Goal: Task Accomplishment & Management: Manage account settings

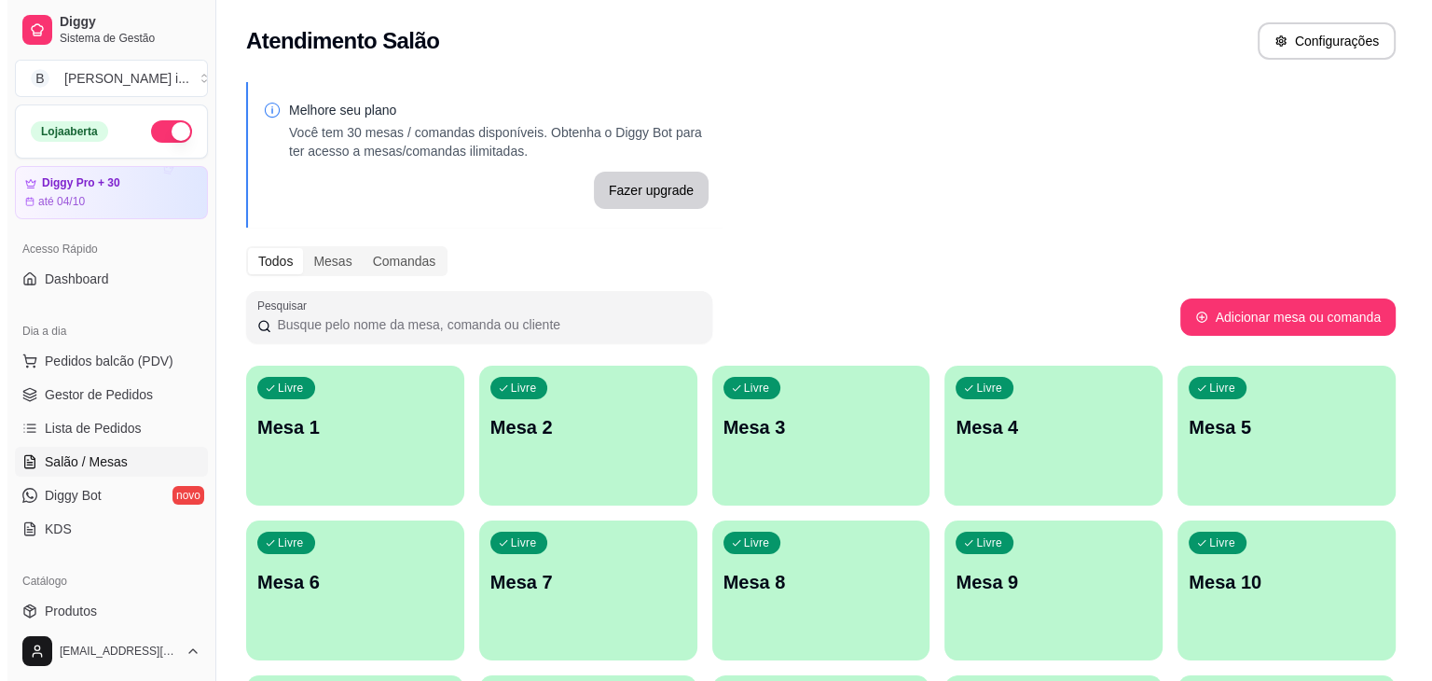
scroll to position [265, 0]
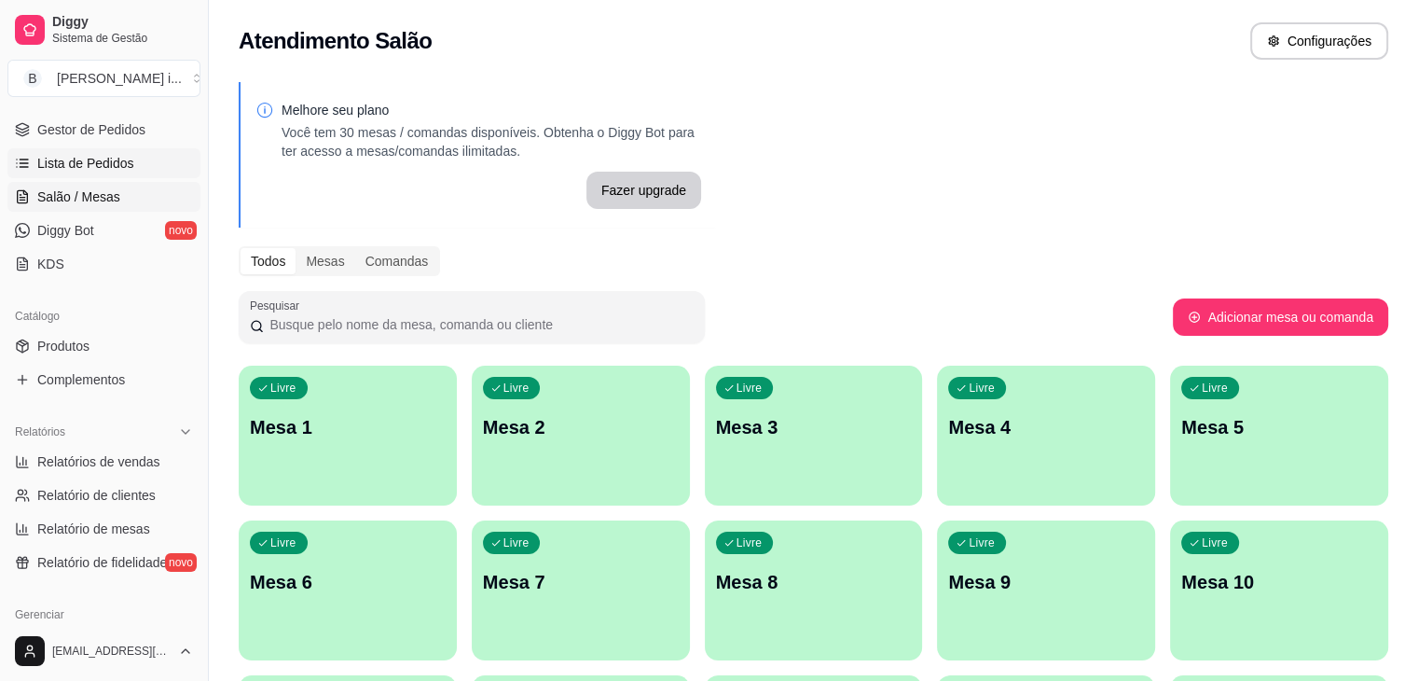
click at [108, 154] on span "Lista de Pedidos" at bounding box center [85, 163] width 97 height 19
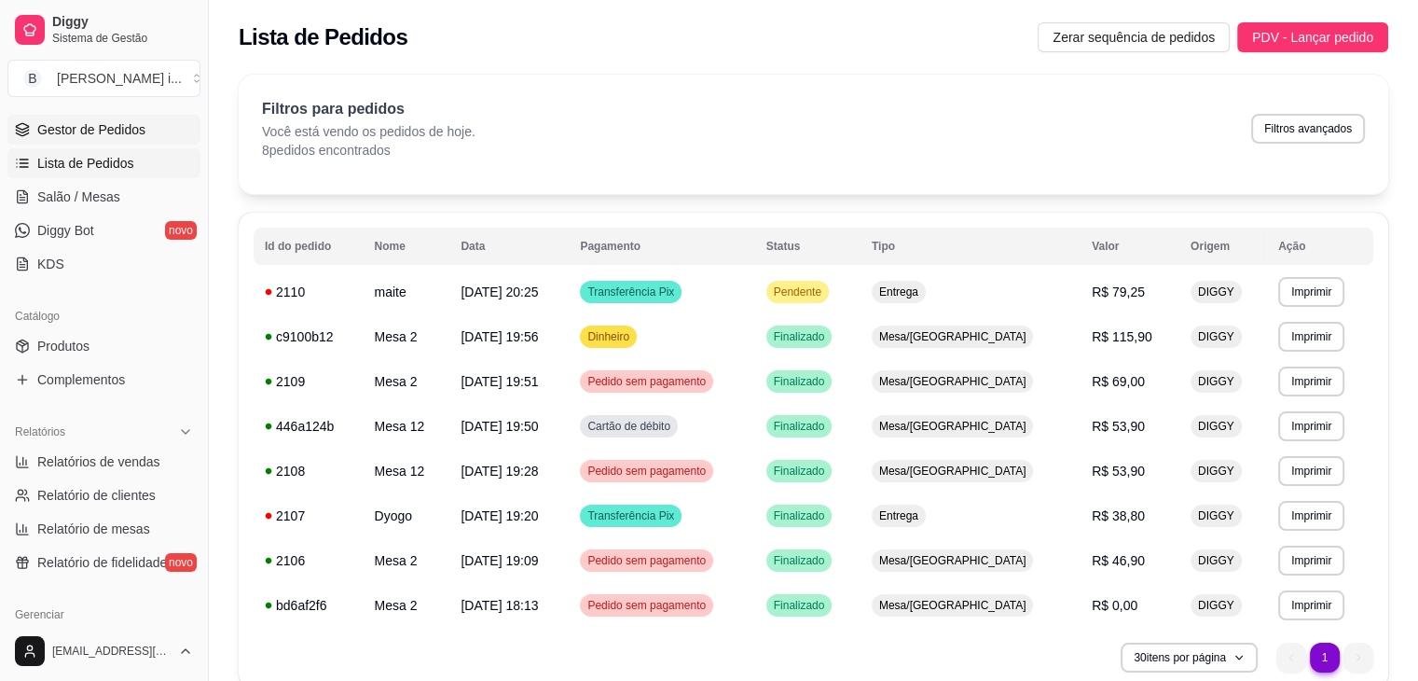
click at [106, 123] on span "Gestor de Pedidos" at bounding box center [91, 129] width 108 height 19
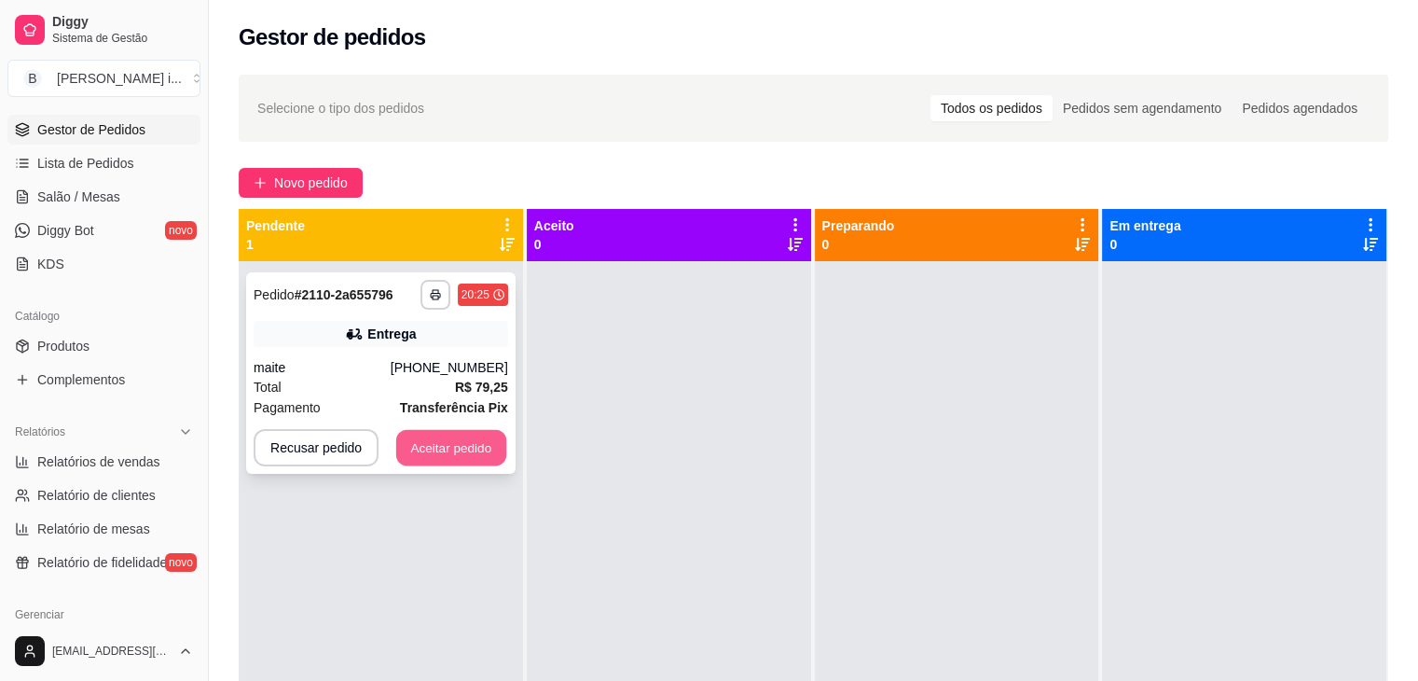
click at [448, 440] on button "Aceitar pedido" at bounding box center [451, 448] width 110 height 36
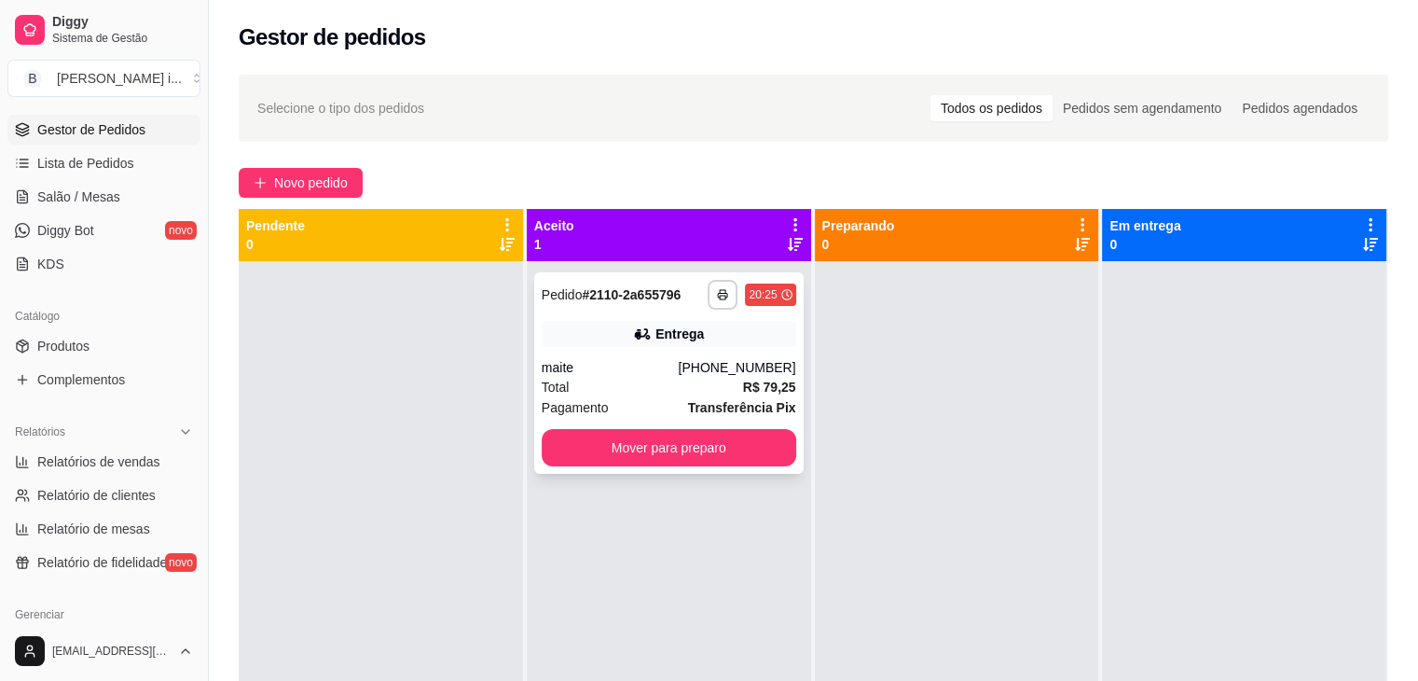
click at [664, 348] on div "**********" at bounding box center [668, 372] width 269 height 201
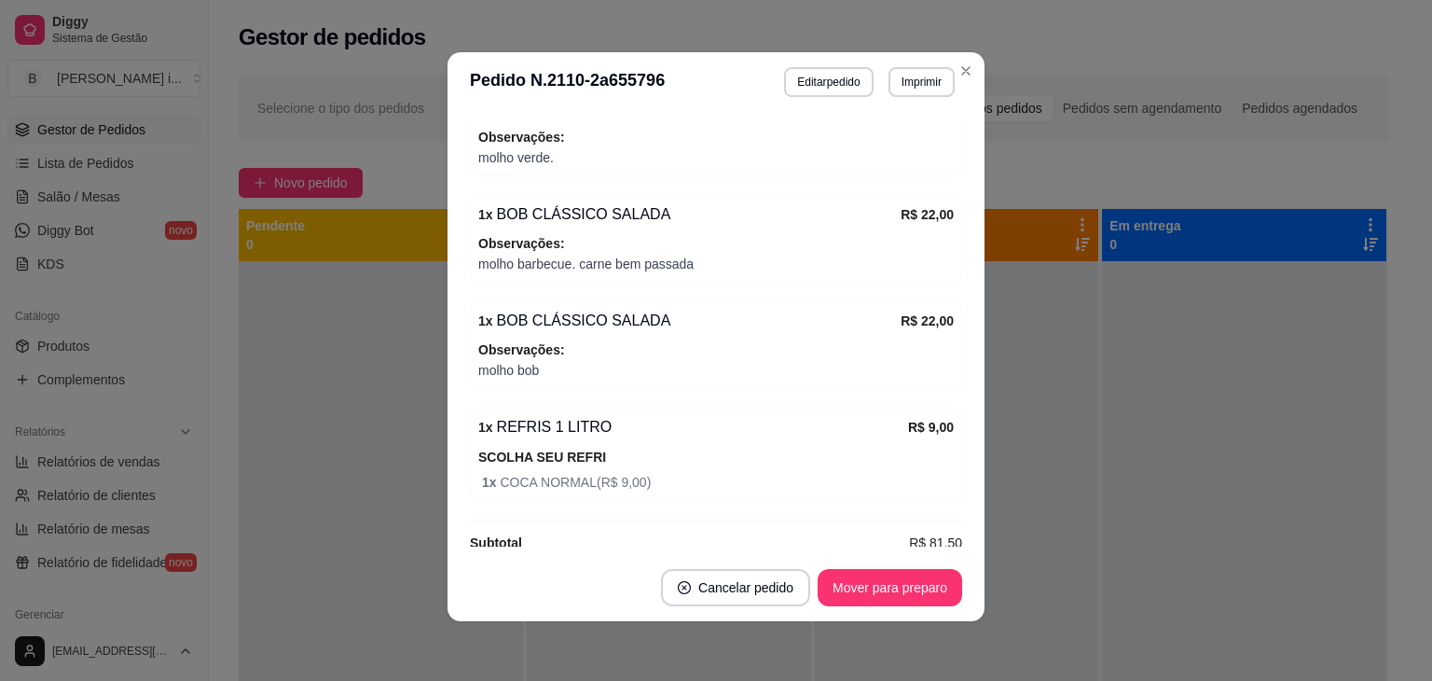
scroll to position [746, 0]
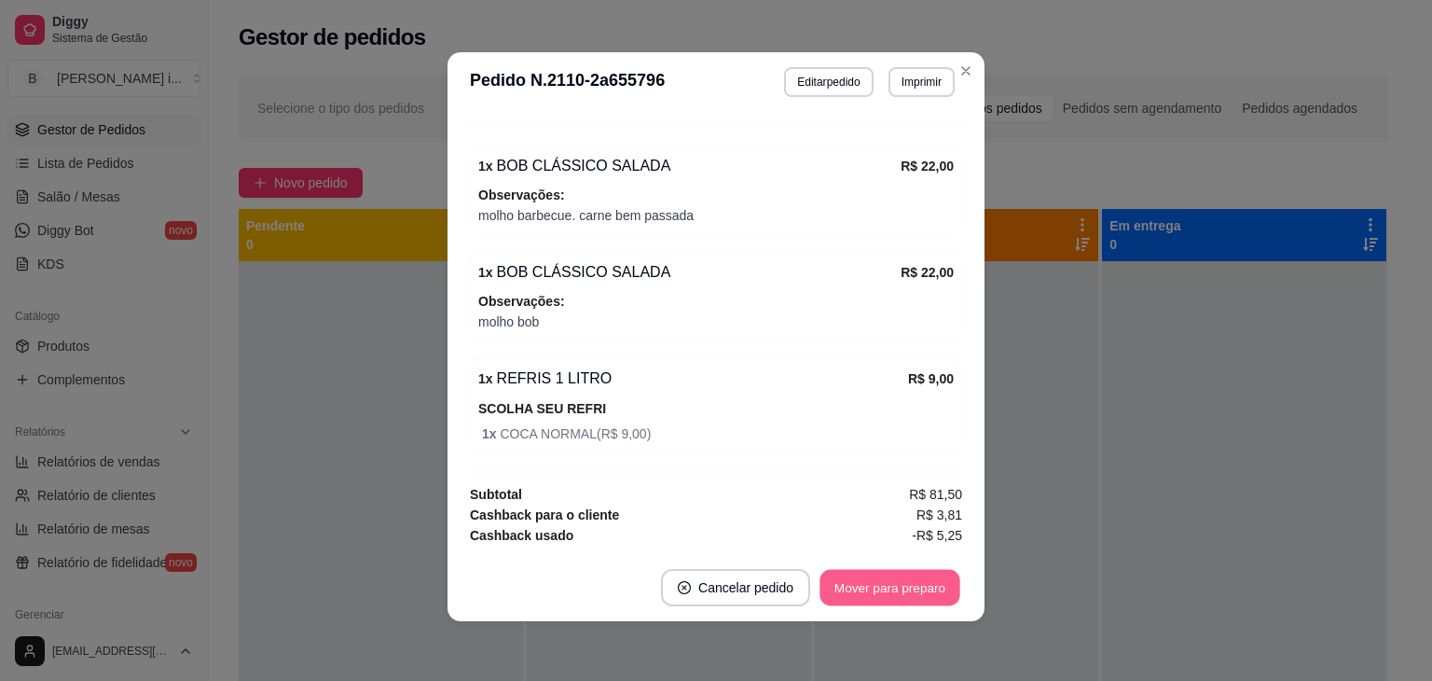
click at [860, 601] on button "Mover para preparo" at bounding box center [890, 588] width 140 height 36
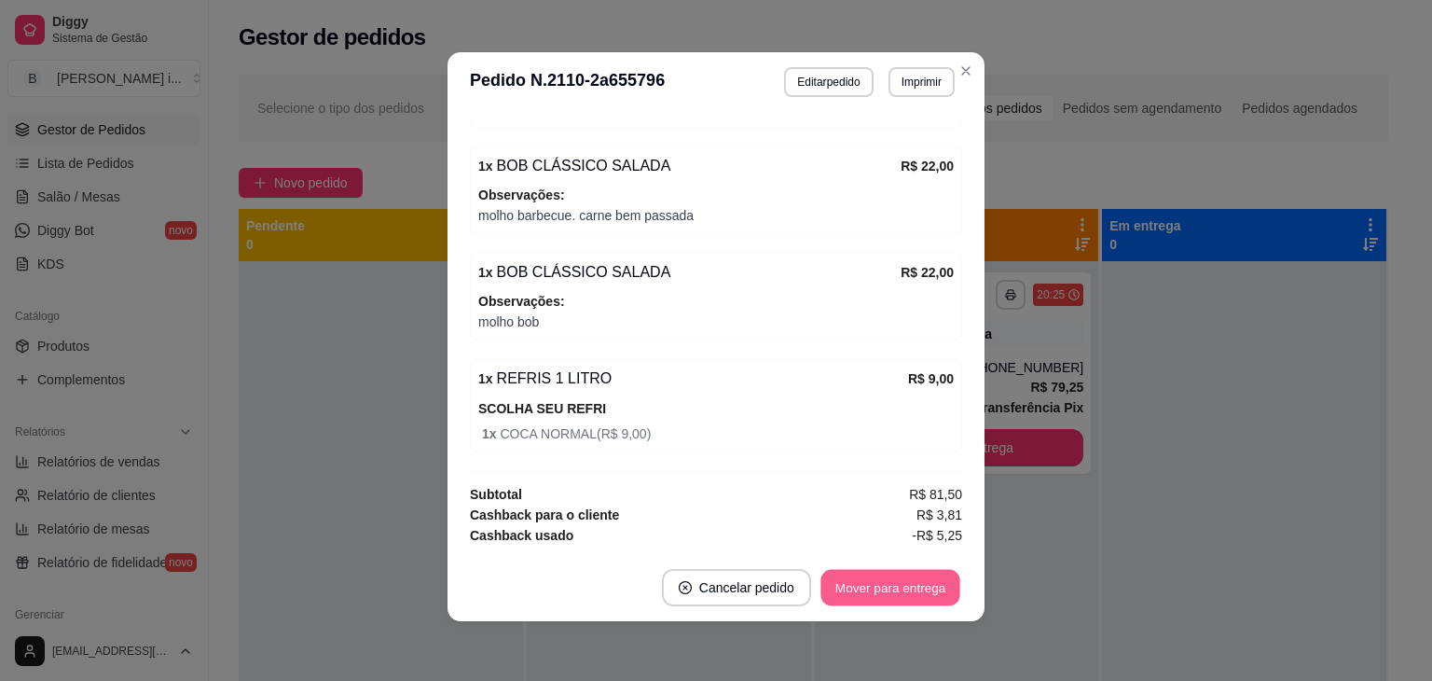
click at [859, 572] on button "Mover para entrega" at bounding box center [890, 588] width 140 height 36
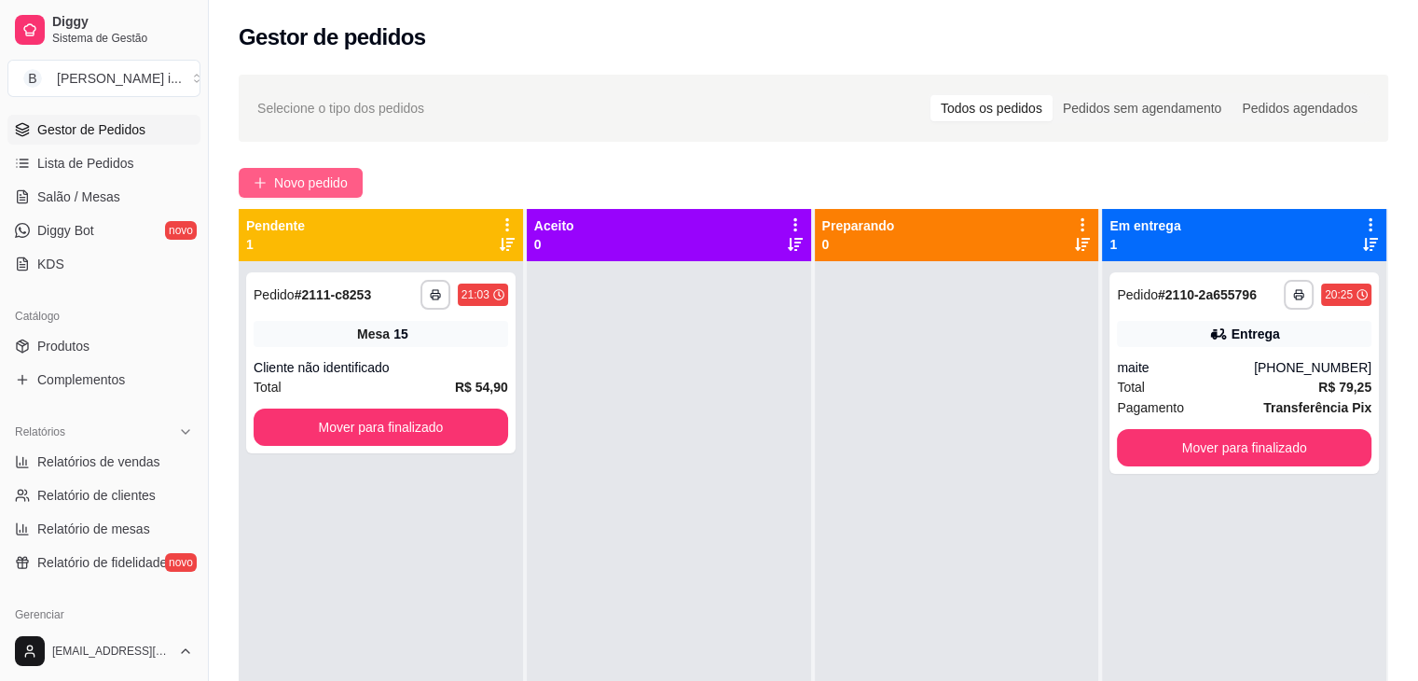
click at [293, 176] on span "Novo pedido" at bounding box center [311, 182] width 74 height 21
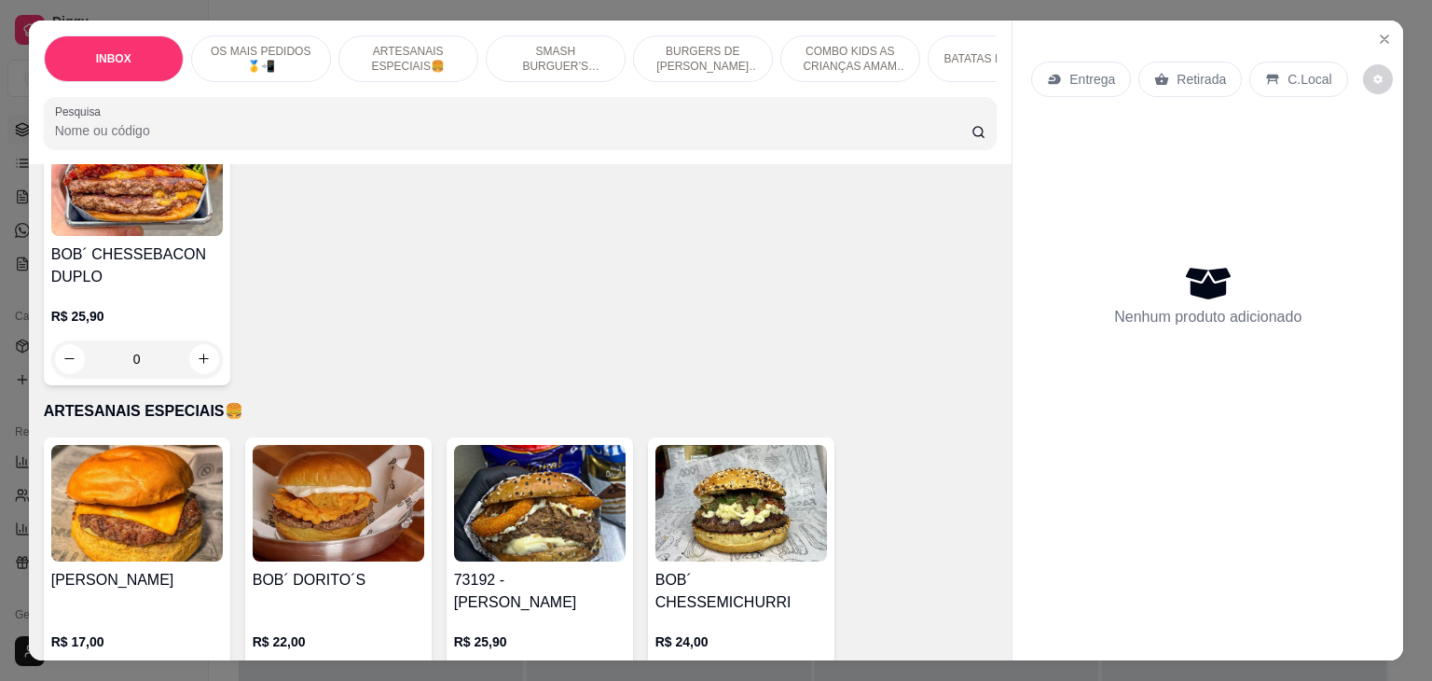
scroll to position [932, 0]
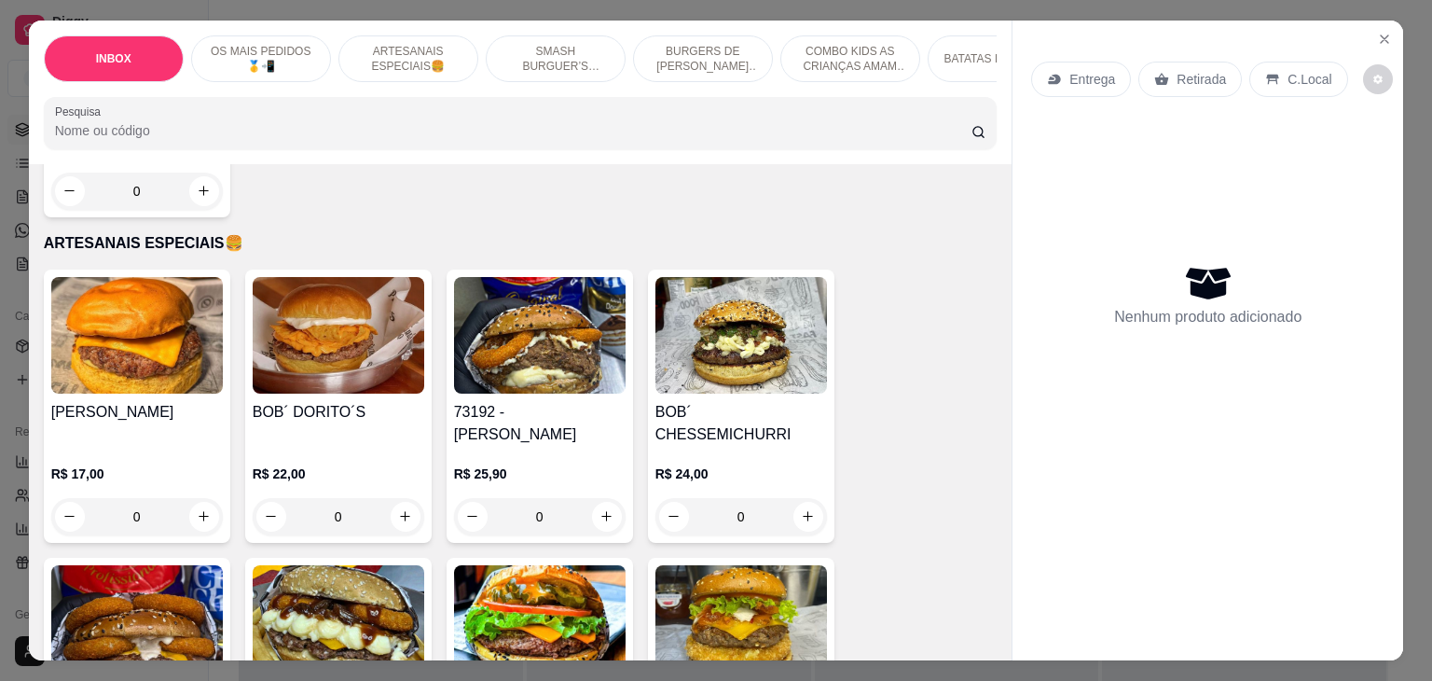
click at [577, 401] on h4 "73192 - [PERSON_NAME]" at bounding box center [540, 423] width 172 height 45
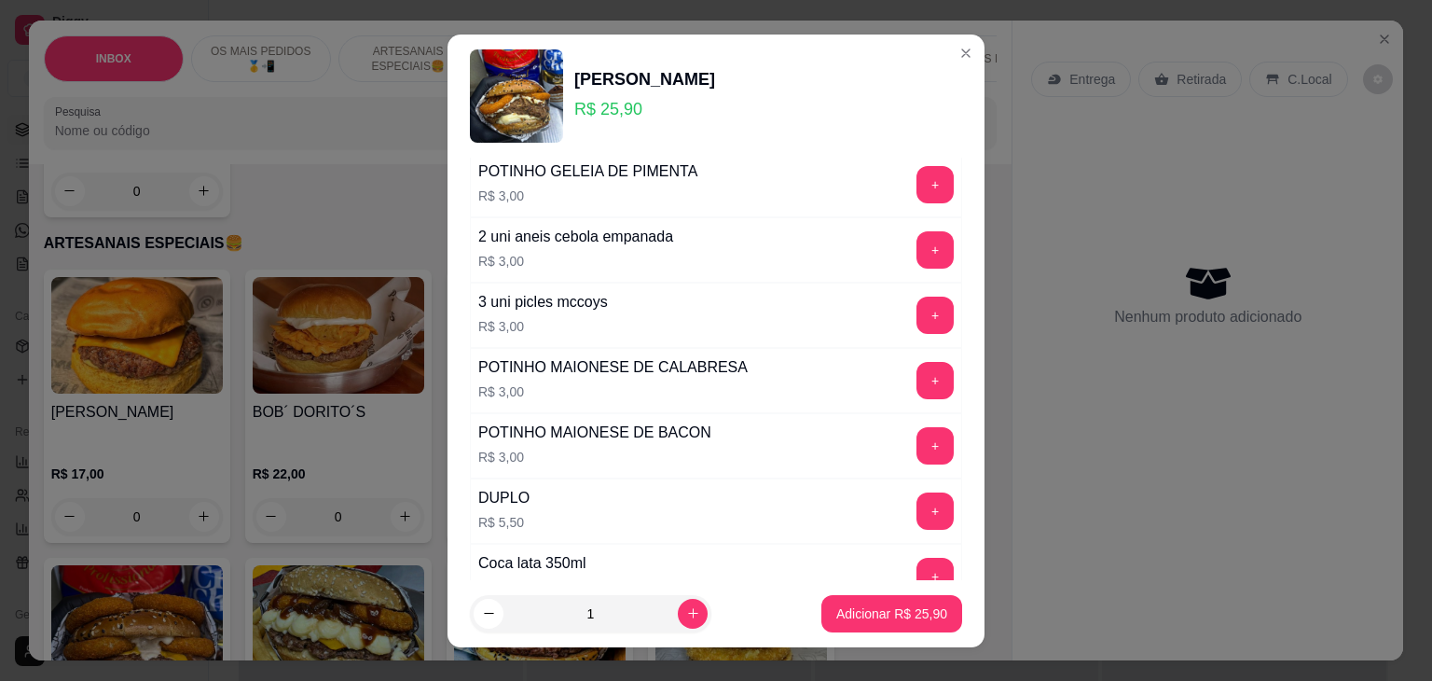
scroll to position [280, 0]
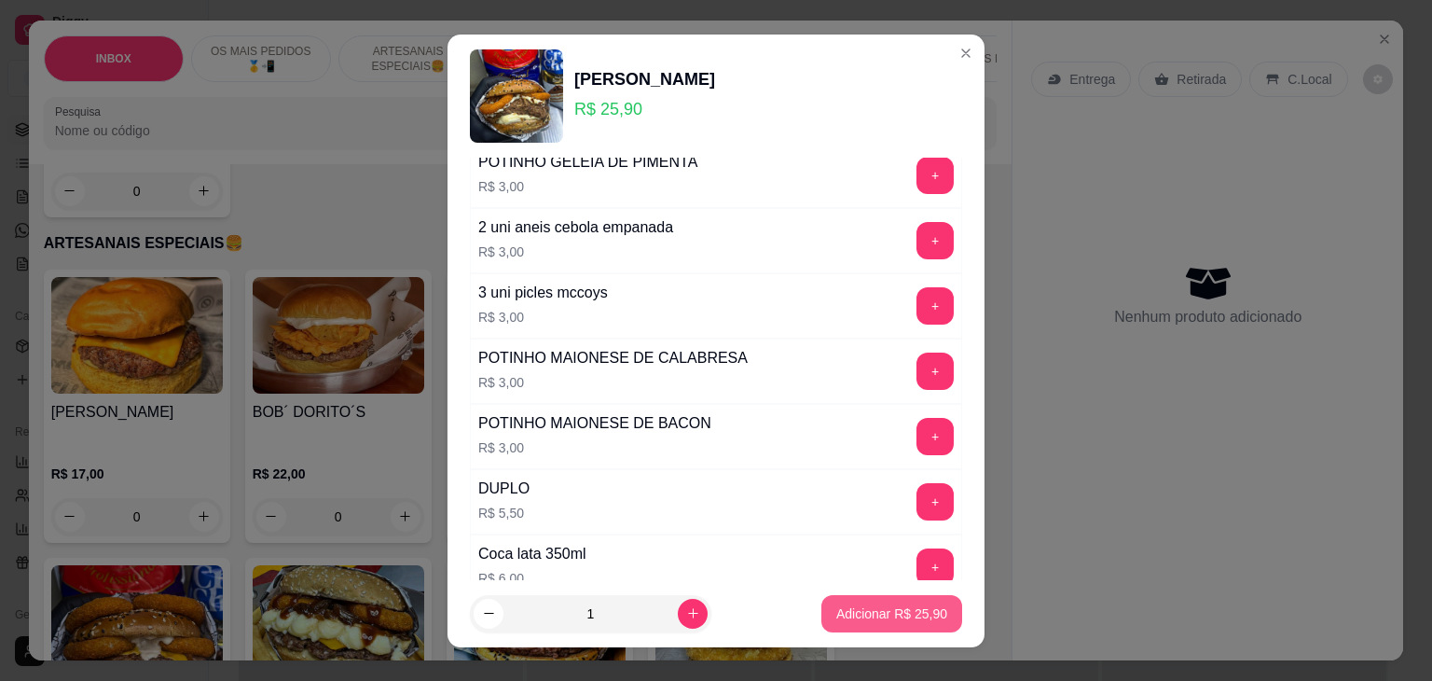
click at [884, 616] on p "Adicionar R$ 25,90" at bounding box center [891, 613] width 111 height 19
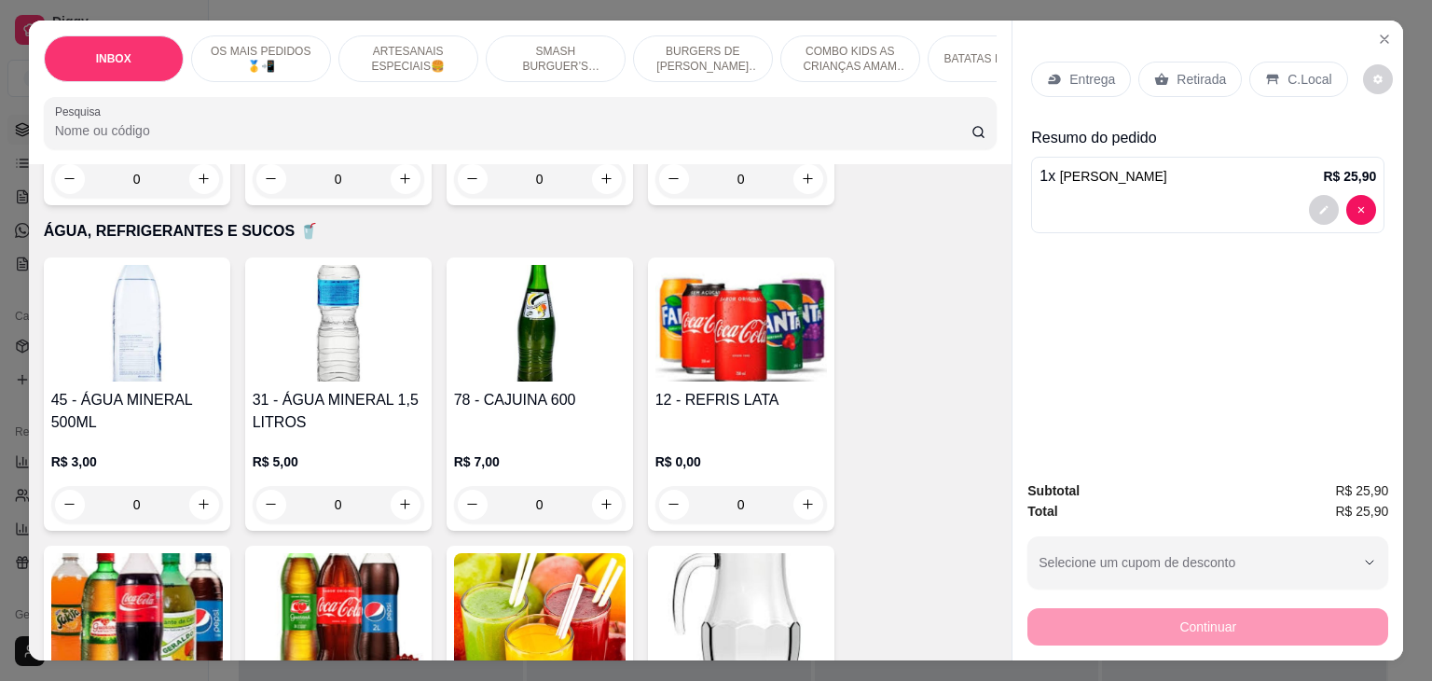
scroll to position [3636, 0]
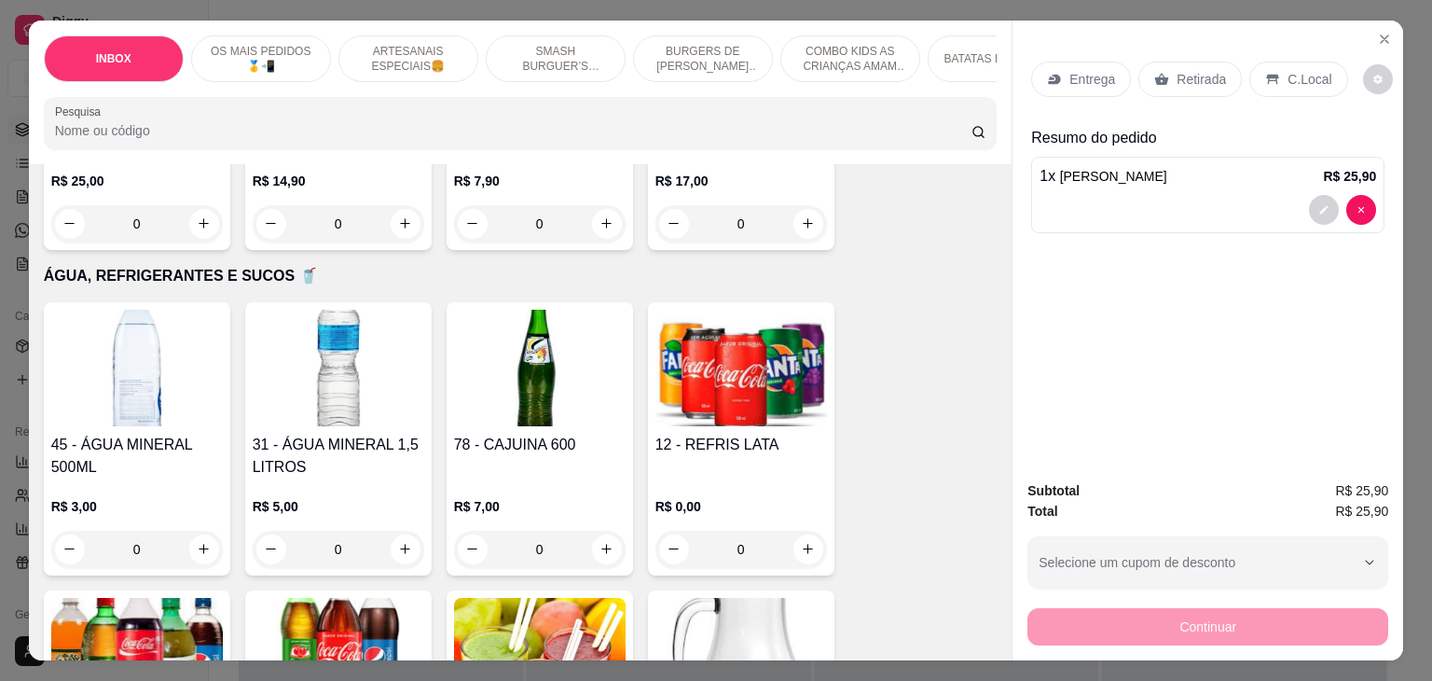
click at [727, 434] on h4 "12 - REFRIS LATA" at bounding box center [741, 445] width 172 height 22
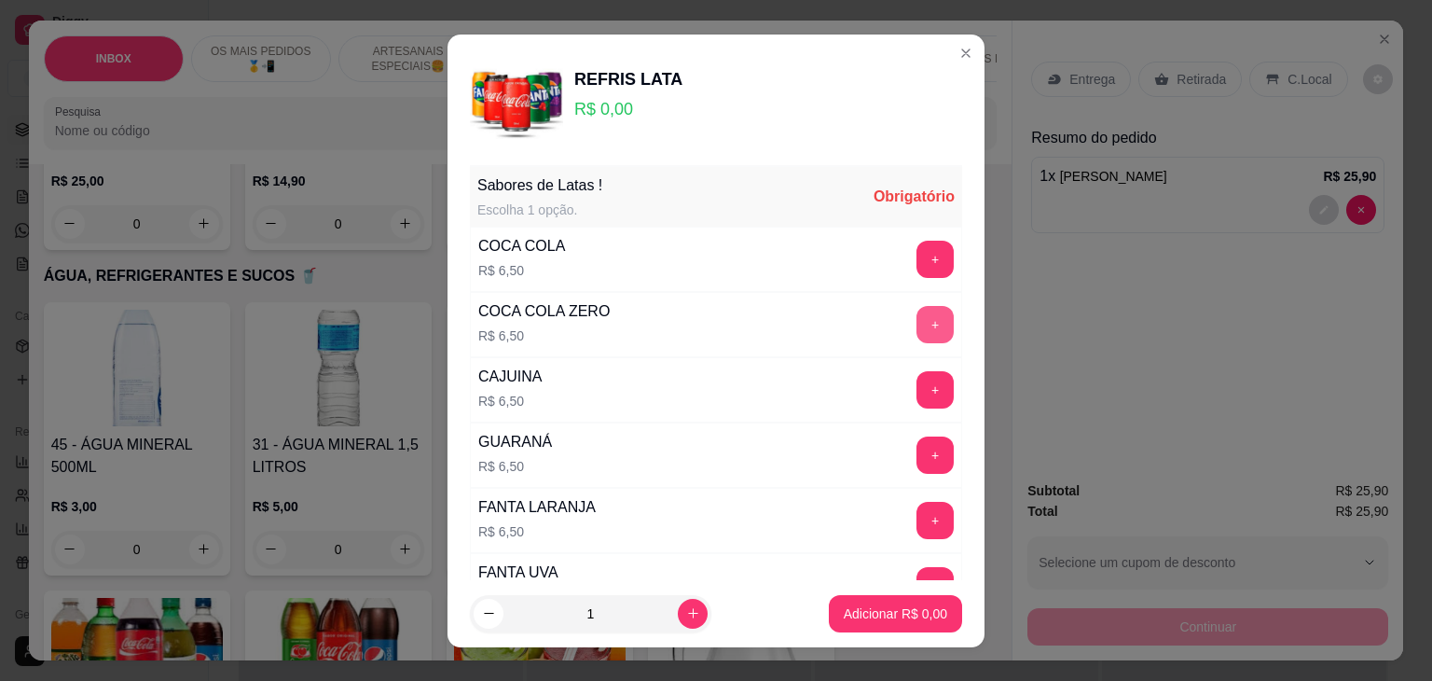
click at [917, 325] on button "+" at bounding box center [935, 324] width 37 height 37
click at [893, 613] on p "Adicionar R$ 6,50" at bounding box center [895, 613] width 103 height 19
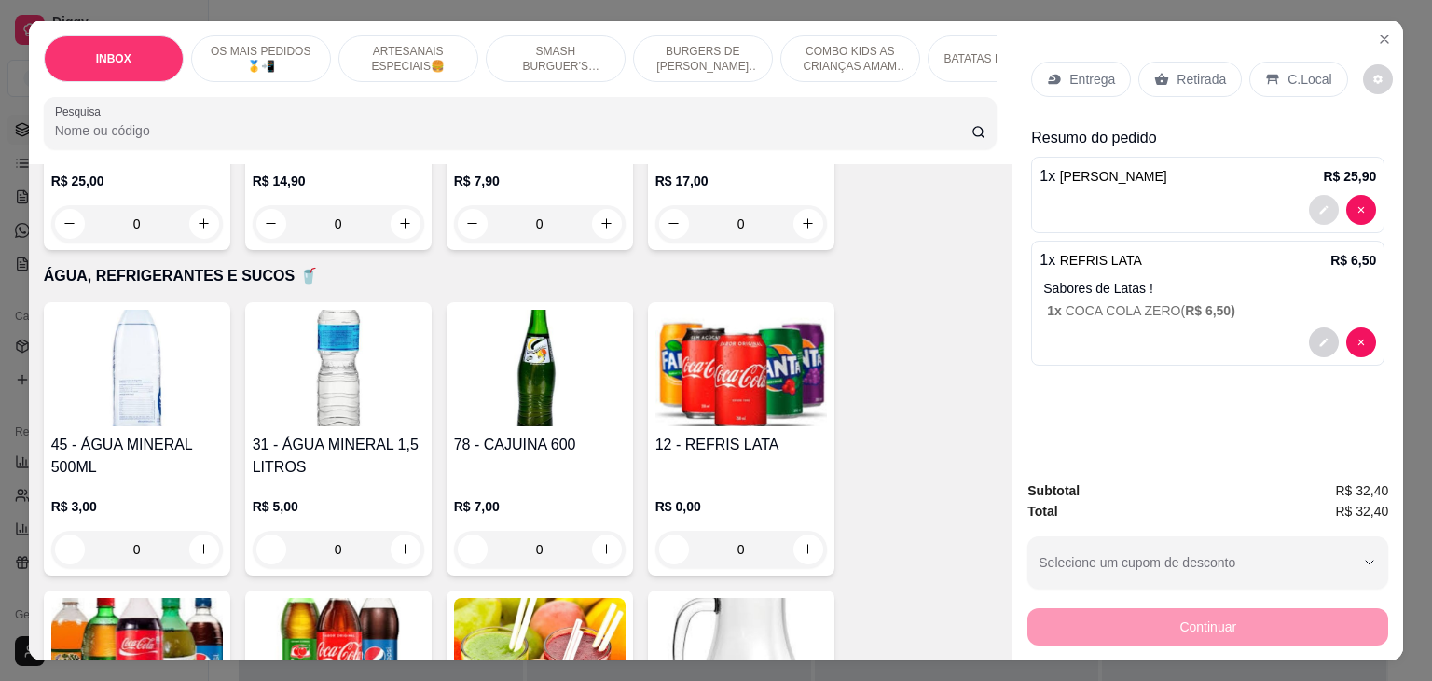
click at [1309, 196] on button "decrease-product-quantity" at bounding box center [1324, 210] width 30 height 30
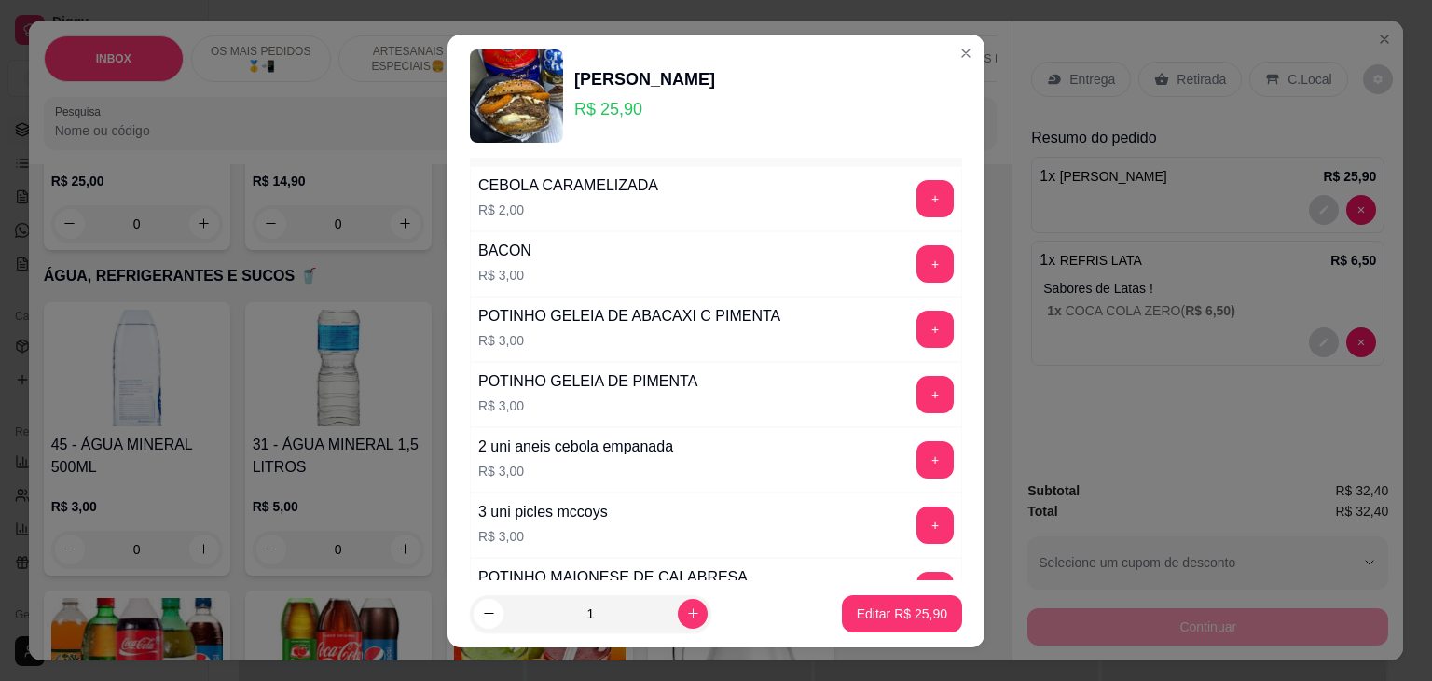
scroll to position [93, 0]
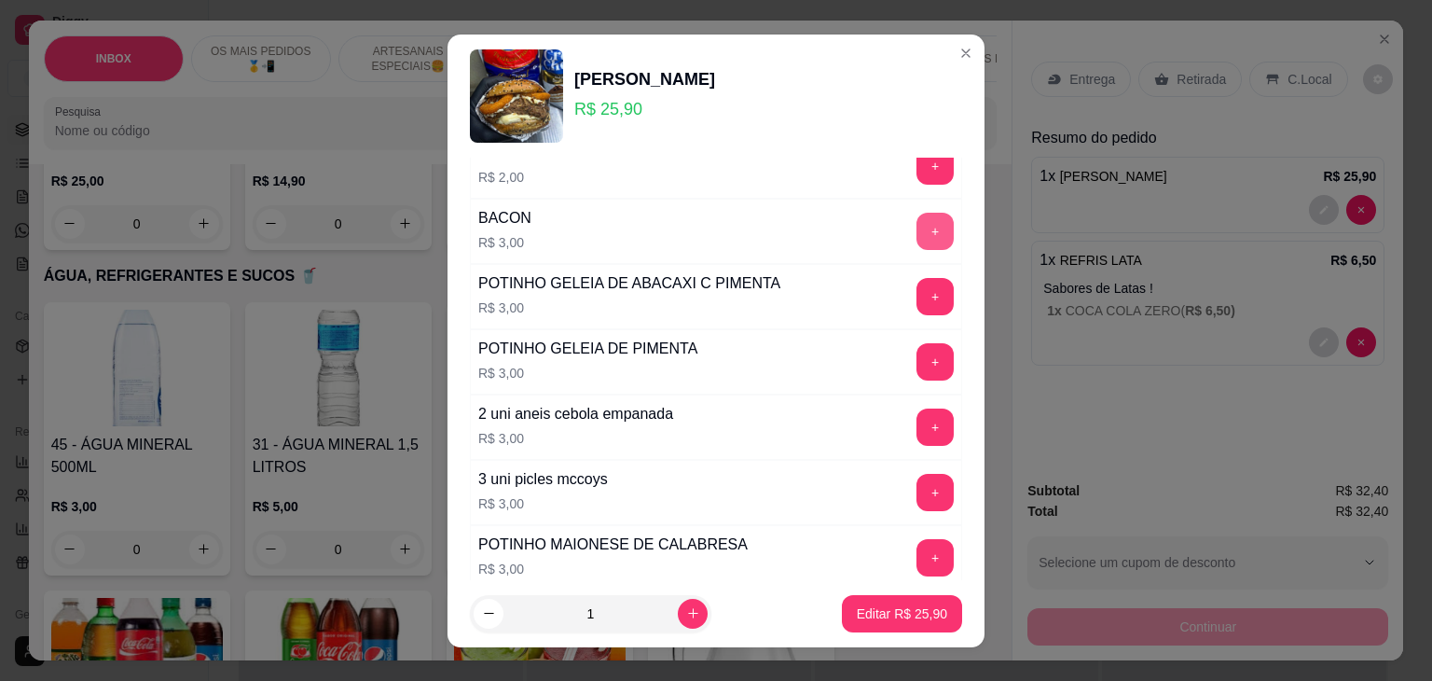
click at [917, 227] on button "+" at bounding box center [935, 231] width 37 height 37
click at [872, 611] on p "Editar R$ 28,90" at bounding box center [902, 613] width 90 height 19
type input "0"
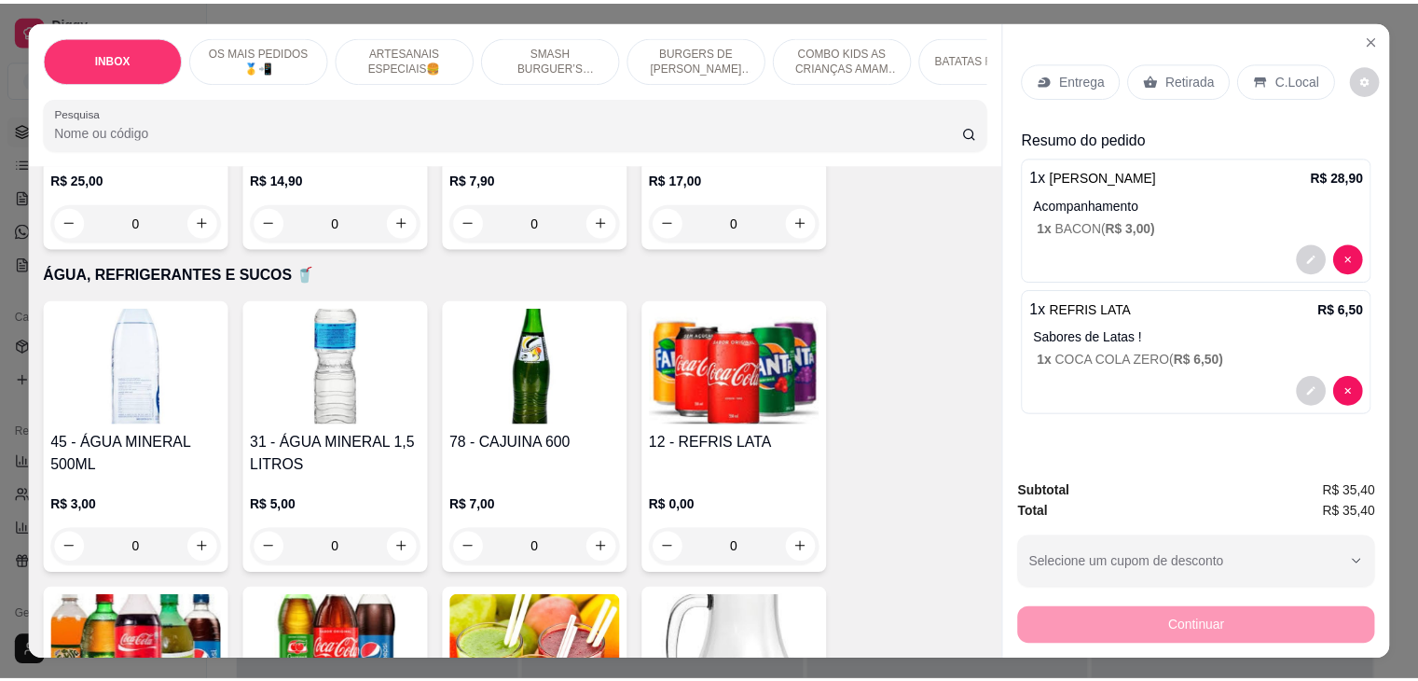
scroll to position [3634, 0]
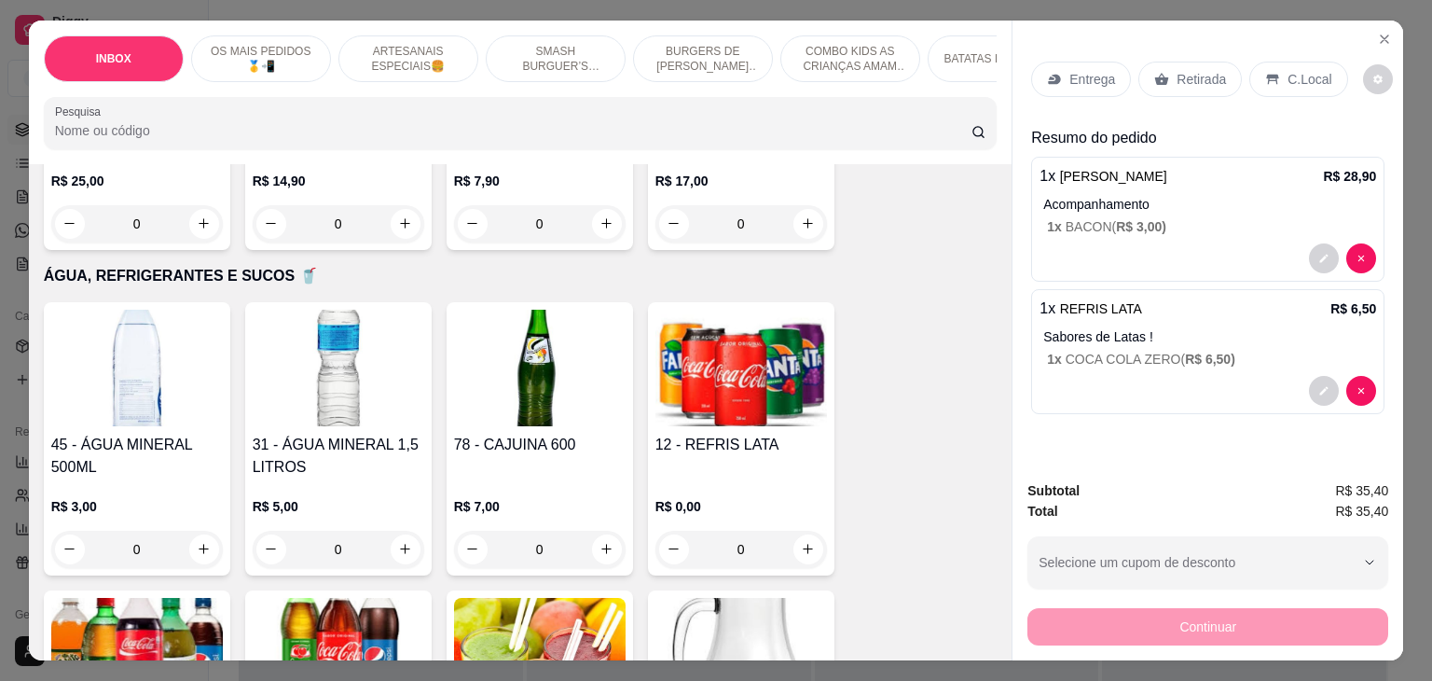
click at [1267, 75] on icon at bounding box center [1273, 80] width 12 height 10
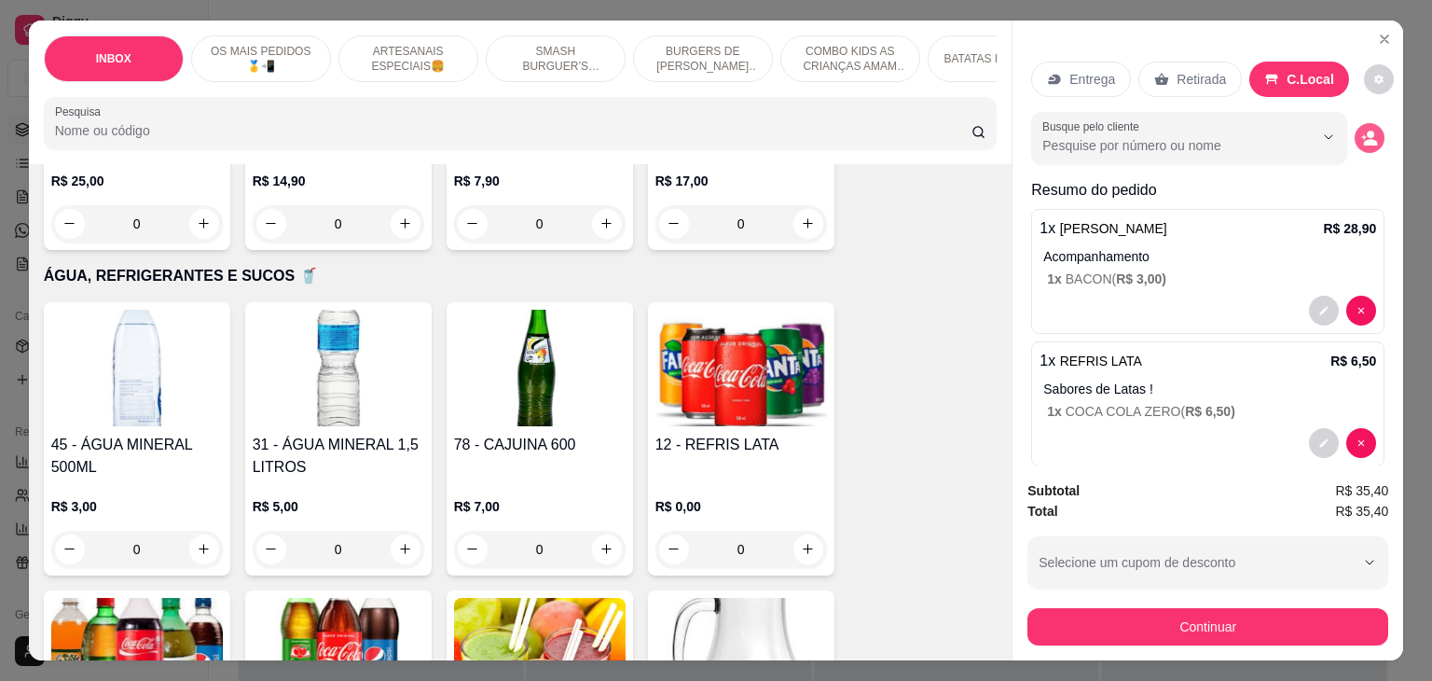
click at [1361, 133] on icon "decrease-product-quantity" at bounding box center [1369, 138] width 17 height 17
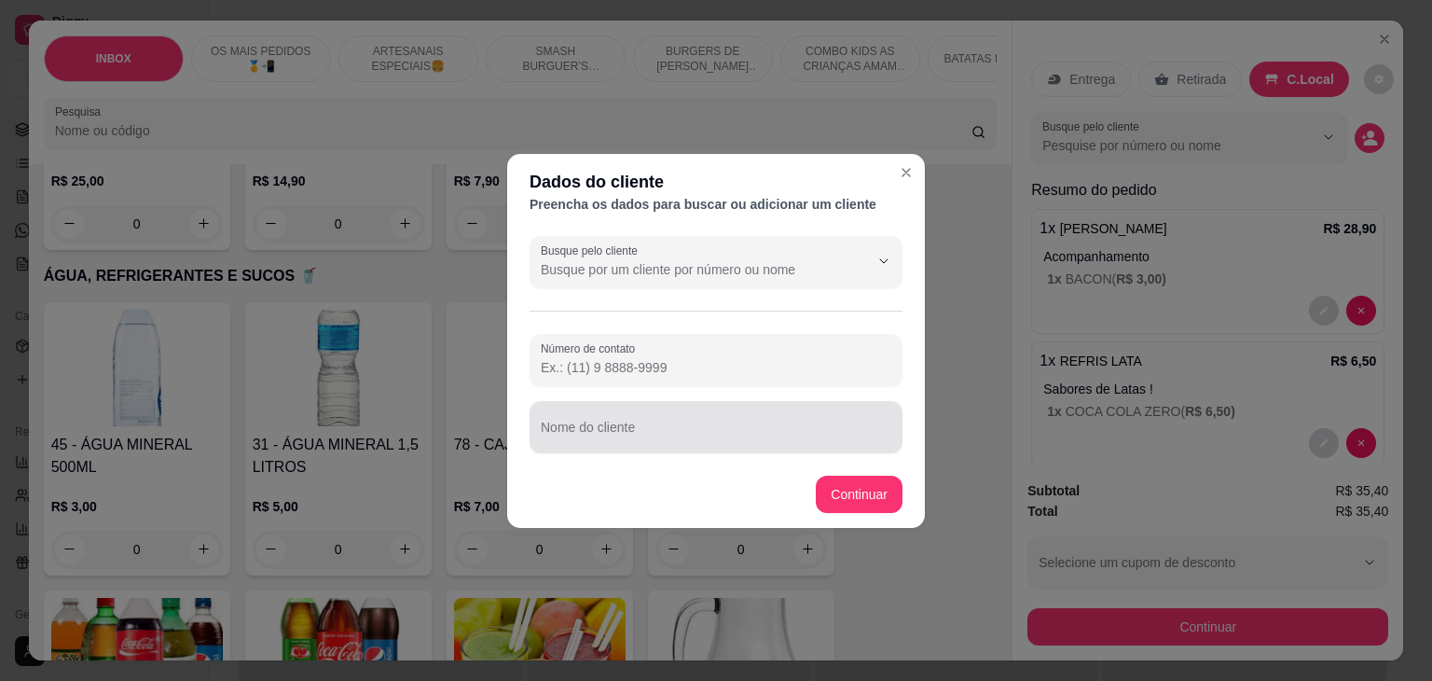
click at [700, 437] on input "Nome do cliente" at bounding box center [716, 434] width 351 height 19
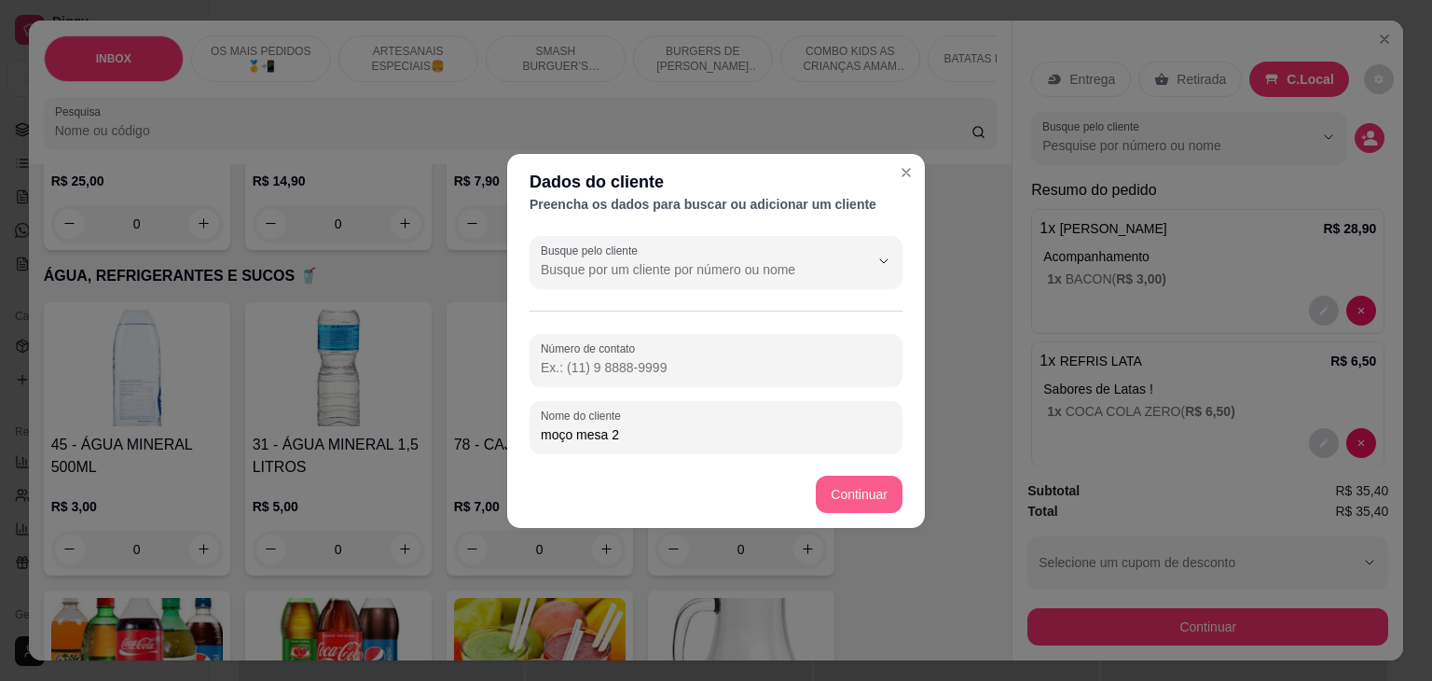
type input "moço mesa 2"
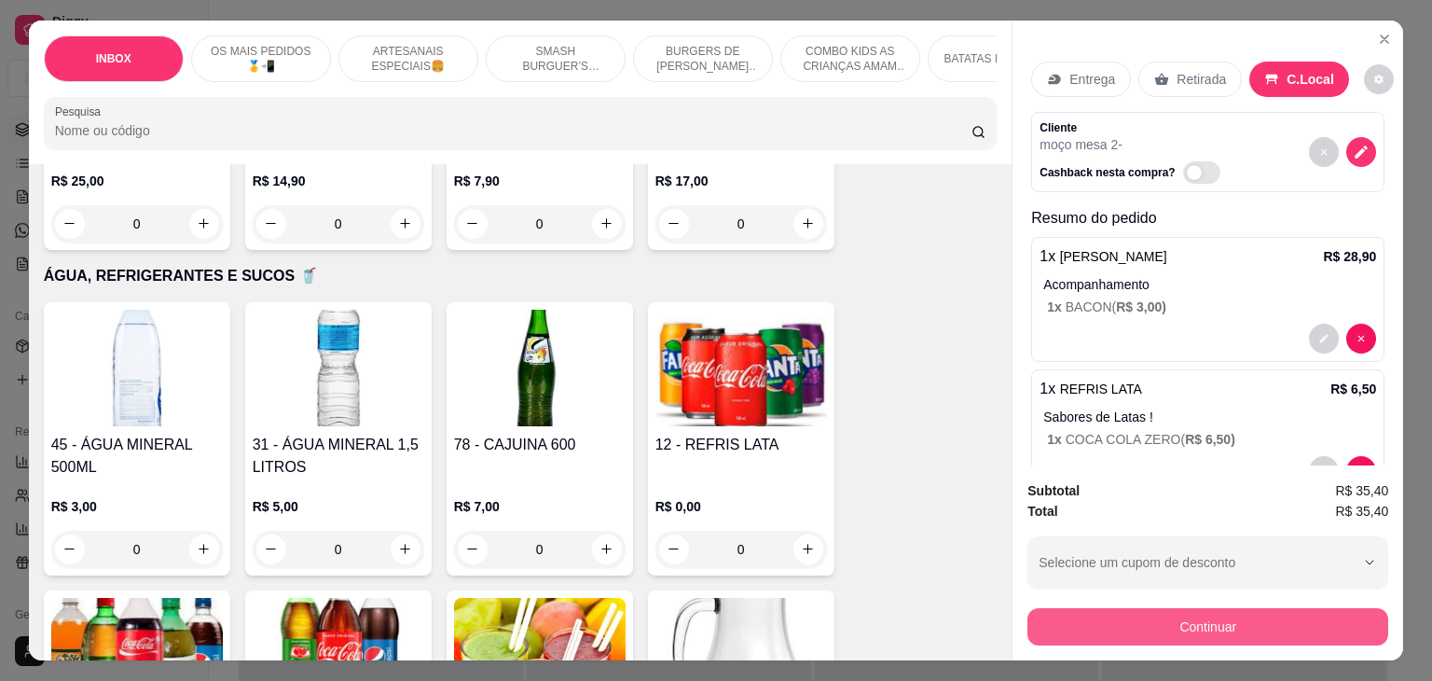
click at [1164, 618] on button "Continuar" at bounding box center [1207, 626] width 361 height 37
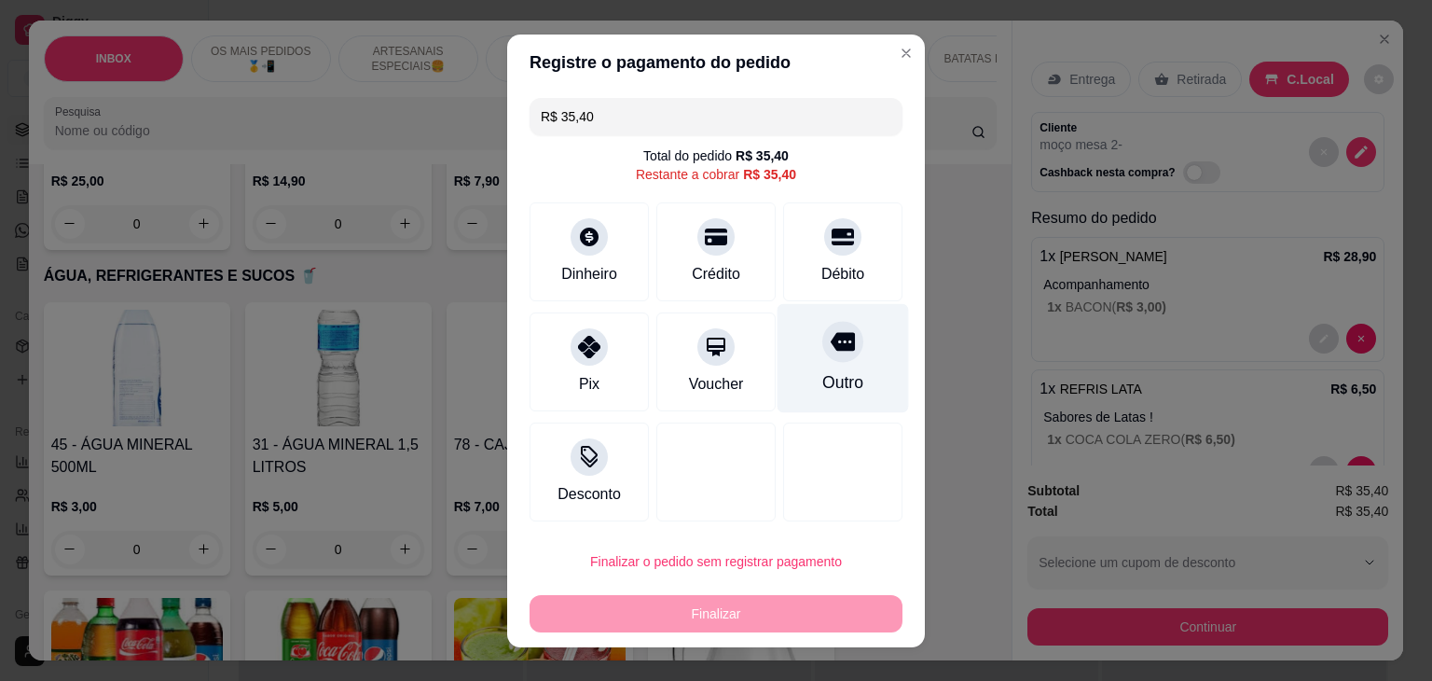
click at [842, 384] on div "Outro" at bounding box center [842, 382] width 41 height 24
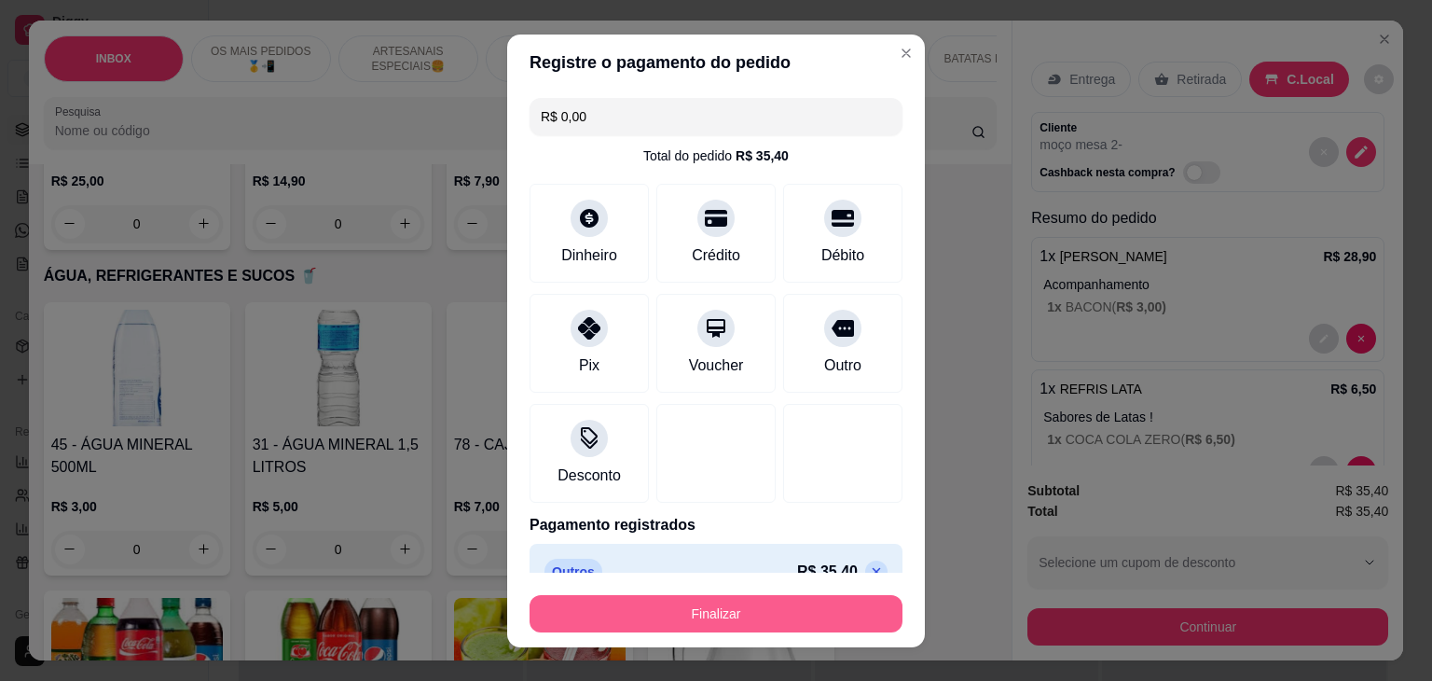
click at [600, 627] on button "Finalizar" at bounding box center [716, 613] width 373 height 37
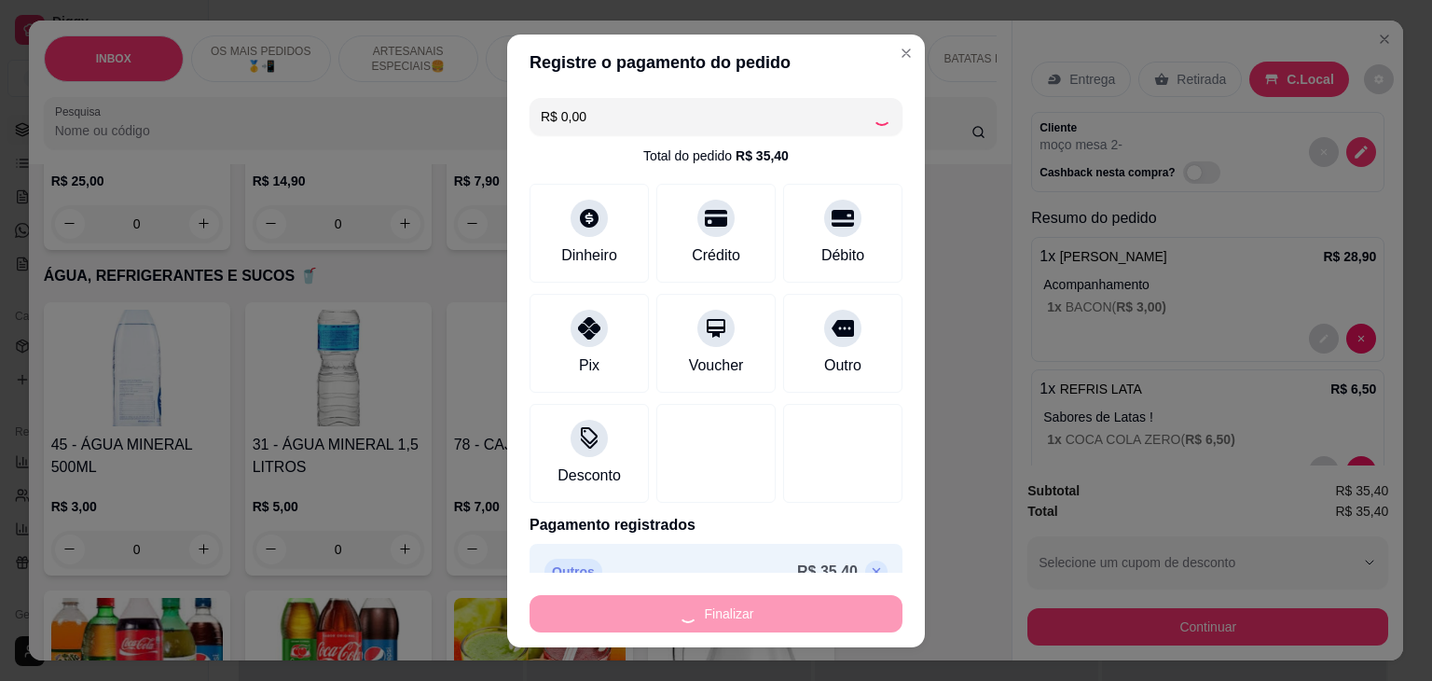
type input "-R$ 35,40"
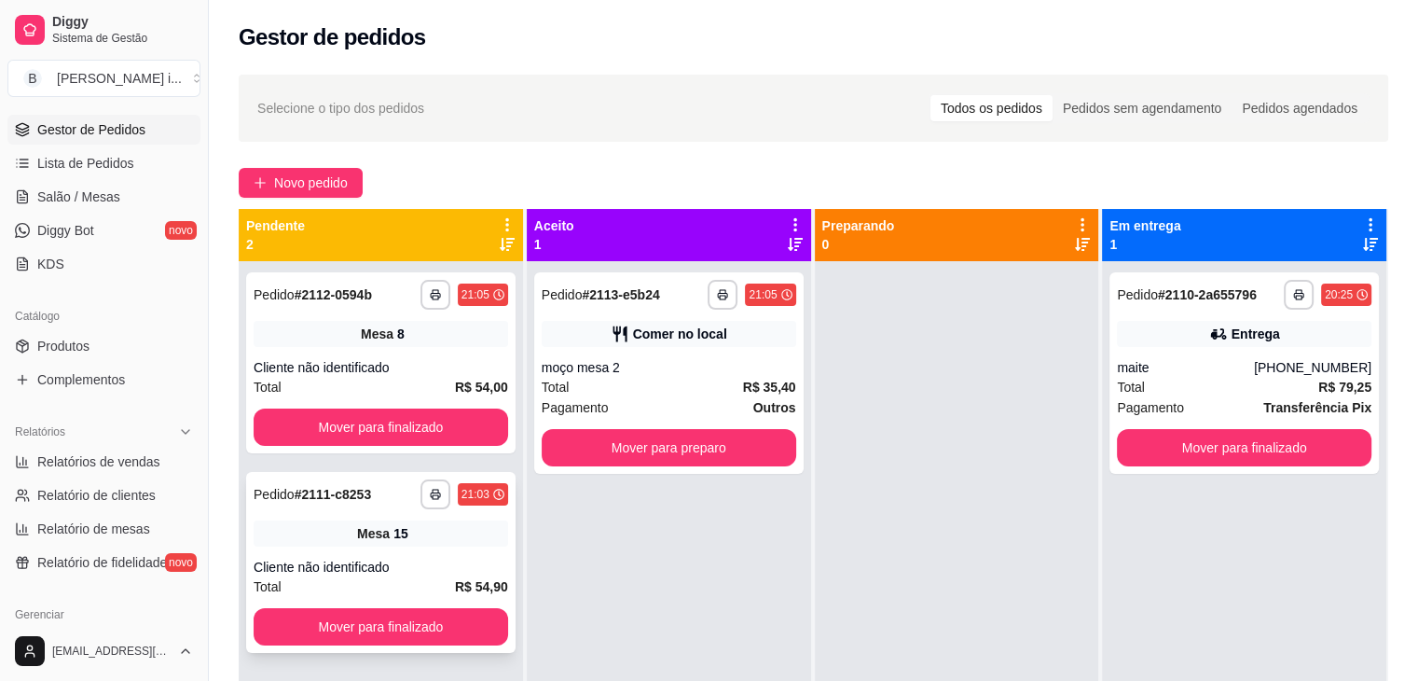
click at [444, 537] on div "Mesa 15" at bounding box center [381, 533] width 255 height 26
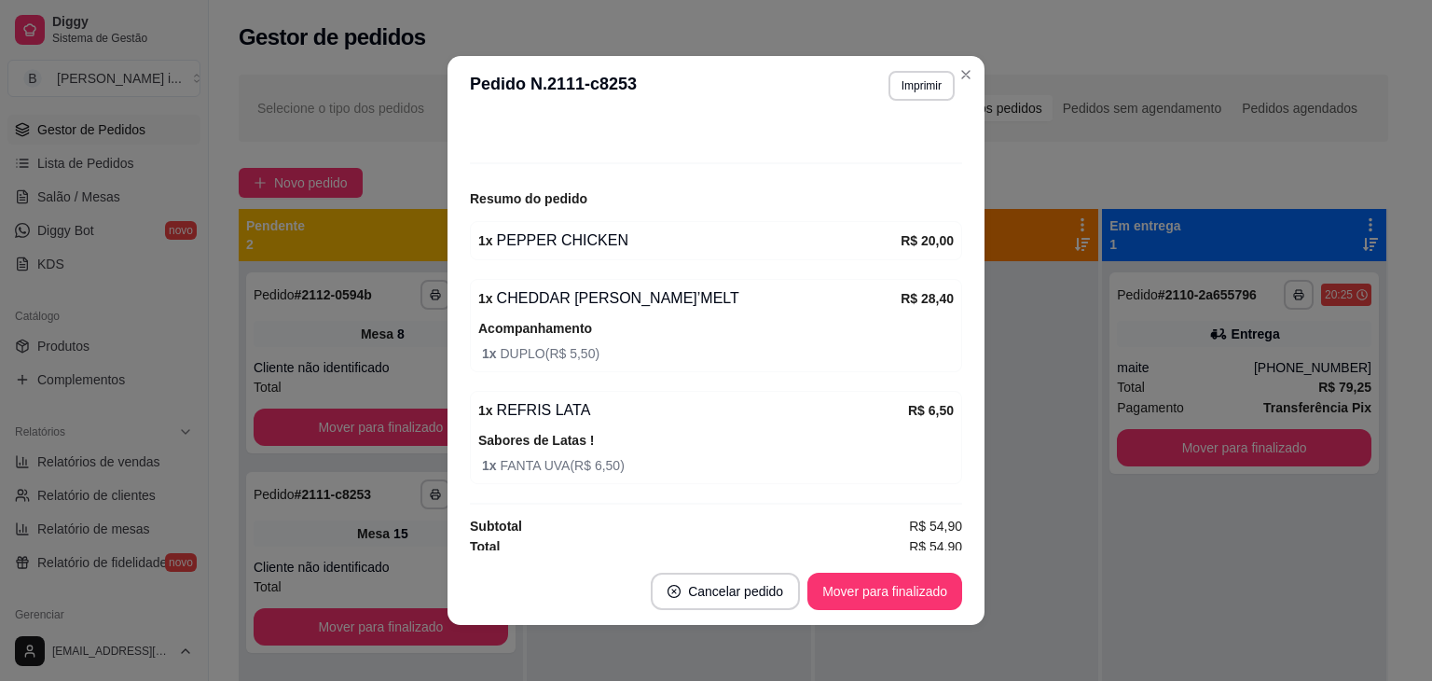
scroll to position [175, 0]
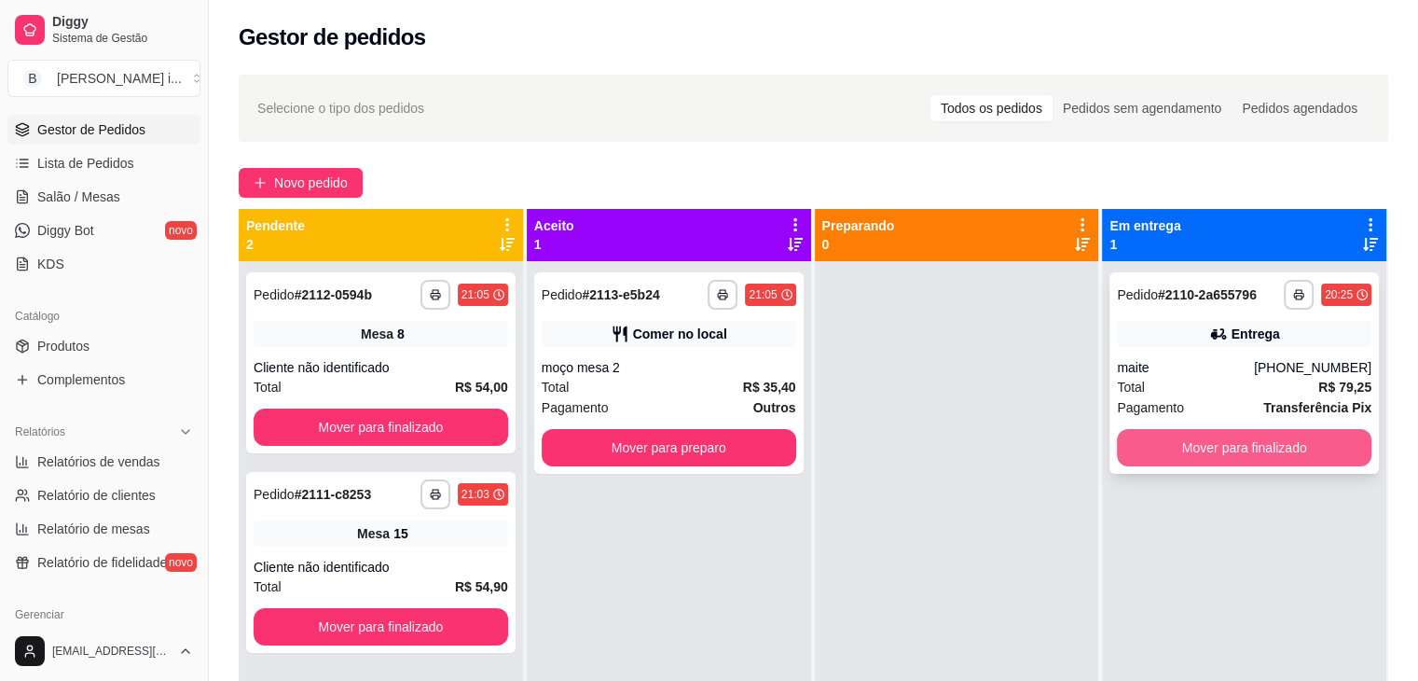
click at [1334, 448] on button "Mover para finalizado" at bounding box center [1244, 447] width 255 height 37
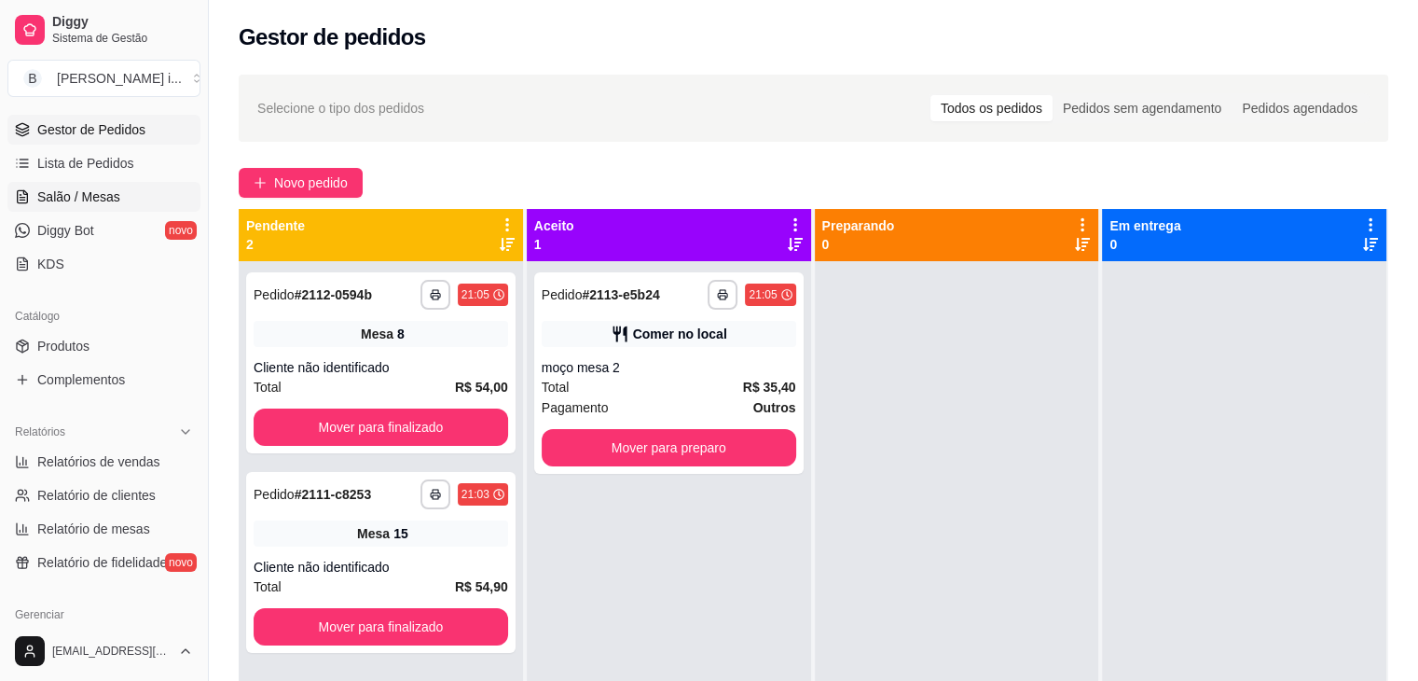
click at [71, 200] on span "Salão / Mesas" at bounding box center [78, 196] width 83 height 19
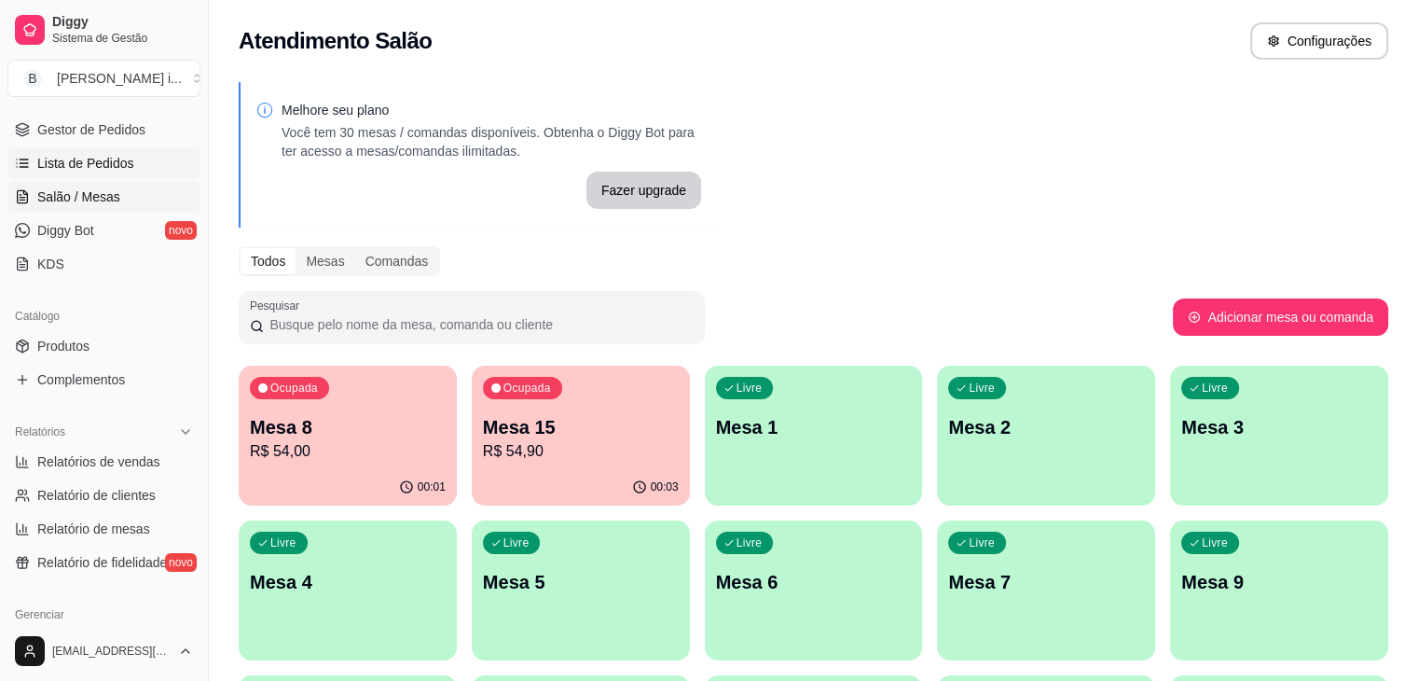
click at [93, 150] on link "Lista de Pedidos" at bounding box center [103, 163] width 193 height 30
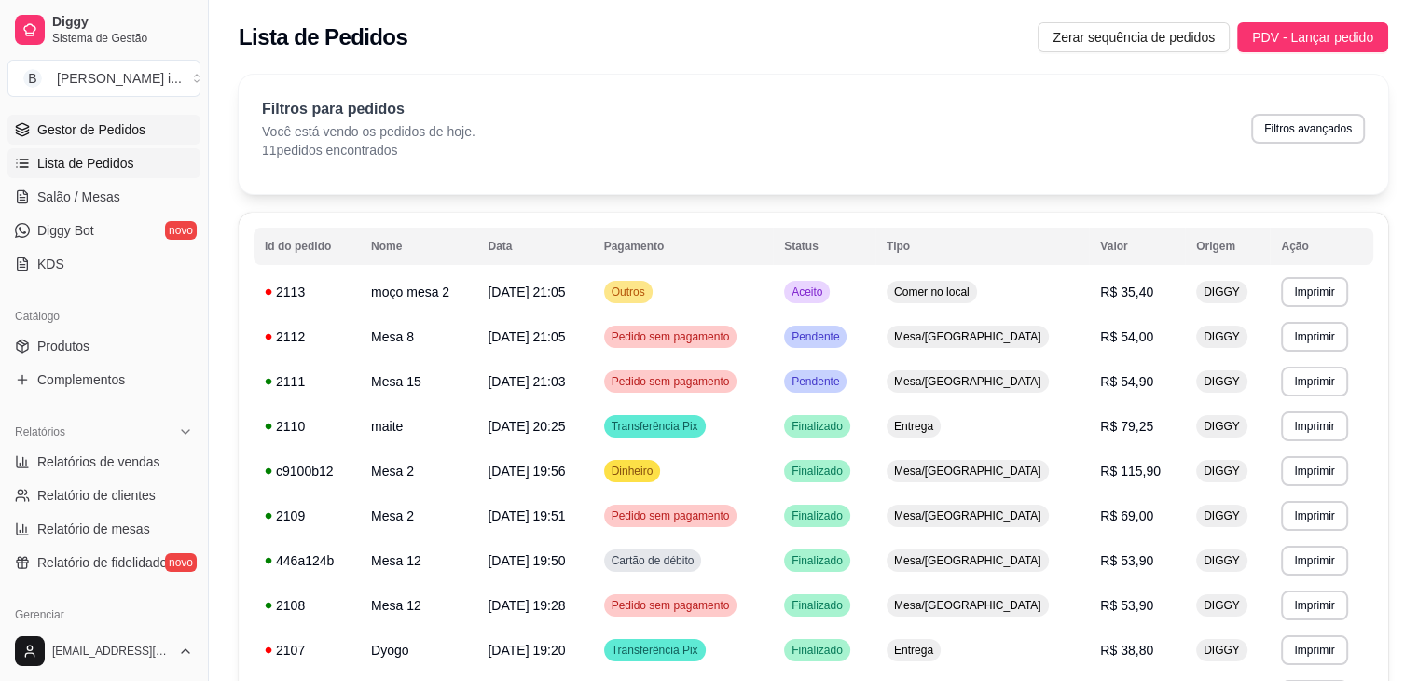
click at [91, 127] on span "Gestor de Pedidos" at bounding box center [91, 129] width 108 height 19
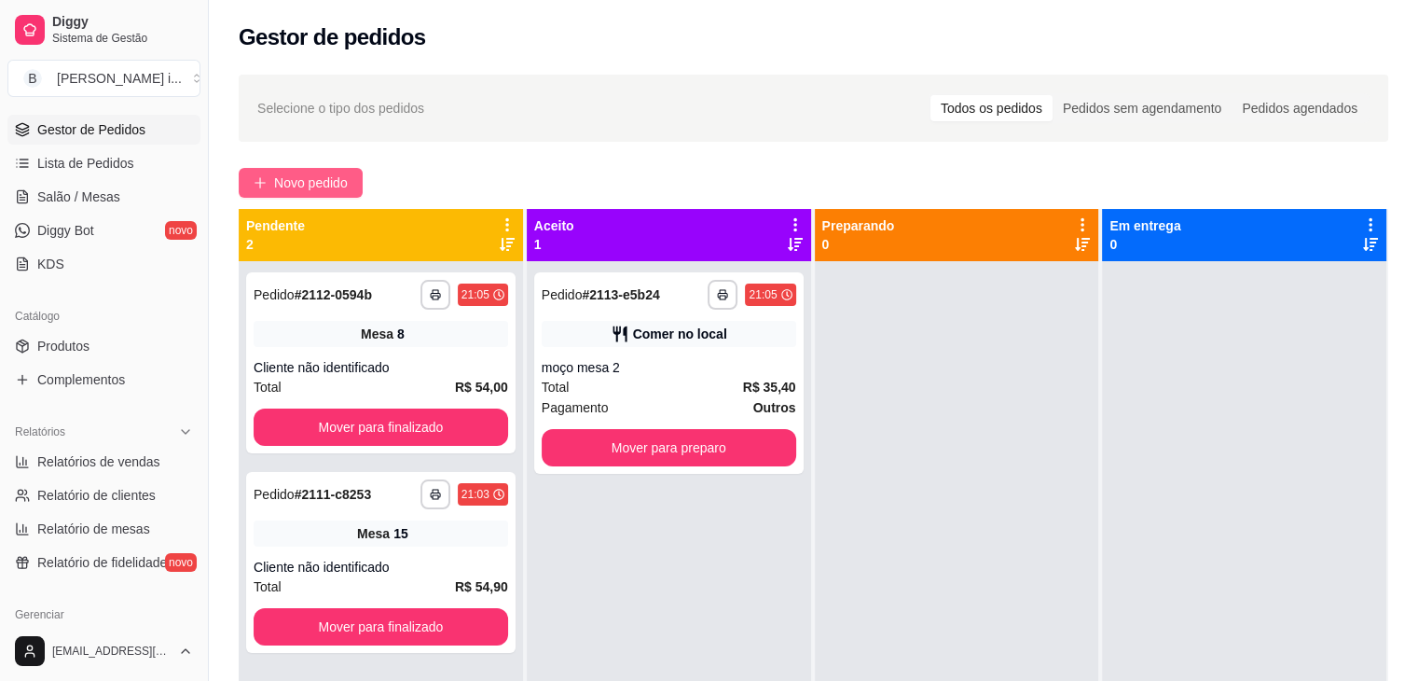
click at [310, 176] on span "Novo pedido" at bounding box center [311, 182] width 74 height 21
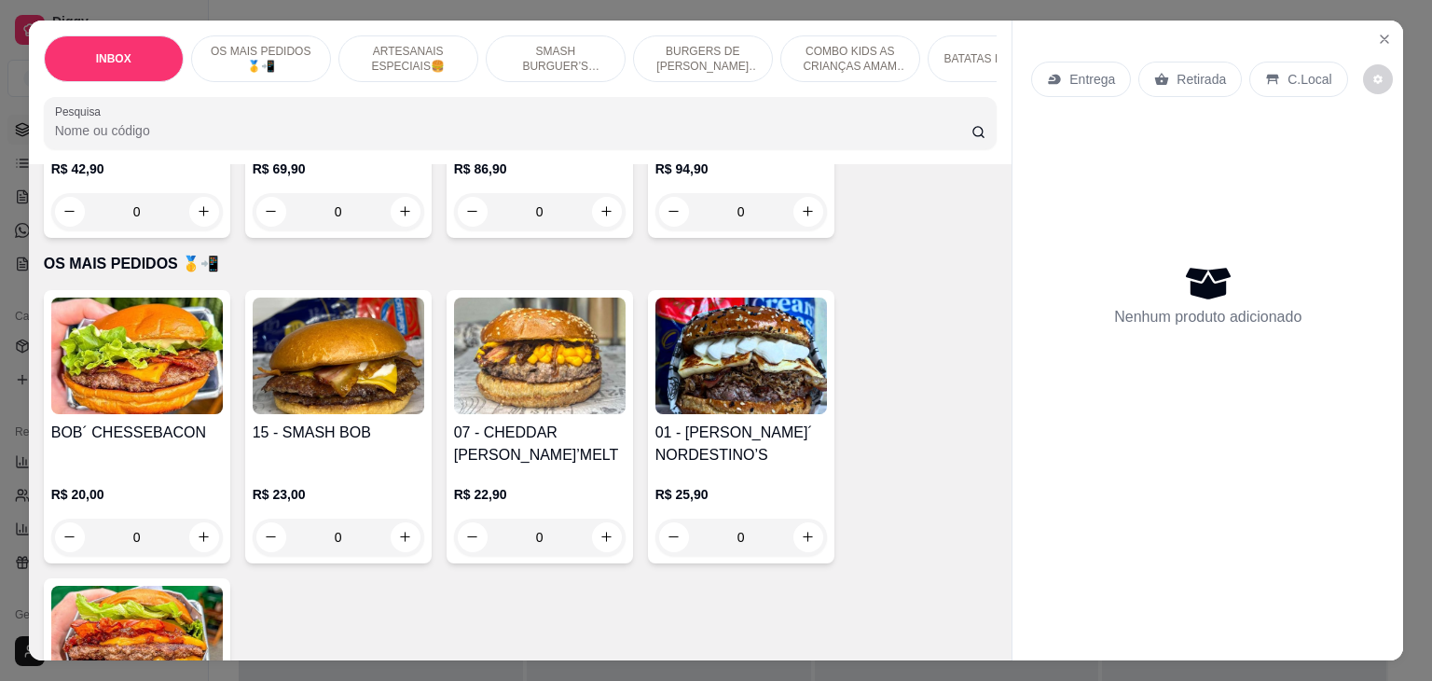
scroll to position [280, 0]
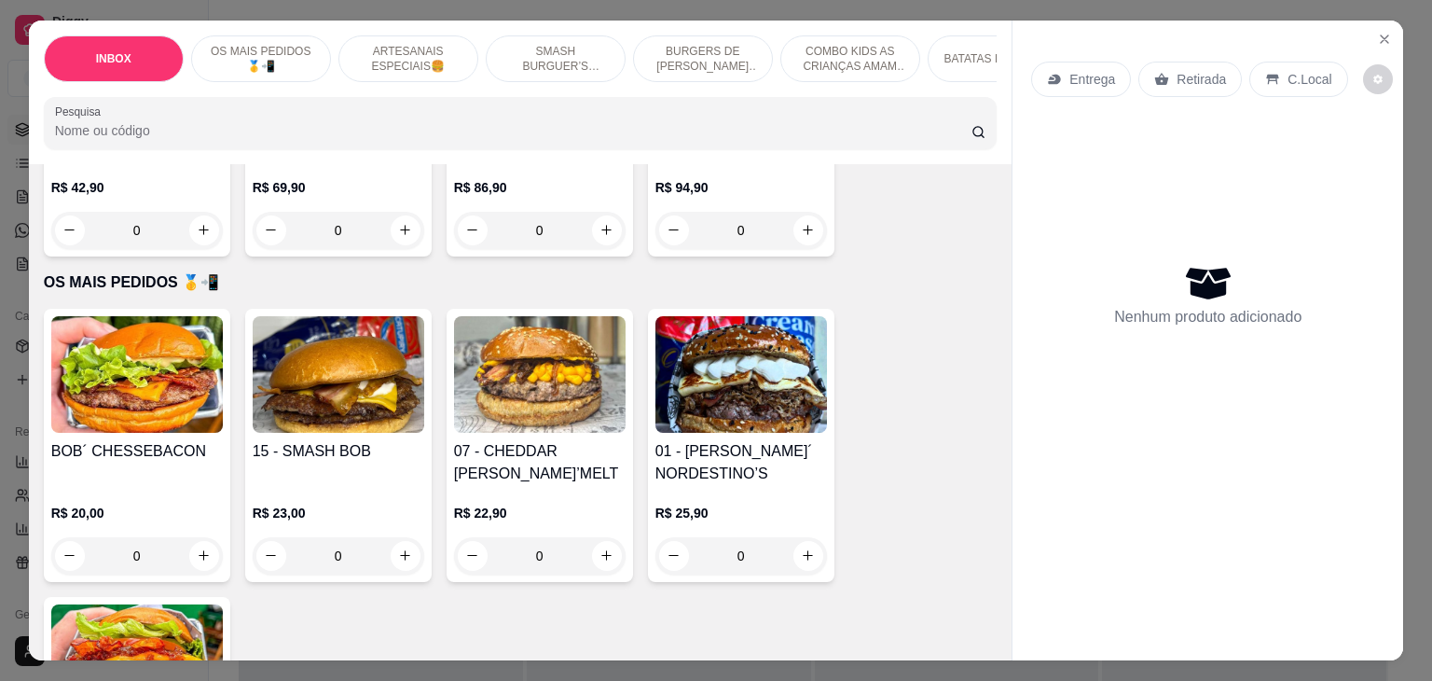
click at [723, 453] on h4 "01 - [PERSON_NAME]´ NORDESTINO’S" at bounding box center [741, 462] width 172 height 45
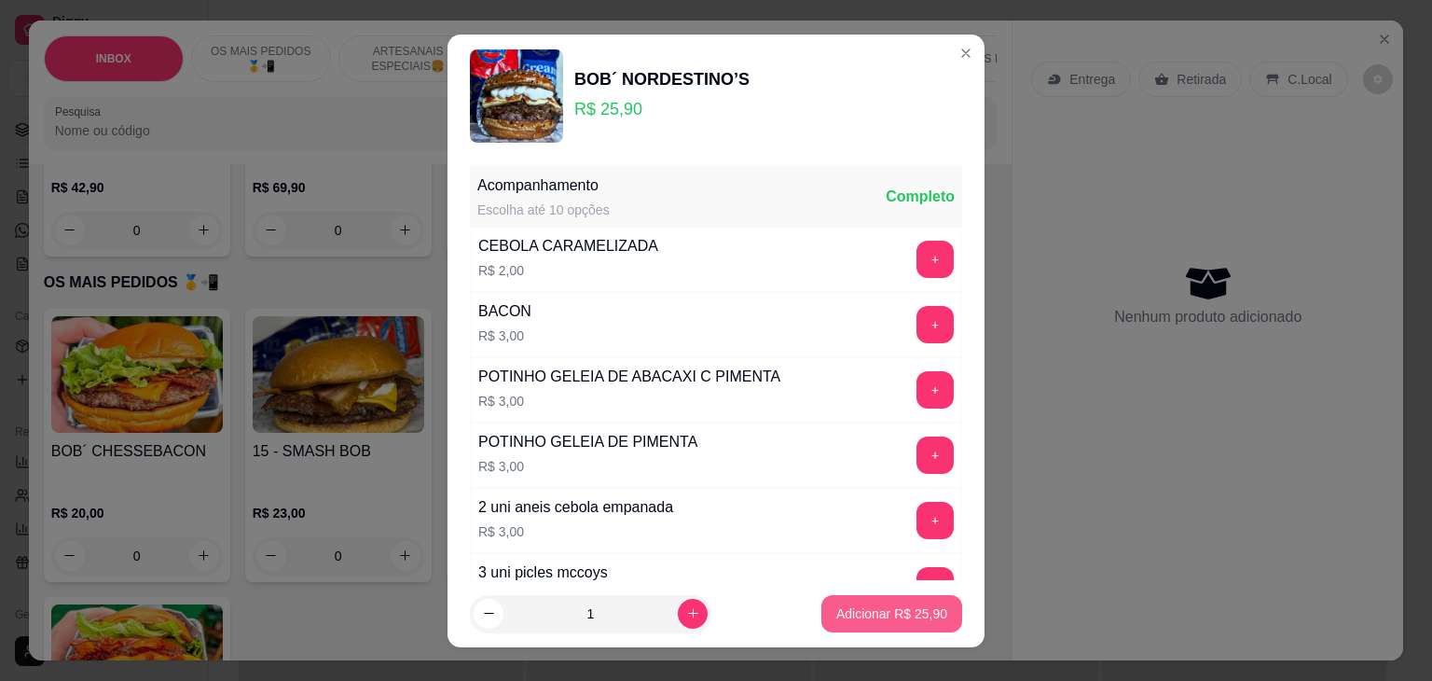
click at [888, 621] on p "Adicionar R$ 25,90" at bounding box center [891, 613] width 111 height 19
type input "1"
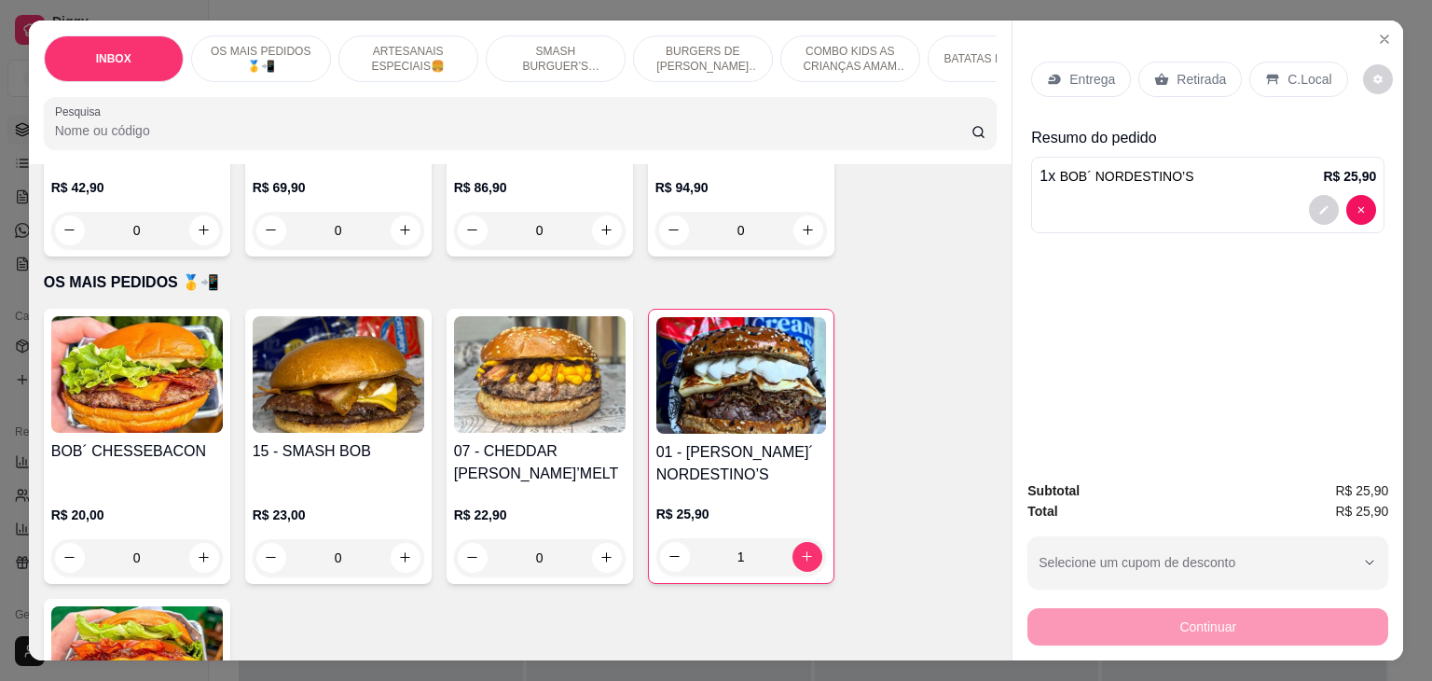
click at [1177, 73] on p "Retirada" at bounding box center [1201, 79] width 49 height 19
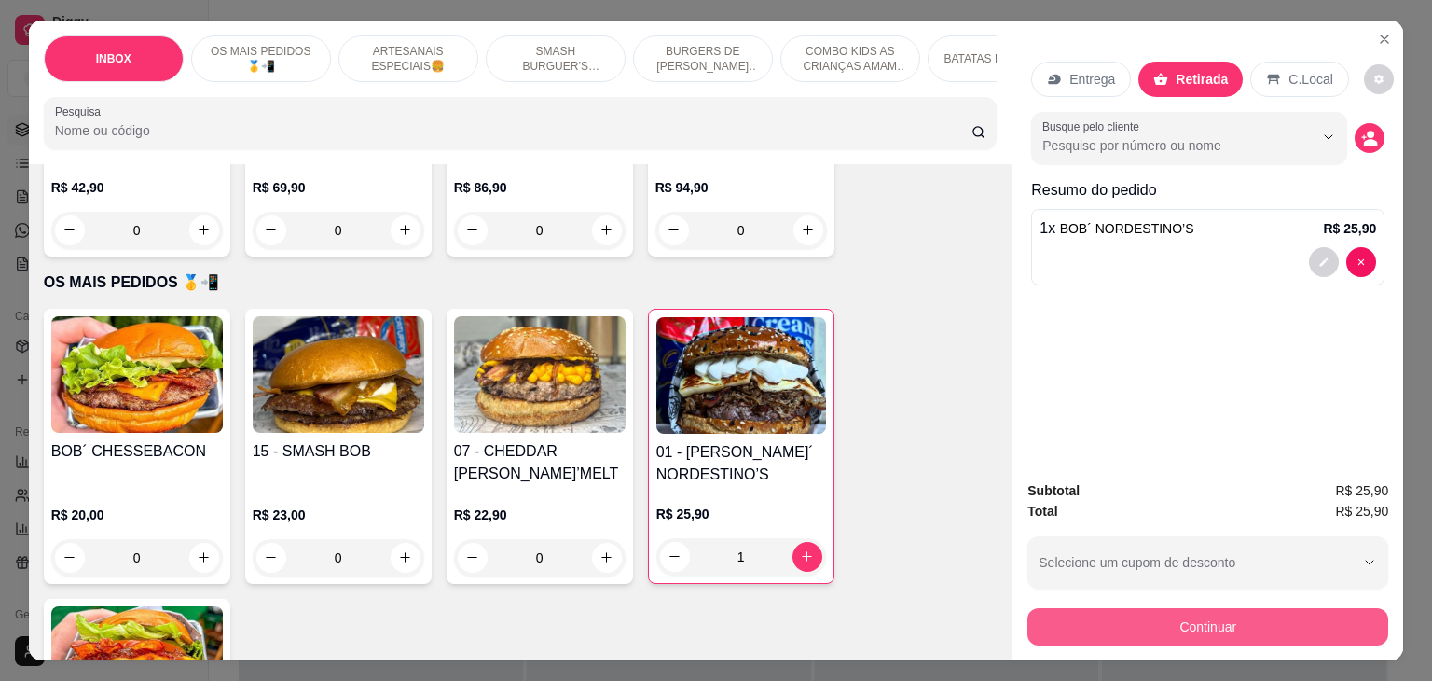
click at [1137, 623] on button "Continuar" at bounding box center [1207, 626] width 361 height 37
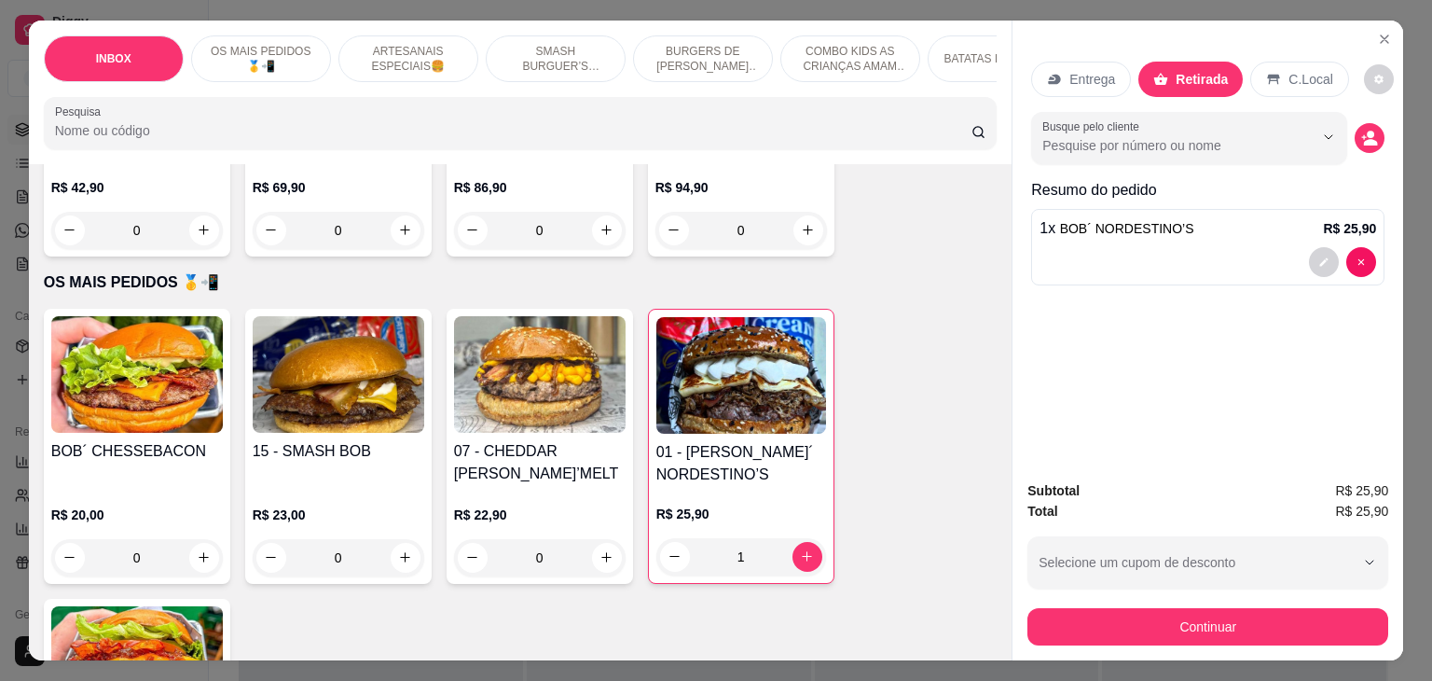
click at [1106, 70] on p "Entrega" at bounding box center [1092, 79] width 46 height 19
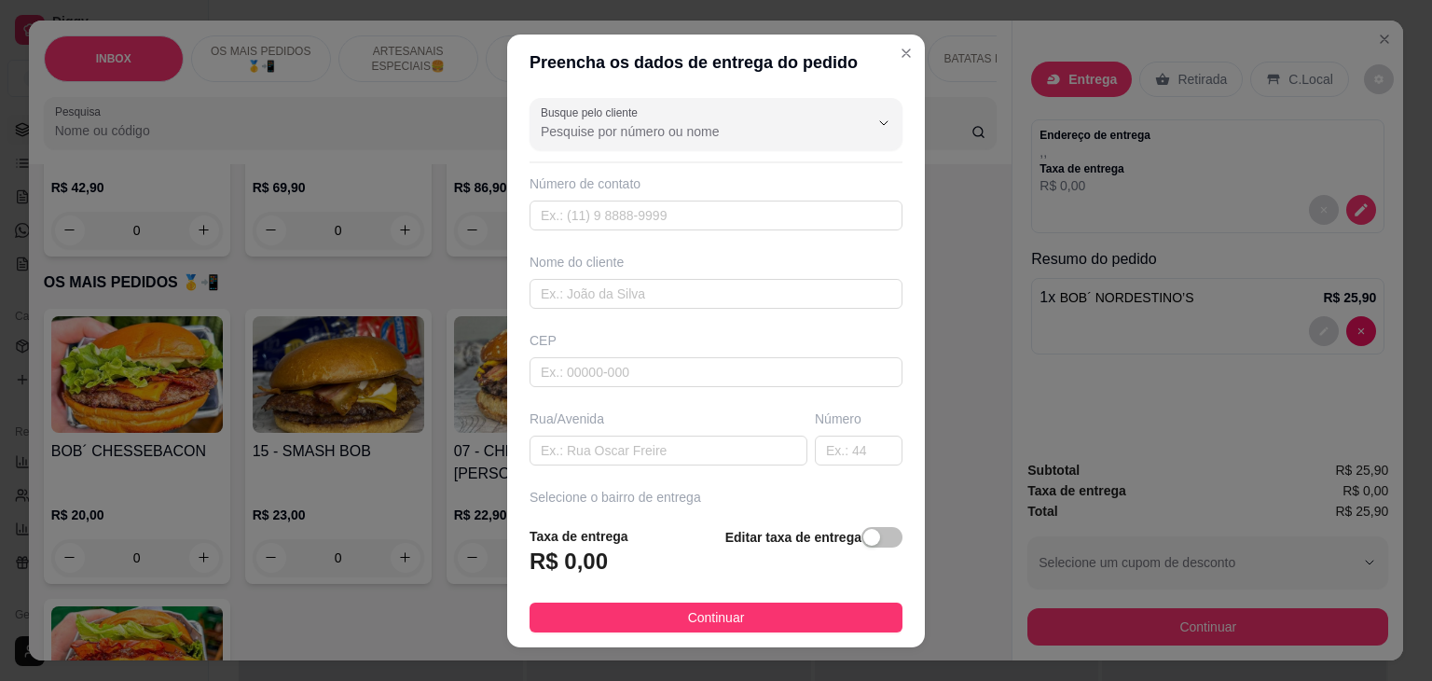
click at [686, 310] on div "Busque pelo cliente Número de contato Nome do cliente CEP Rua/[GEOGRAPHIC_DATA]…" at bounding box center [716, 300] width 418 height 420
click at [686, 303] on input "text" at bounding box center [716, 294] width 373 height 30
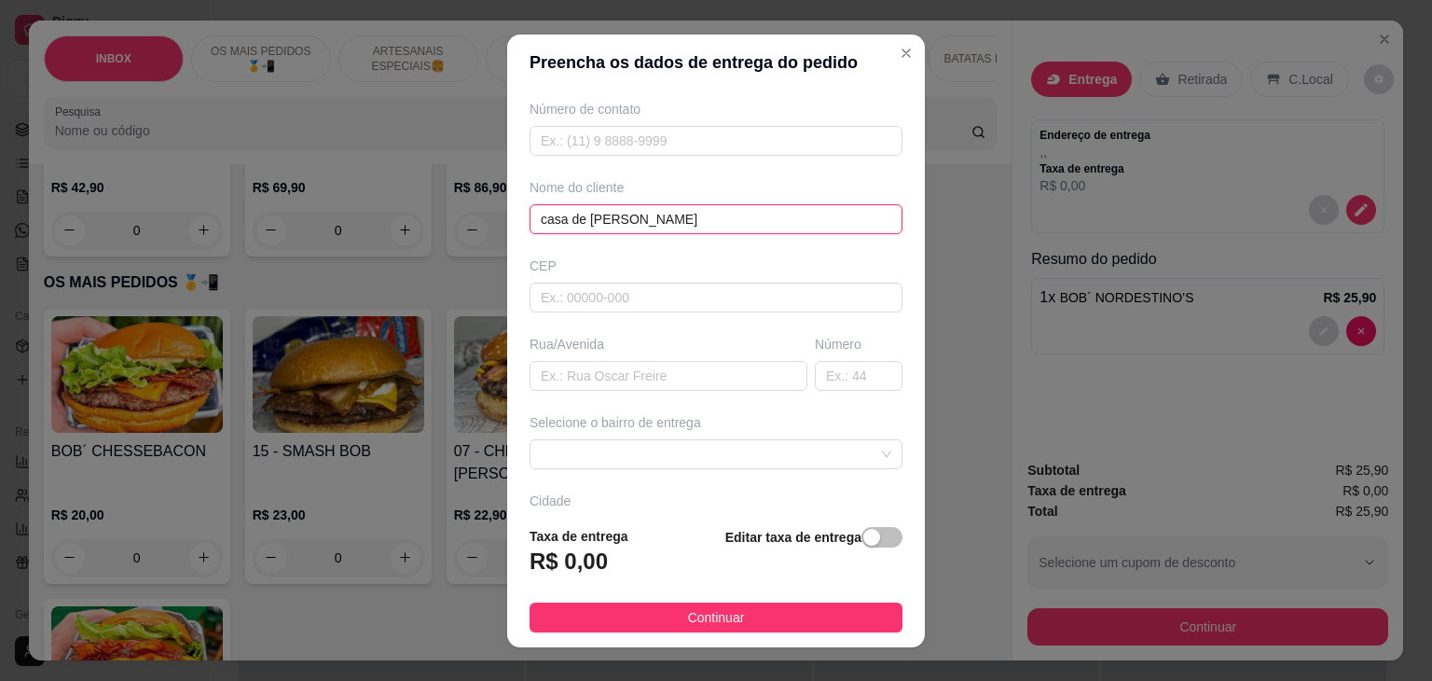
scroll to position [186, 0]
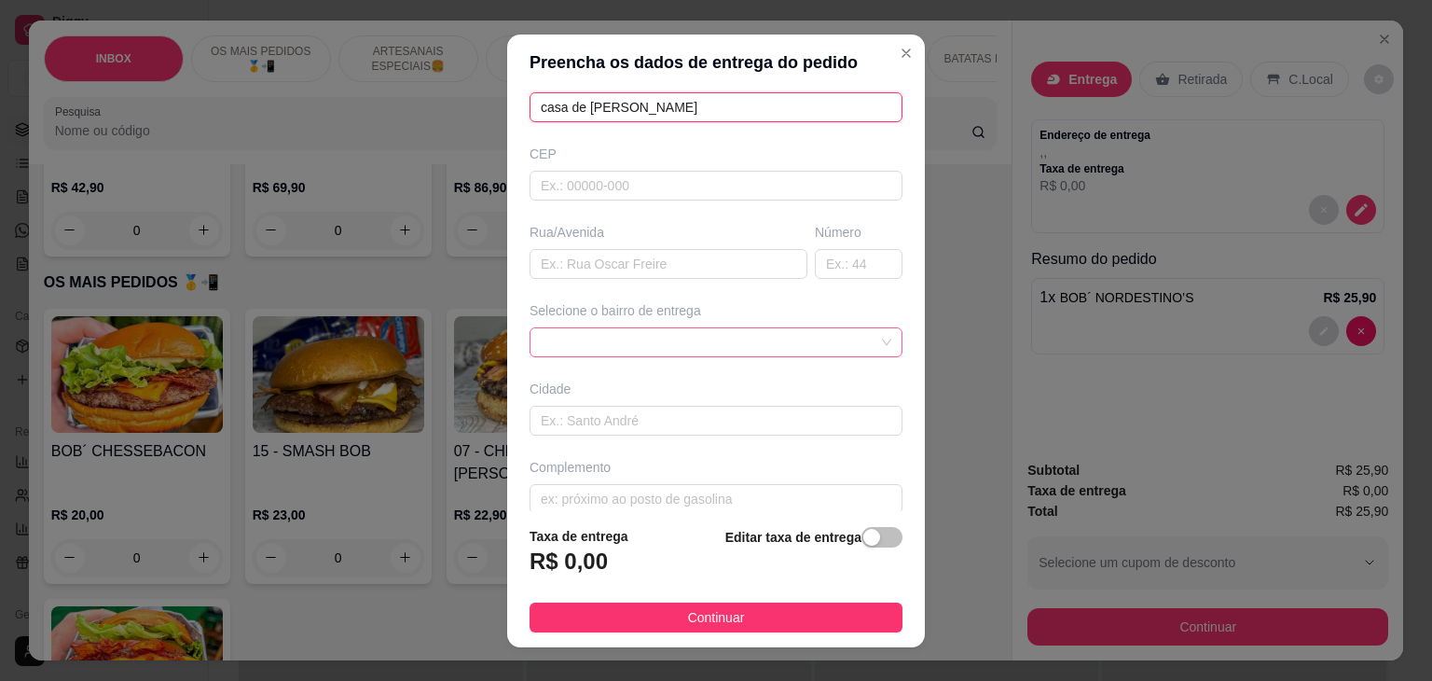
click at [805, 332] on div at bounding box center [716, 342] width 373 height 30
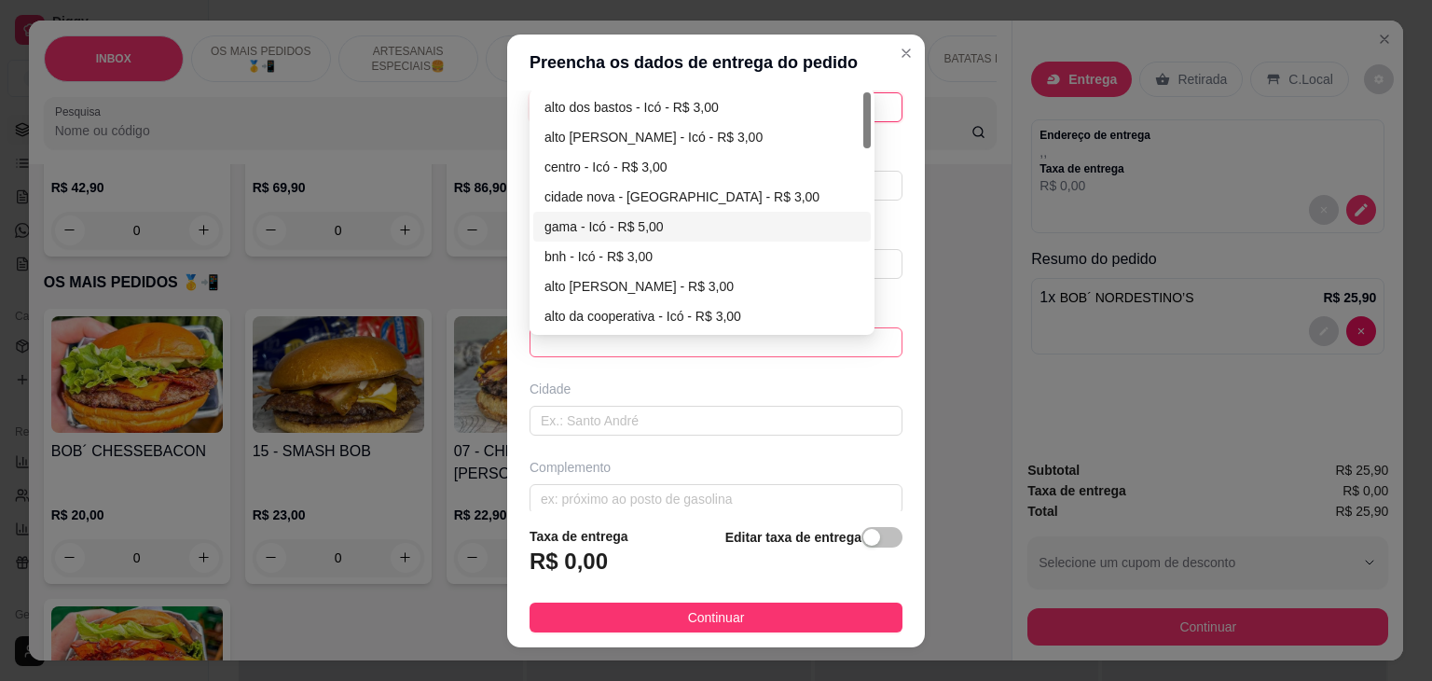
type input "casa de [PERSON_NAME]"
click at [619, 222] on div "gama - Icó - R$ 5,00" at bounding box center [701, 226] width 315 height 21
type input "Icó"
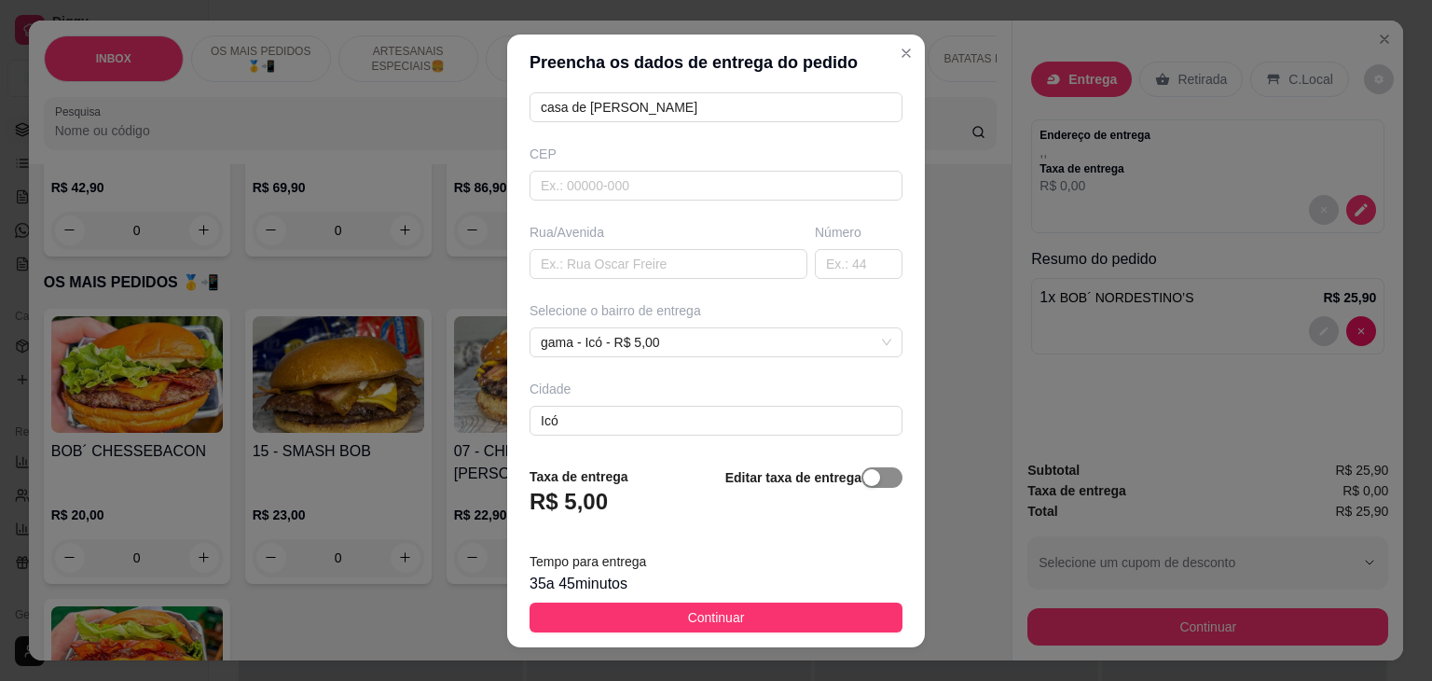
click at [864, 480] on span "button" at bounding box center [881, 477] width 41 height 21
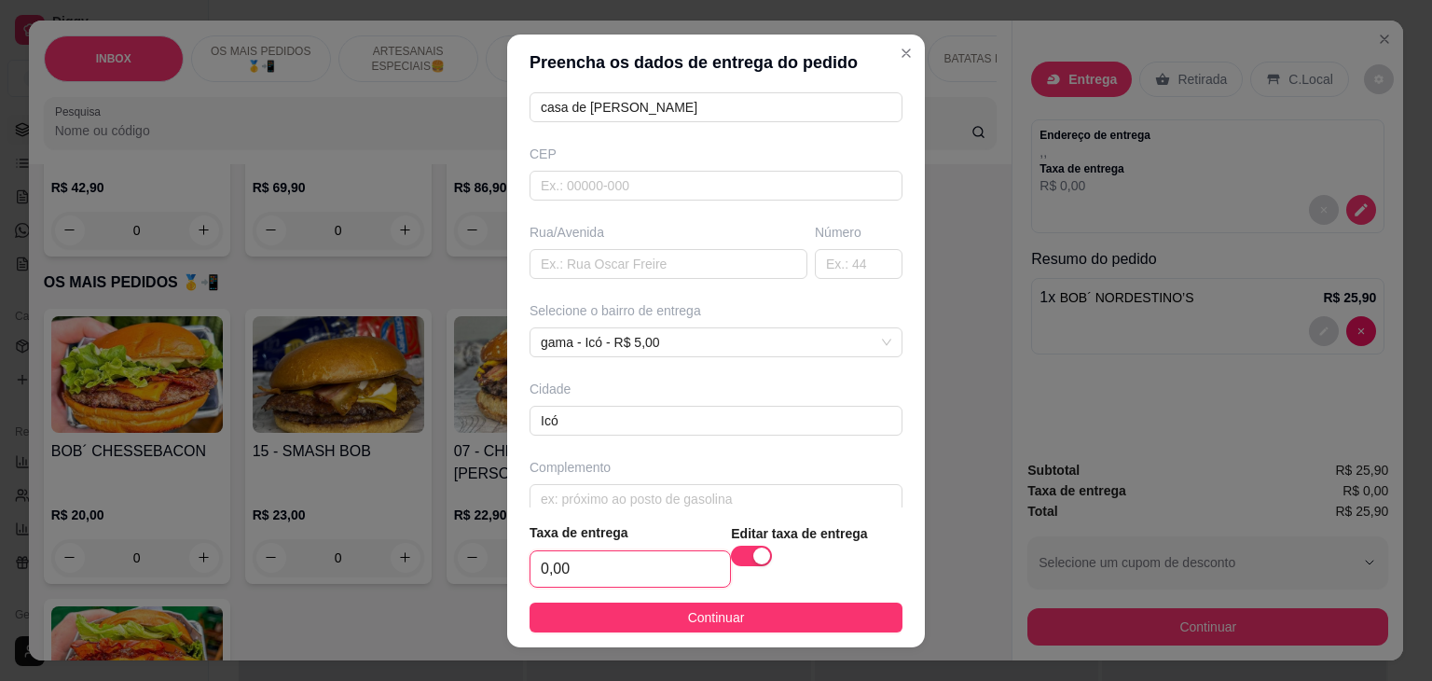
click at [696, 571] on input "0,00" at bounding box center [631, 568] width 200 height 35
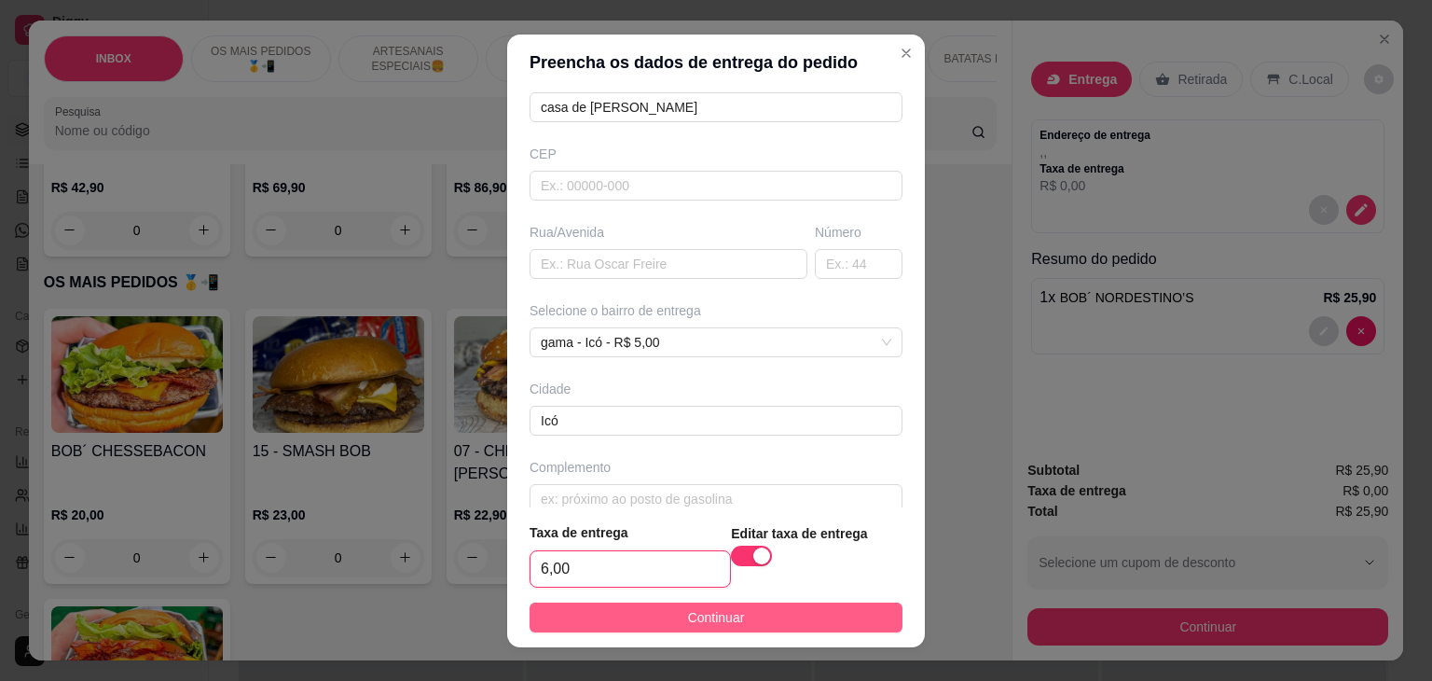
type input "6,00"
click at [690, 602] on button "Continuar" at bounding box center [716, 617] width 373 height 30
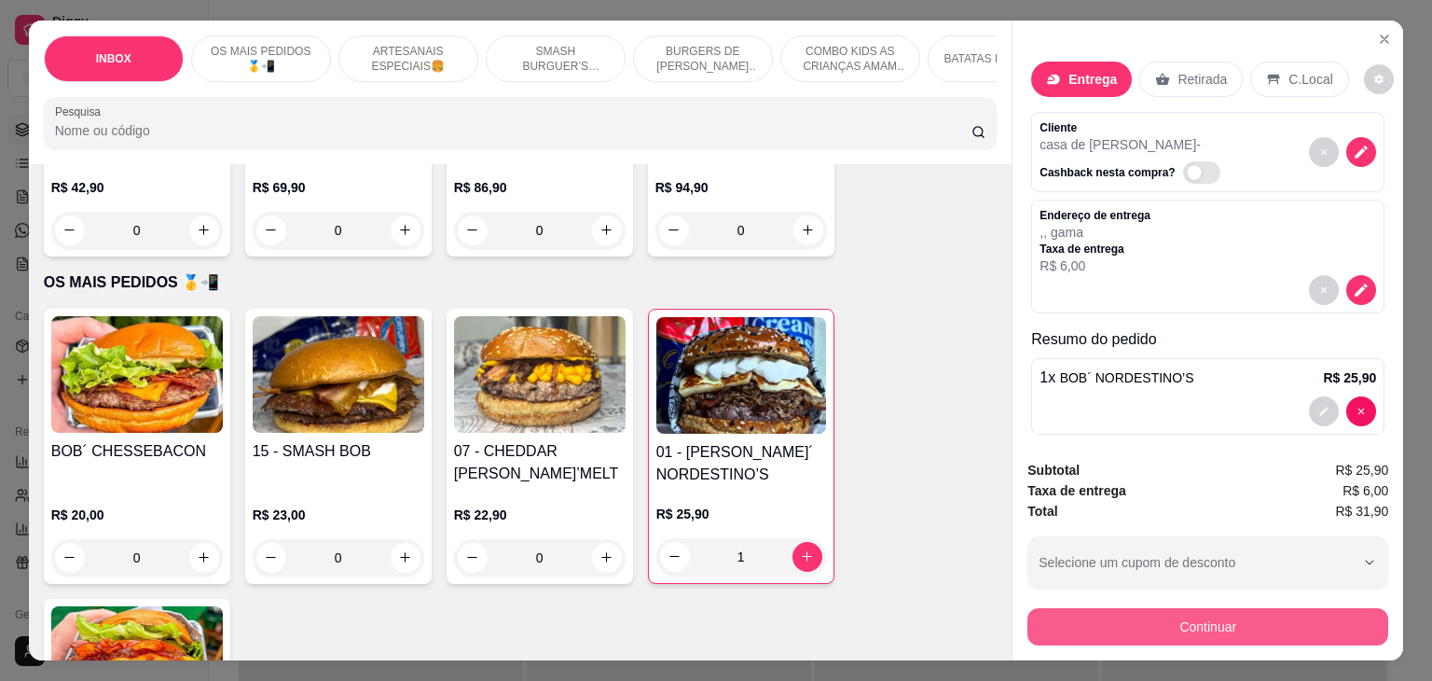
click at [1328, 616] on button "Continuar" at bounding box center [1207, 626] width 361 height 37
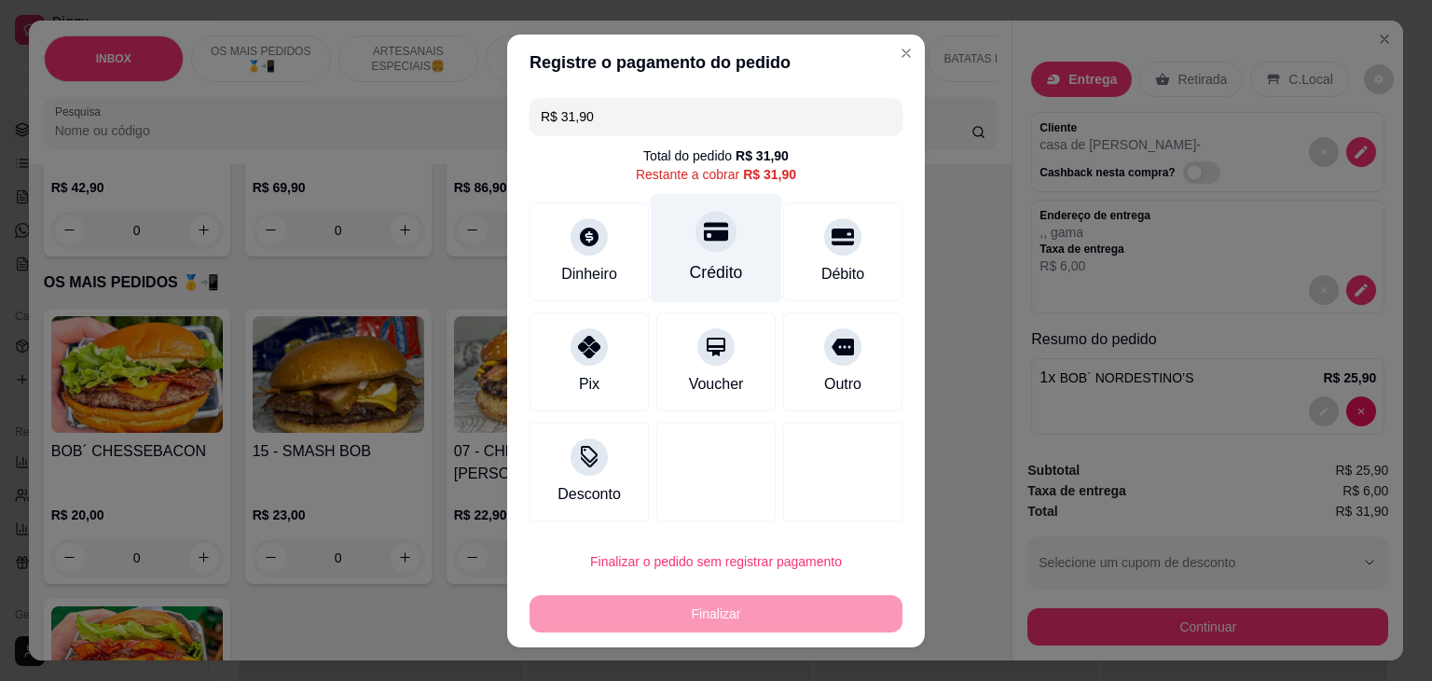
click at [727, 274] on div "Crédito" at bounding box center [716, 272] width 53 height 24
type input "R$ 0,00"
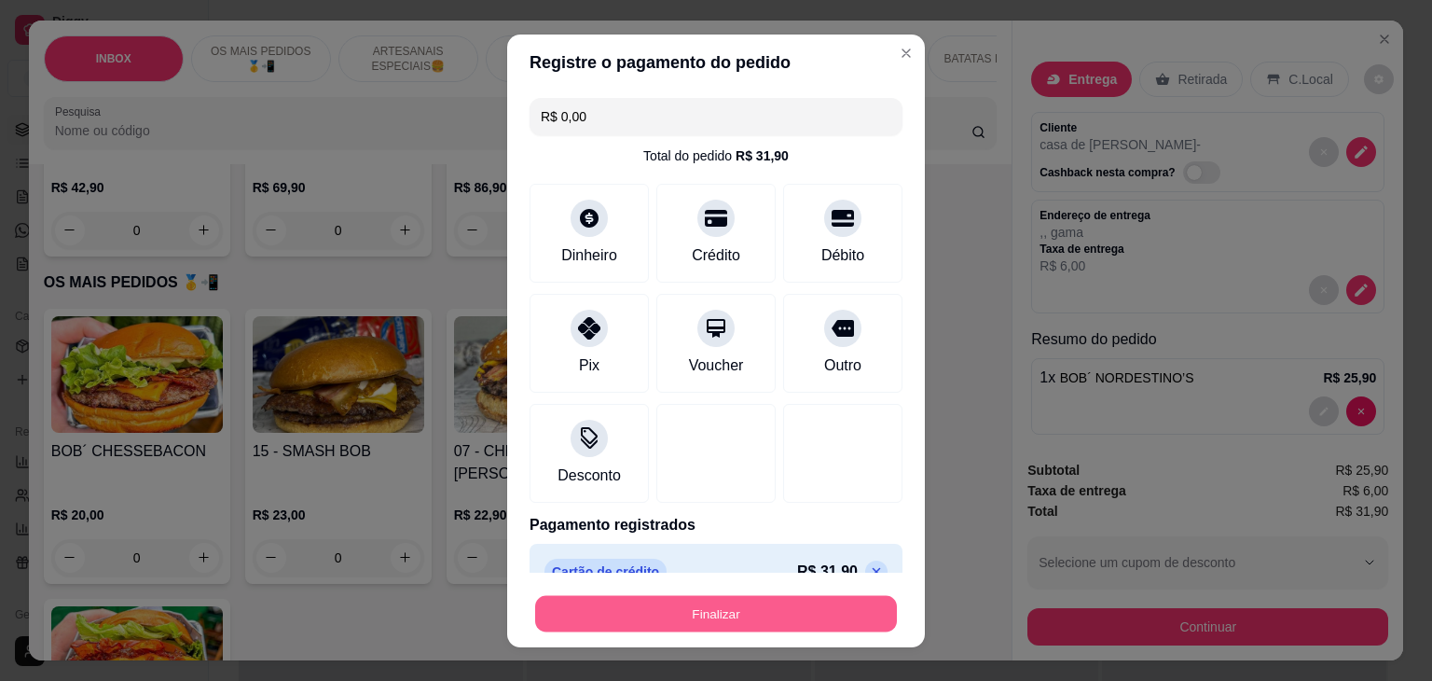
click at [781, 605] on button "Finalizar" at bounding box center [716, 613] width 362 height 36
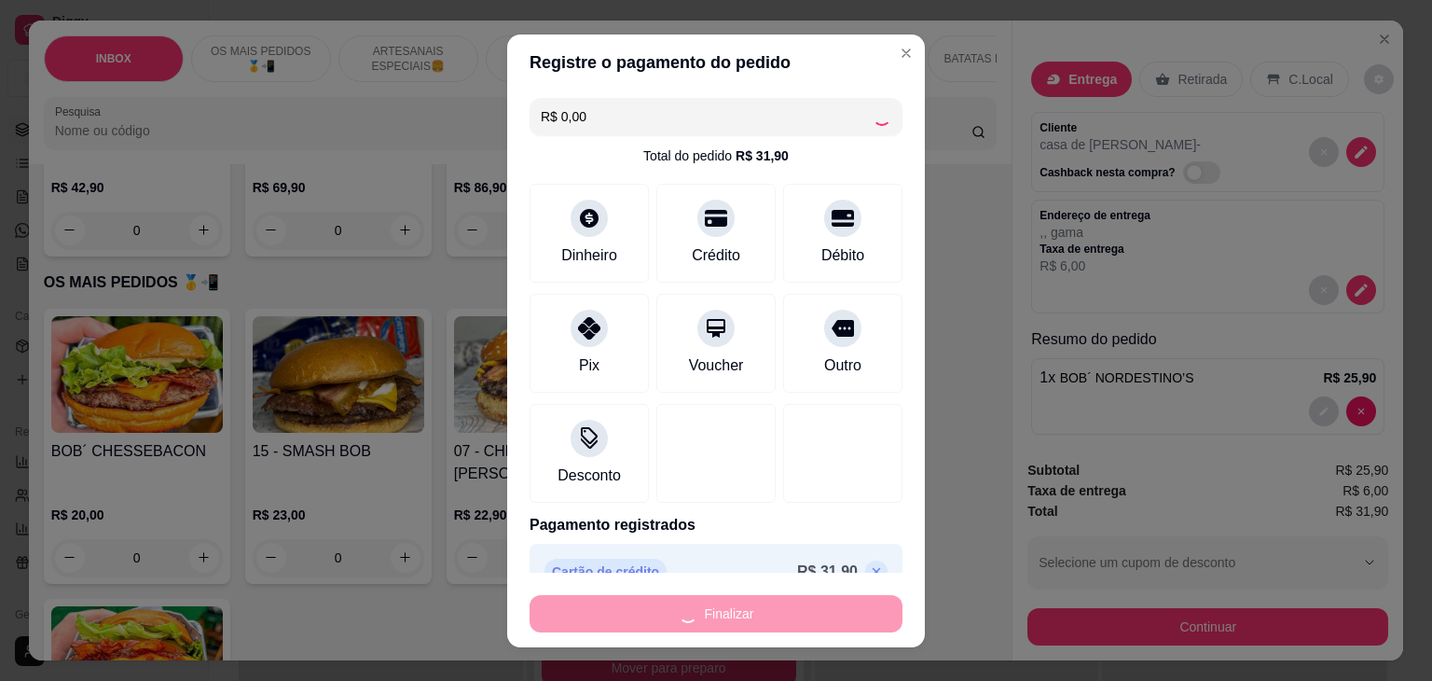
type input "0"
type input "-R$ 31,90"
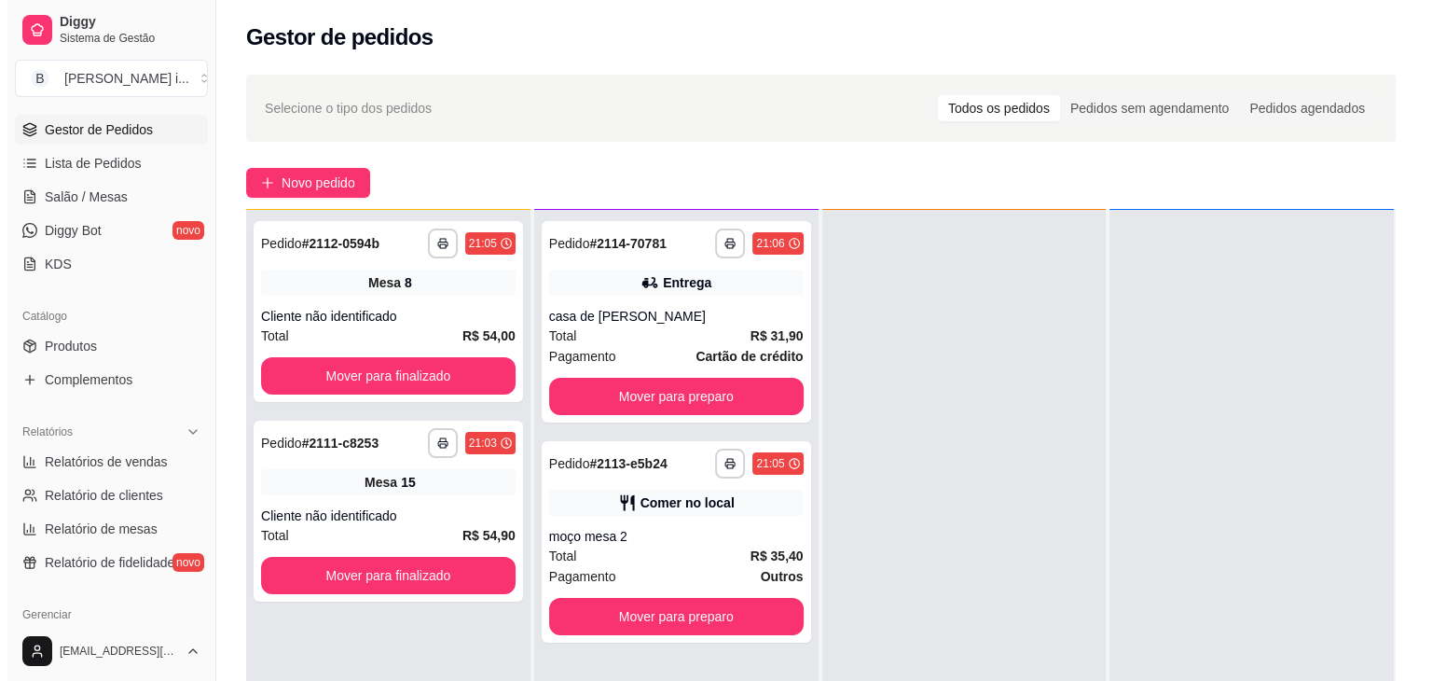
scroll to position [52, 0]
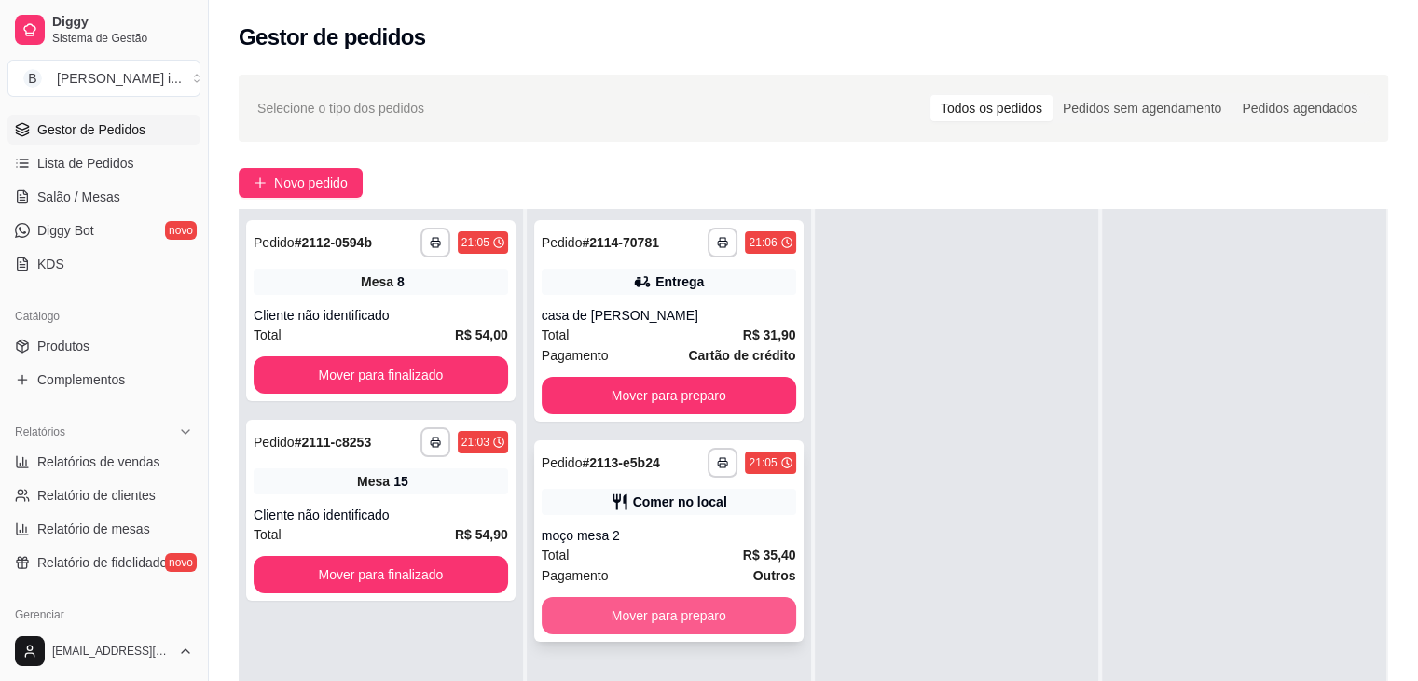
click at [727, 622] on button "Mover para preparo" at bounding box center [669, 615] width 255 height 37
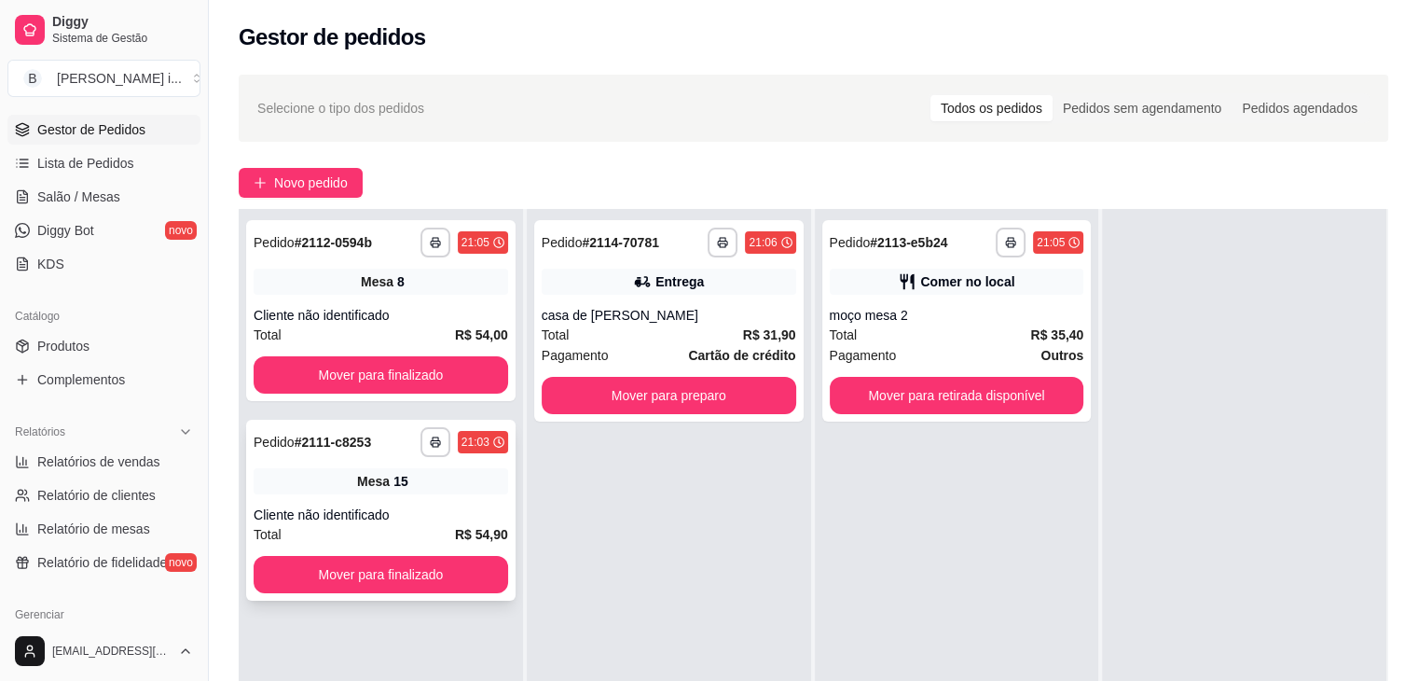
click at [395, 506] on div "Cliente não identificado" at bounding box center [381, 514] width 255 height 19
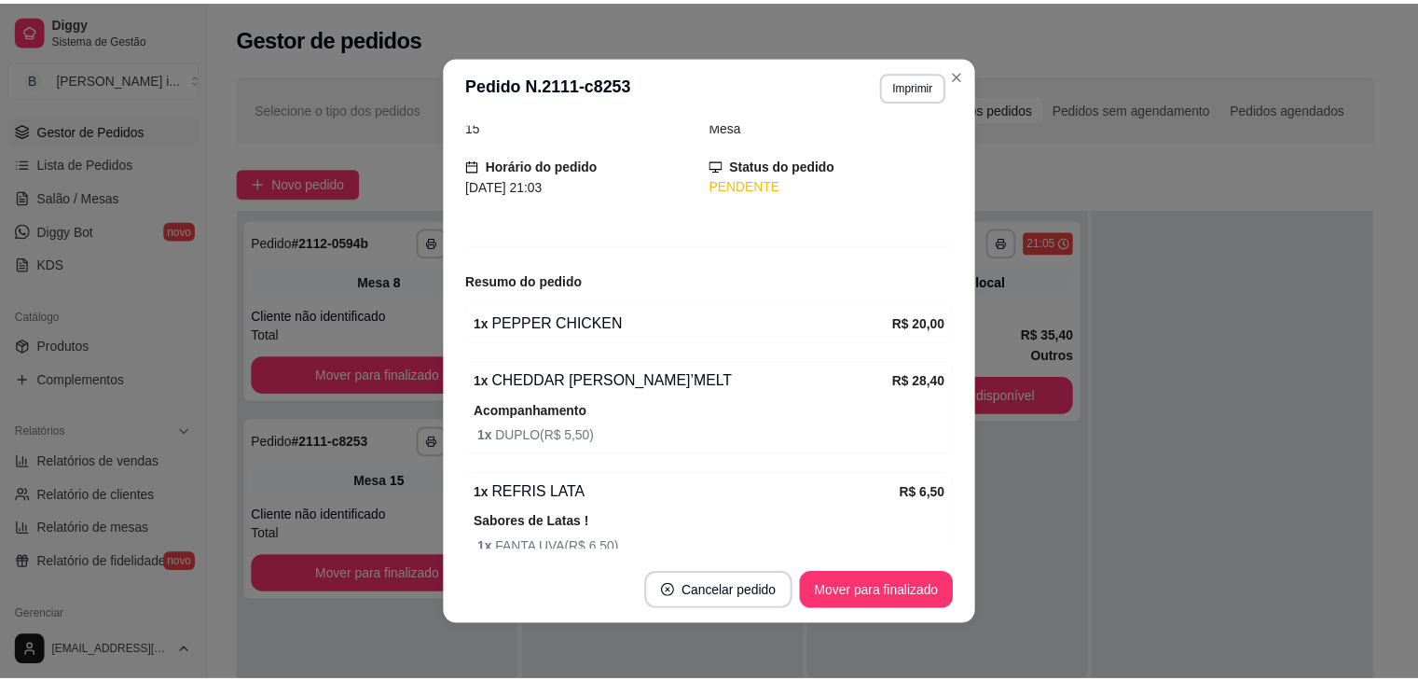
scroll to position [175, 0]
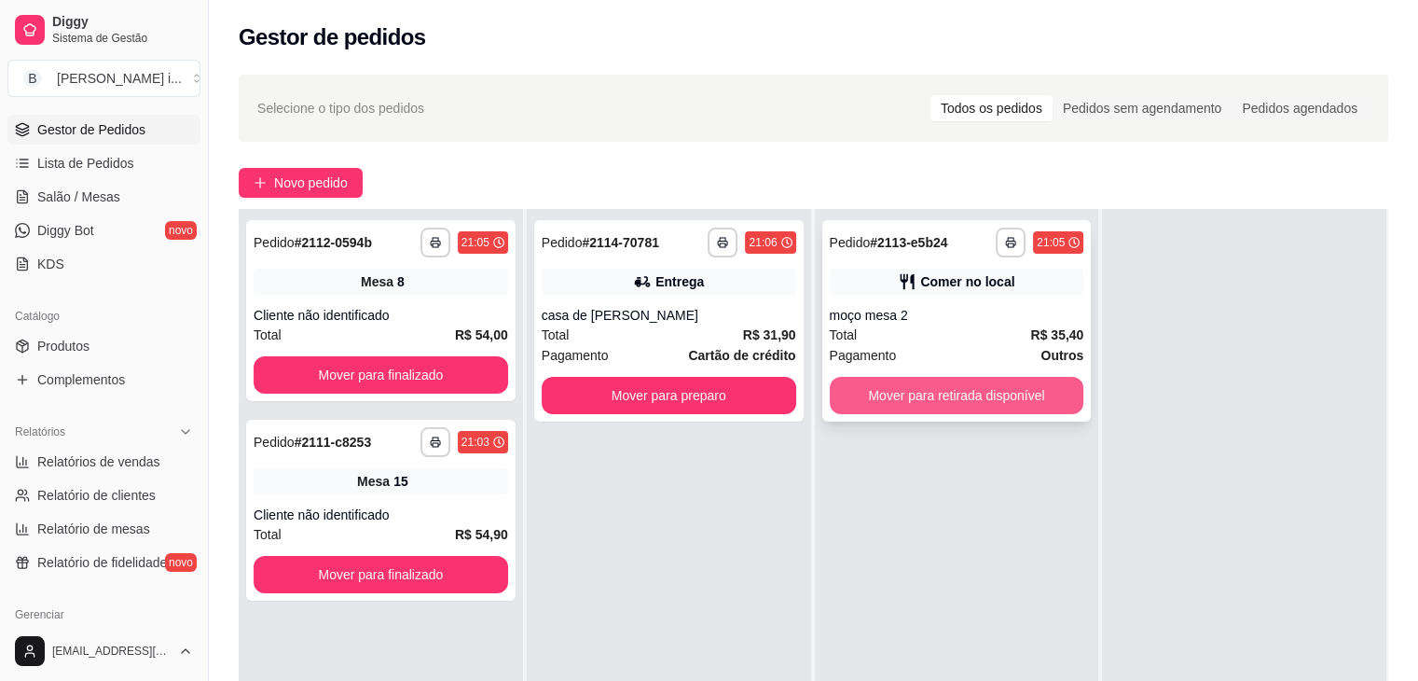
click at [1056, 401] on button "Mover para retirada disponível" at bounding box center [957, 395] width 255 height 37
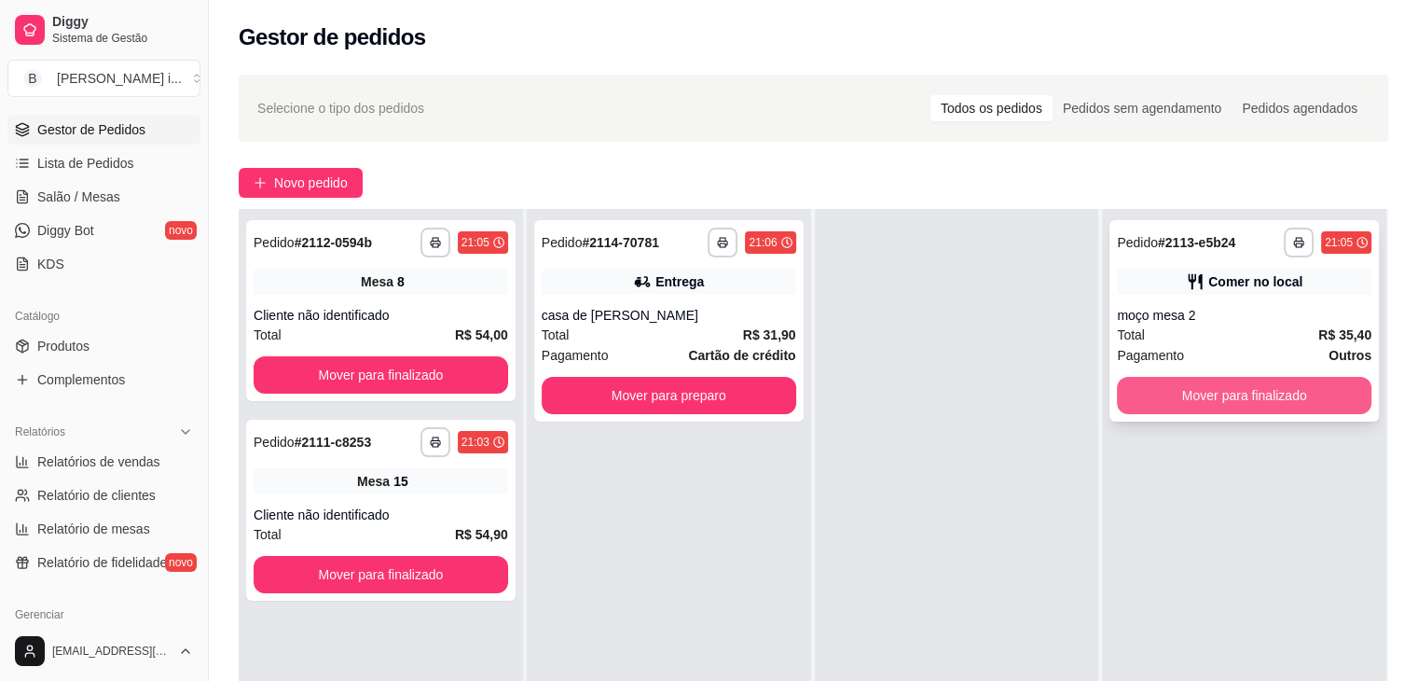
click at [1227, 393] on button "Mover para finalizado" at bounding box center [1244, 395] width 255 height 37
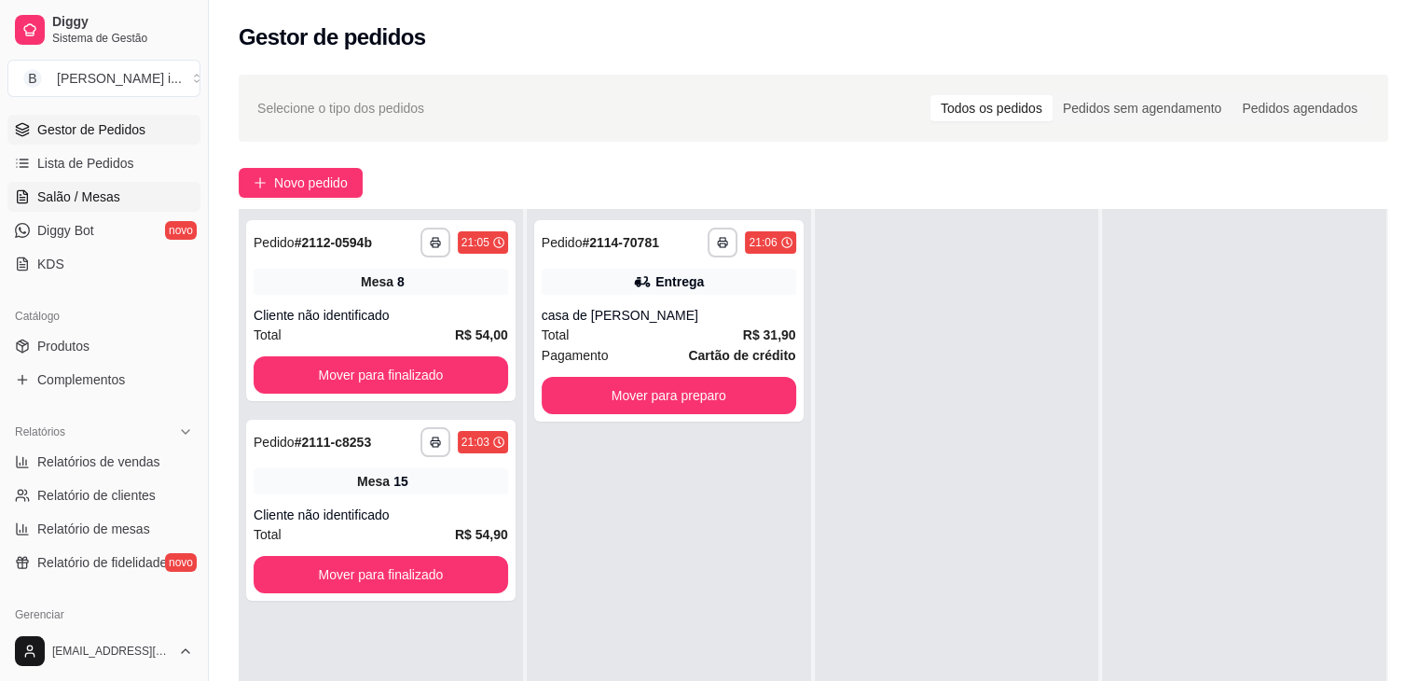
click at [86, 213] on ul "Pedidos balcão (PDV) Gestor de Pedidos Lista de Pedidos Salão / Mesas Diggy Bot…" at bounding box center [103, 180] width 193 height 198
click at [87, 209] on link "Salão / Mesas" at bounding box center [103, 197] width 193 height 30
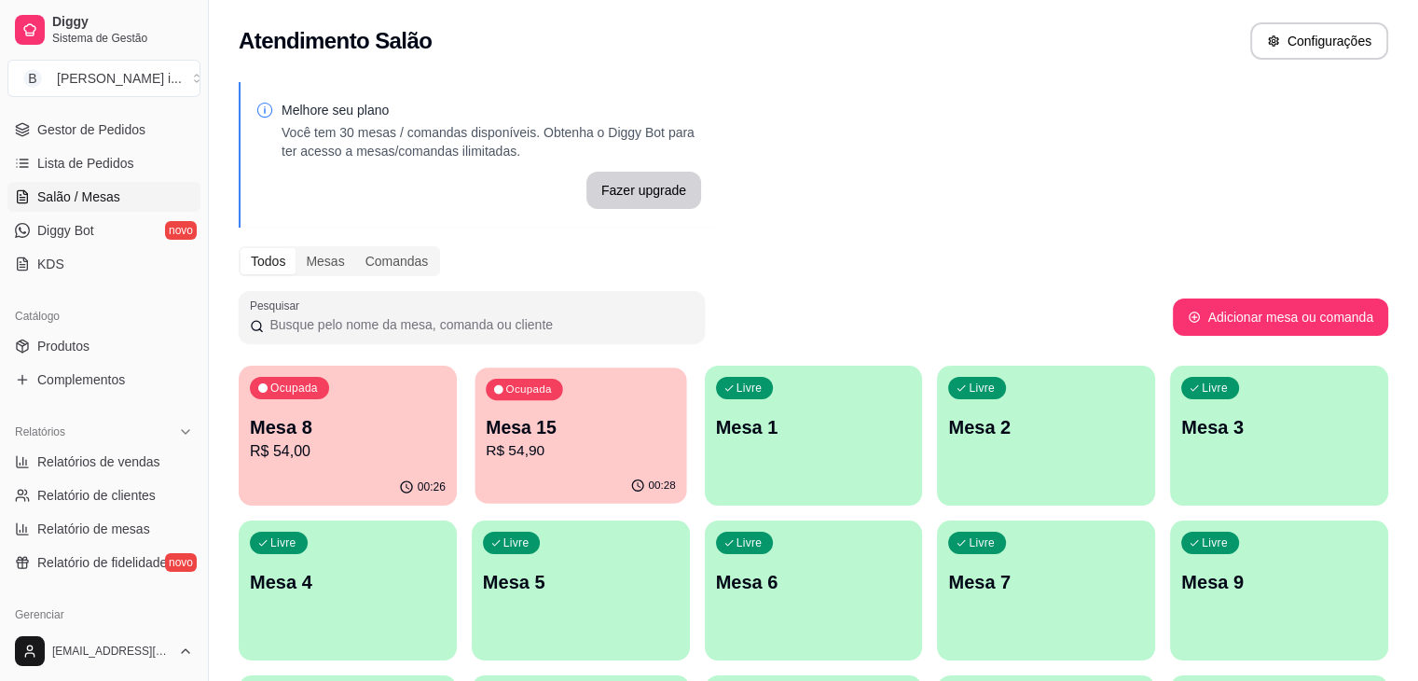
click at [545, 477] on div "00:28" at bounding box center [581, 485] width 212 height 35
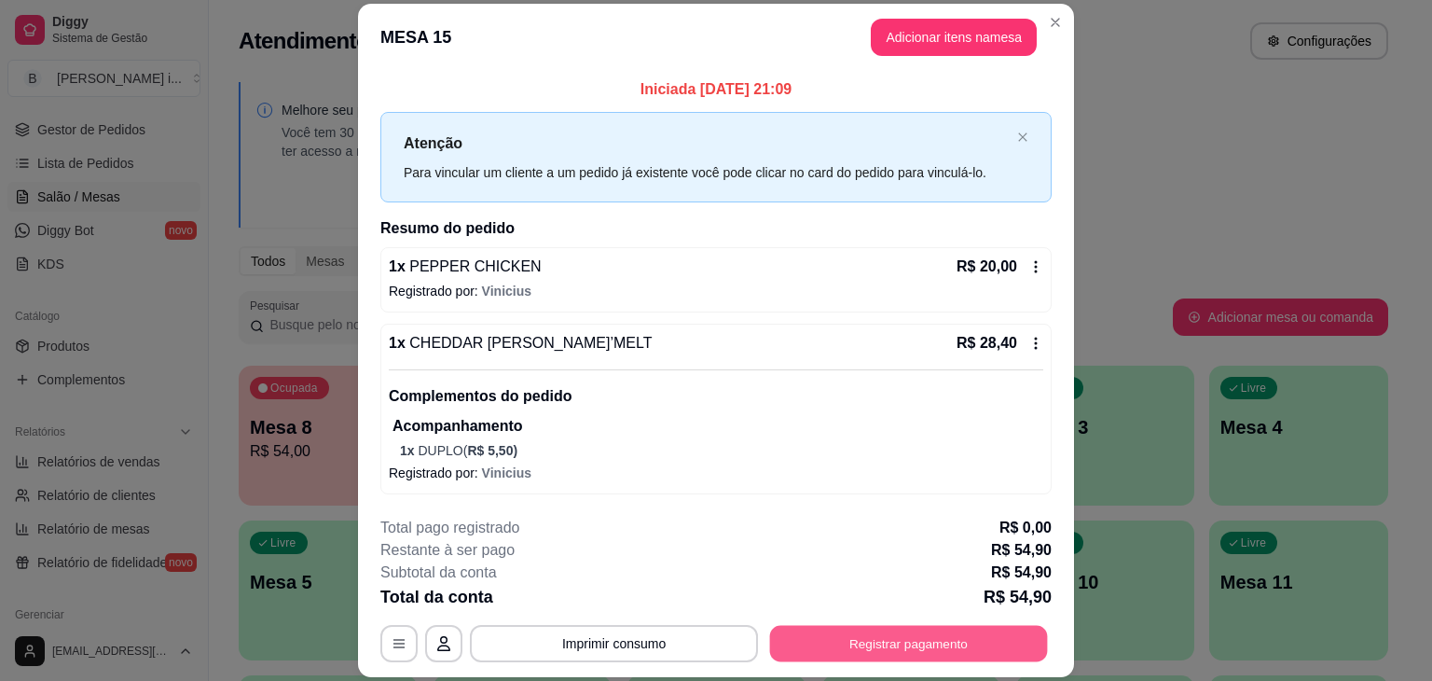
click at [898, 643] on button "Registrar pagamento" at bounding box center [909, 644] width 278 height 36
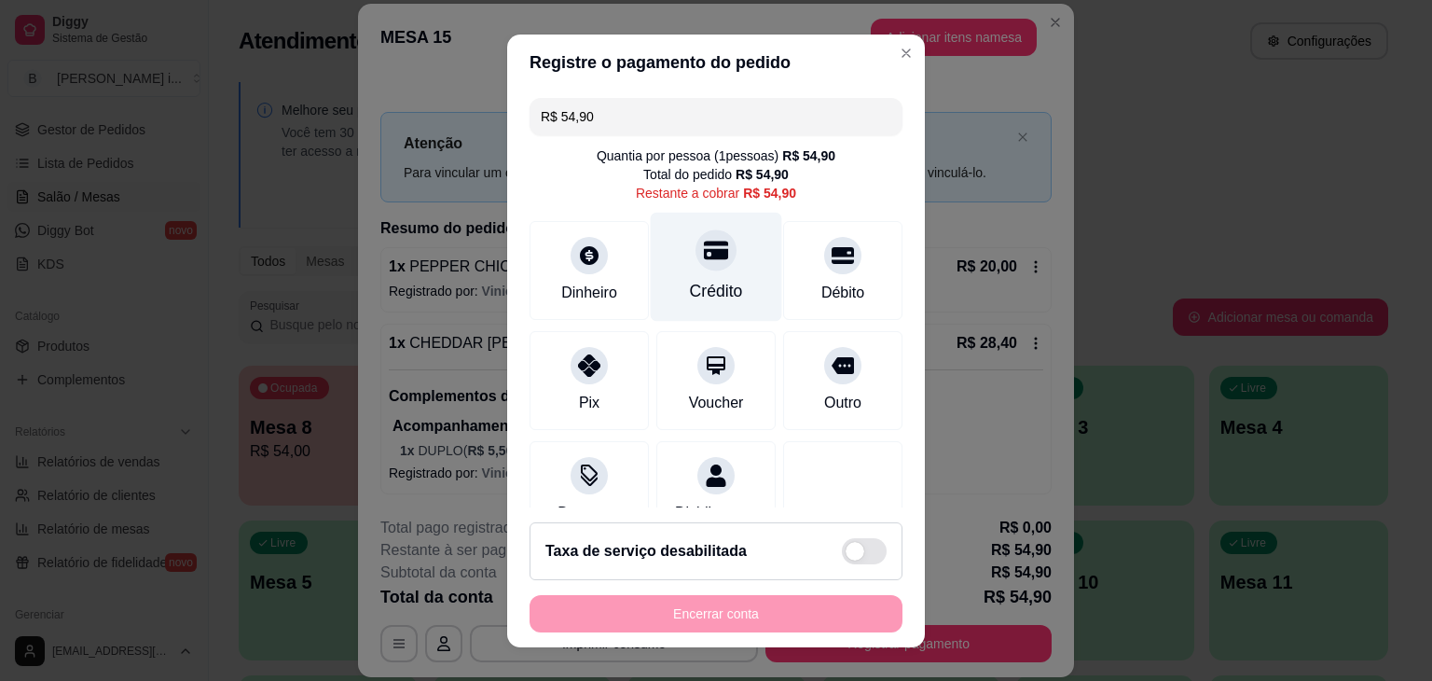
click at [692, 285] on div "Crédito" at bounding box center [716, 291] width 53 height 24
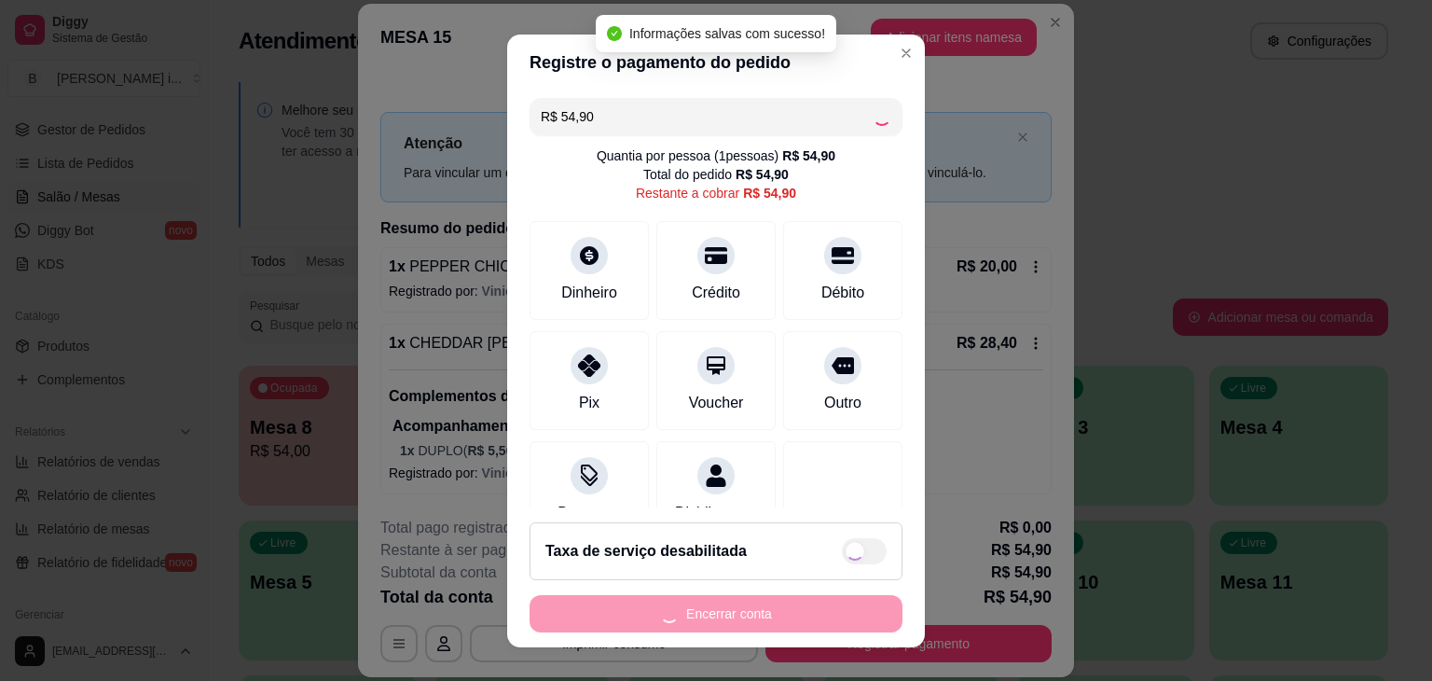
type input "R$ 0,00"
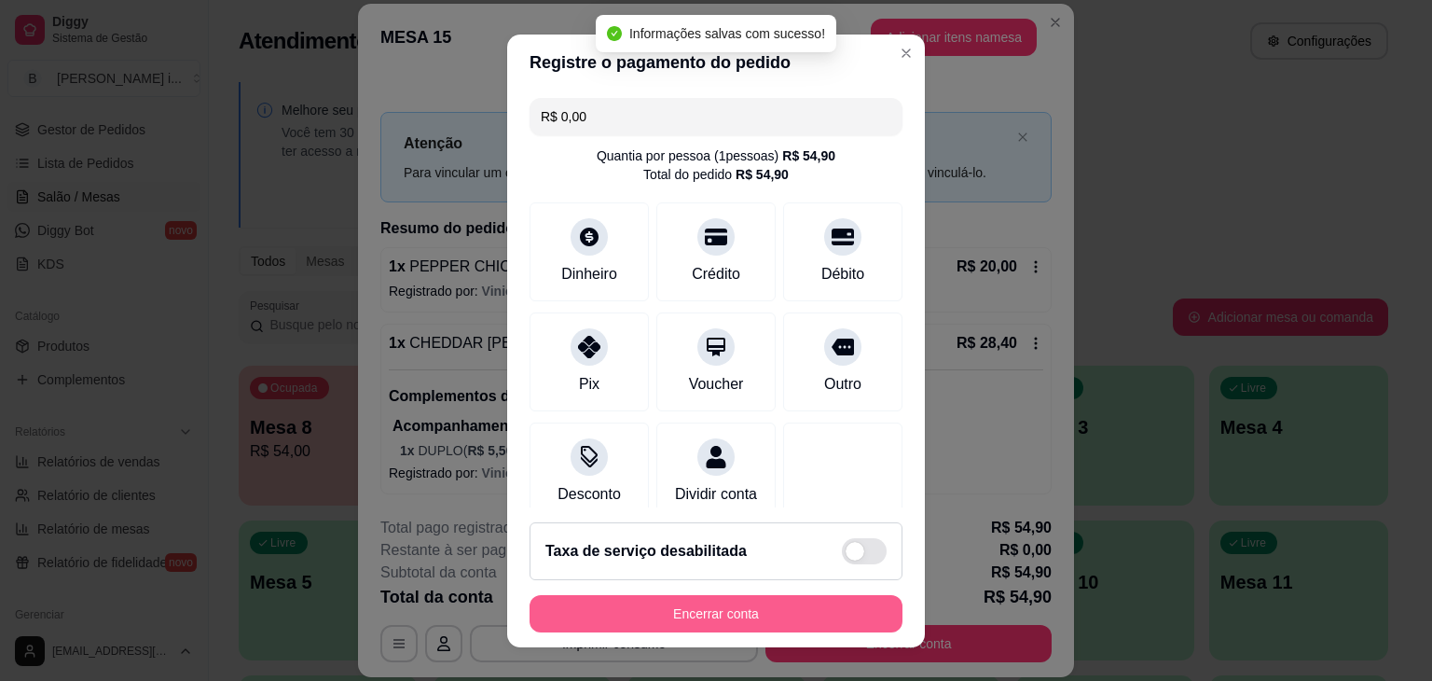
click at [761, 613] on button "Encerrar conta" at bounding box center [716, 613] width 373 height 37
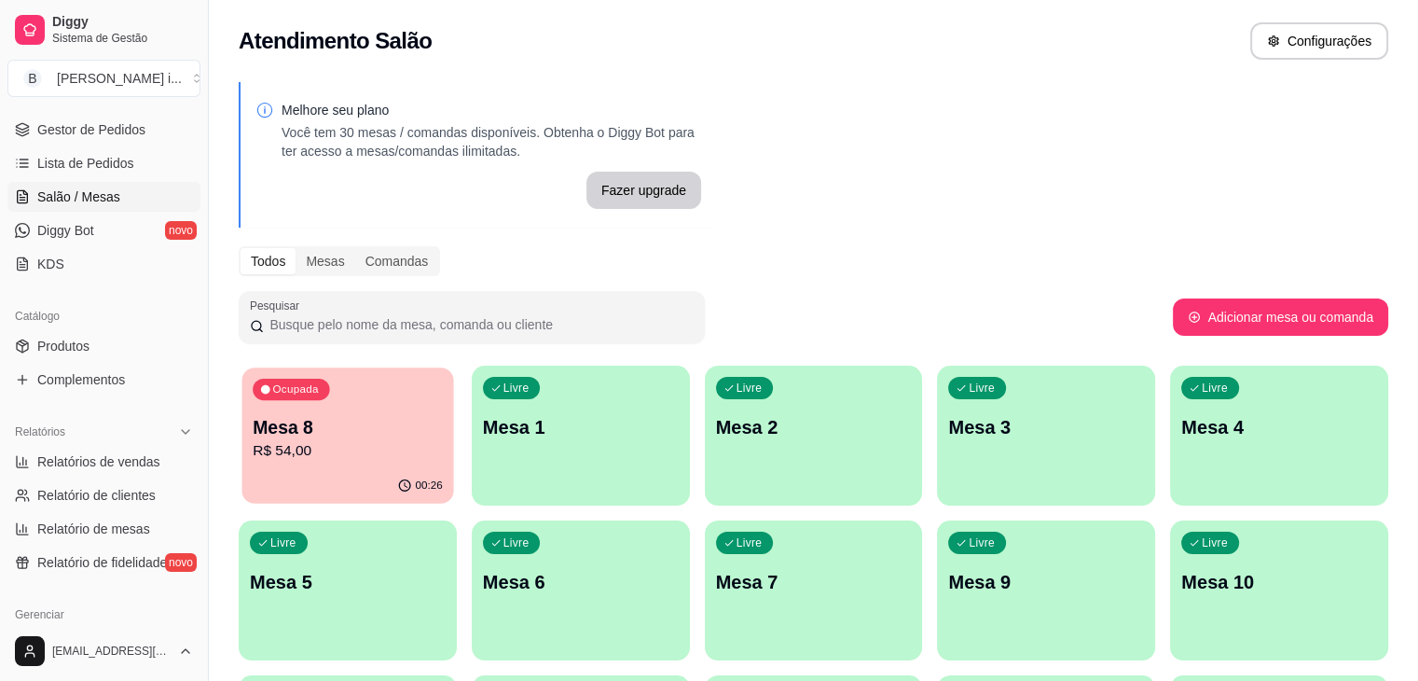
click at [321, 457] on p "R$ 54,00" at bounding box center [348, 450] width 190 height 21
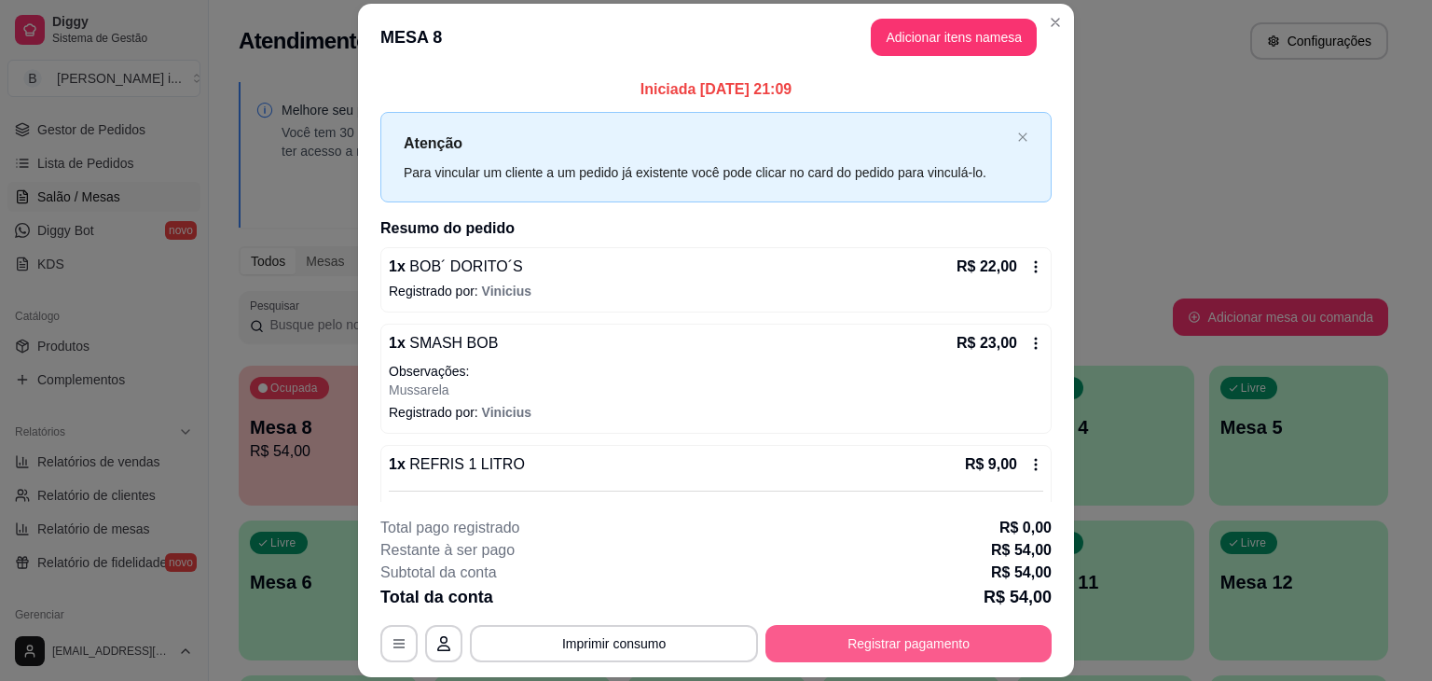
click at [817, 630] on button "Registrar pagamento" at bounding box center [908, 643] width 286 height 37
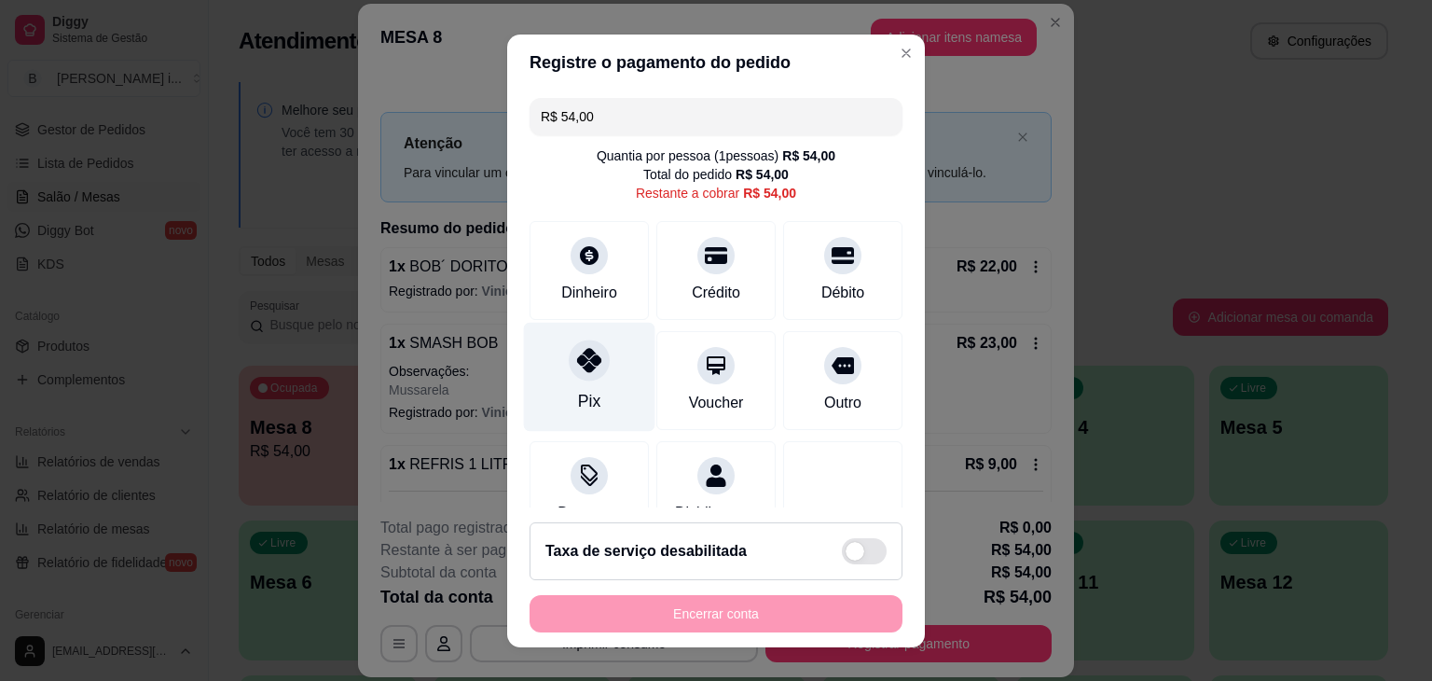
click at [577, 368] on icon at bounding box center [589, 360] width 24 height 24
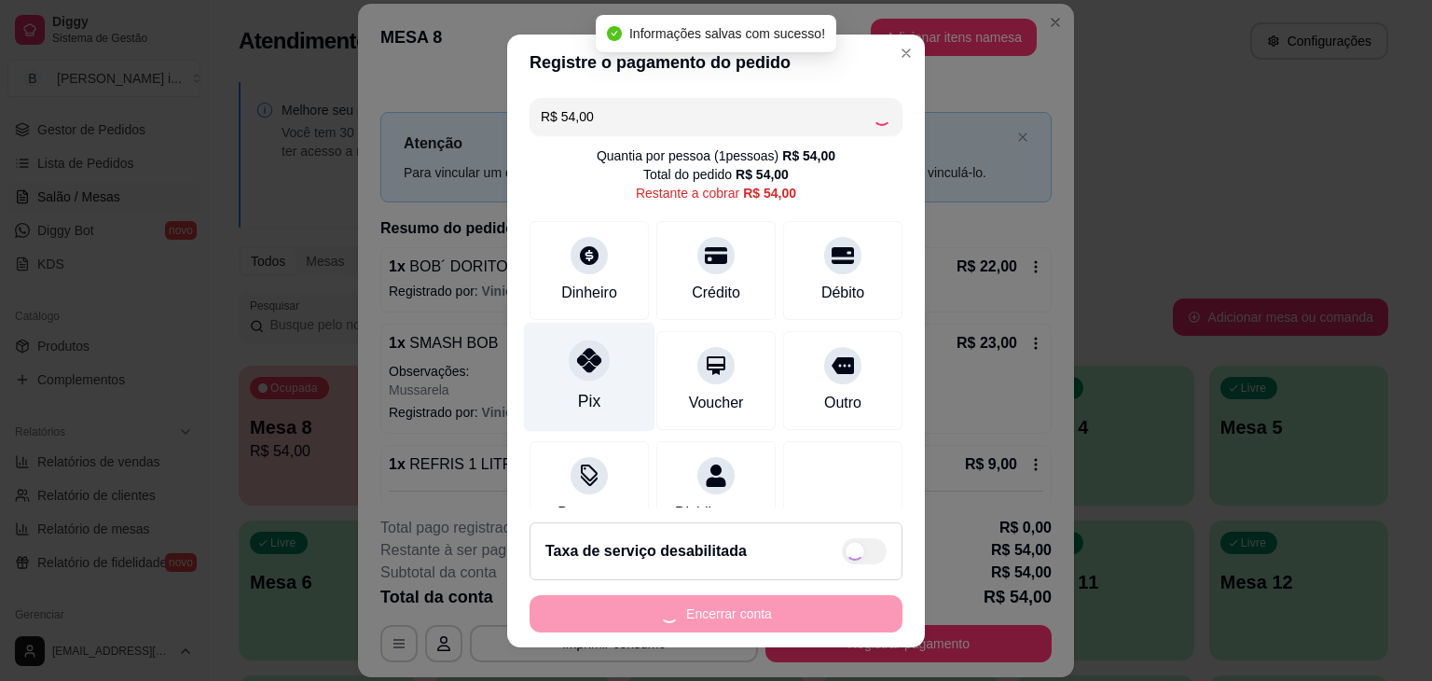
type input "R$ 0,00"
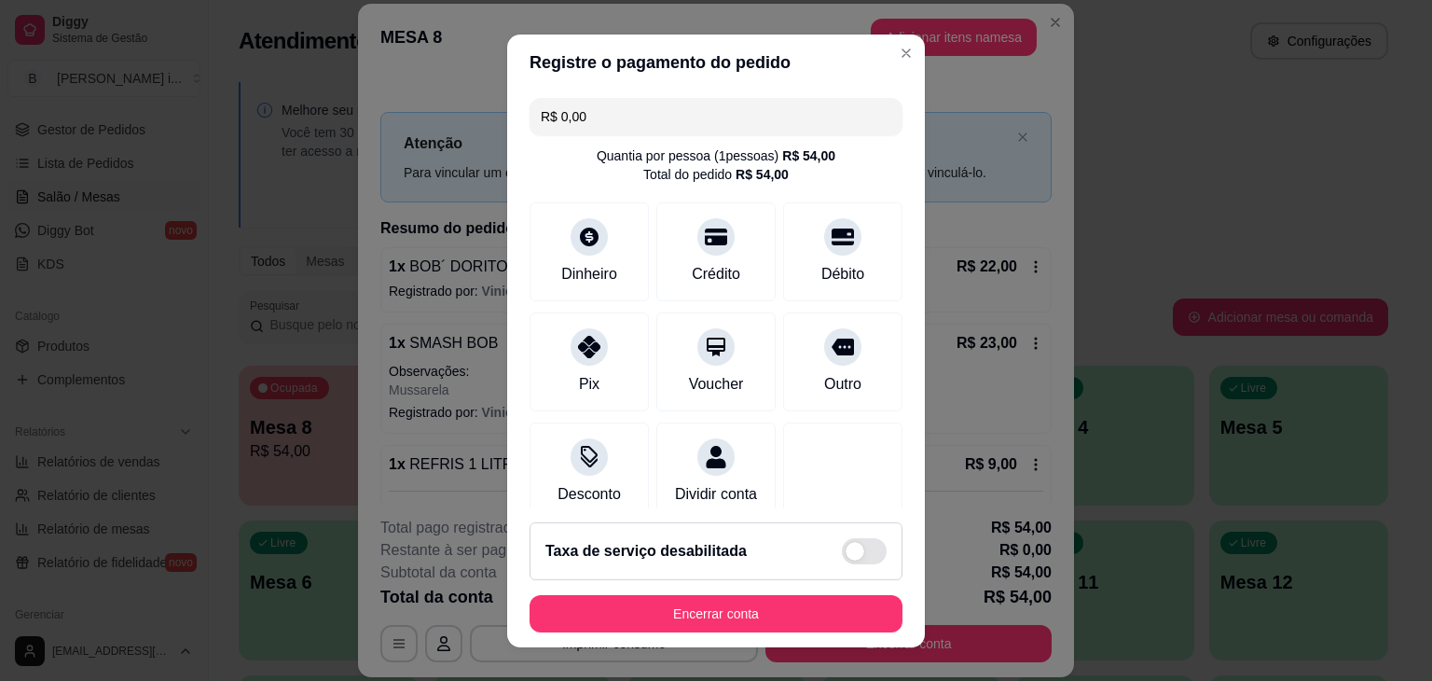
click at [754, 634] on footer "Taxa de serviço desabilitada Encerrar conta" at bounding box center [716, 577] width 418 height 140
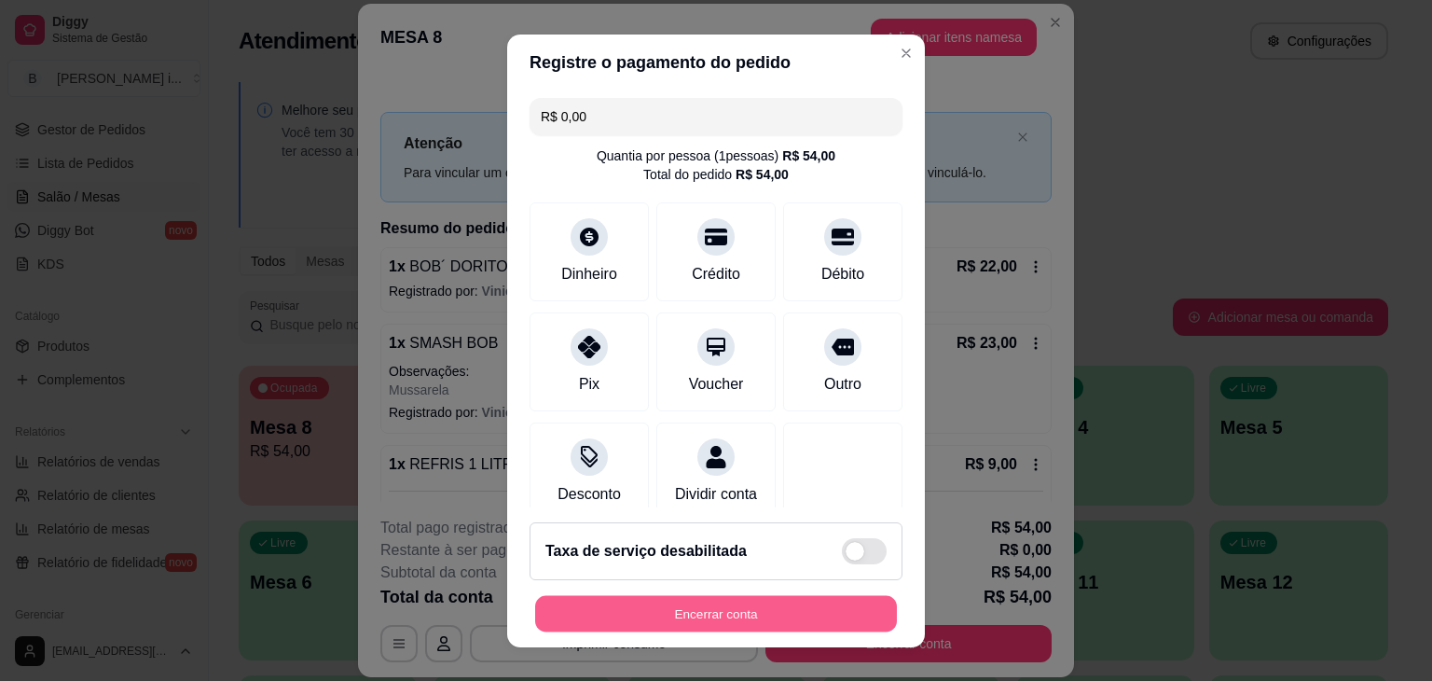
click at [765, 602] on button "Encerrar conta" at bounding box center [716, 613] width 362 height 36
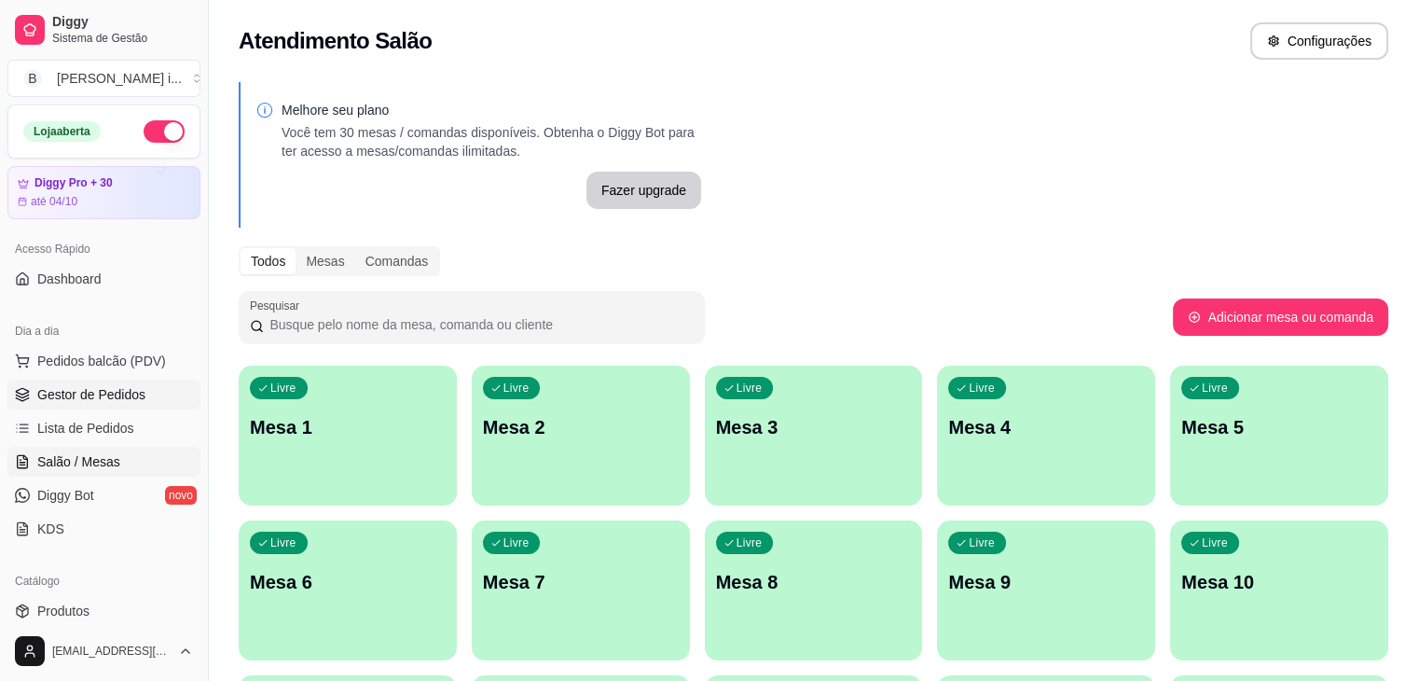
click at [97, 400] on span "Gestor de Pedidos" at bounding box center [91, 394] width 108 height 19
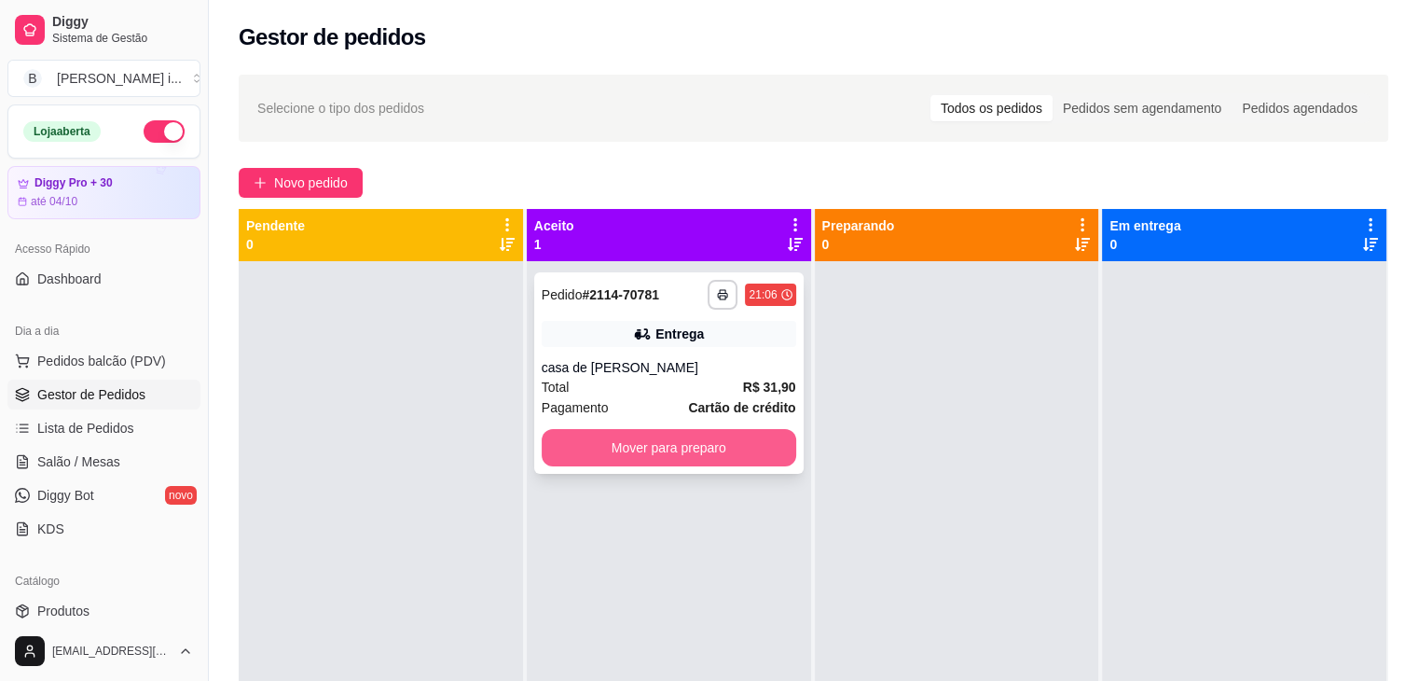
click at [651, 445] on button "Mover para preparo" at bounding box center [669, 447] width 255 height 37
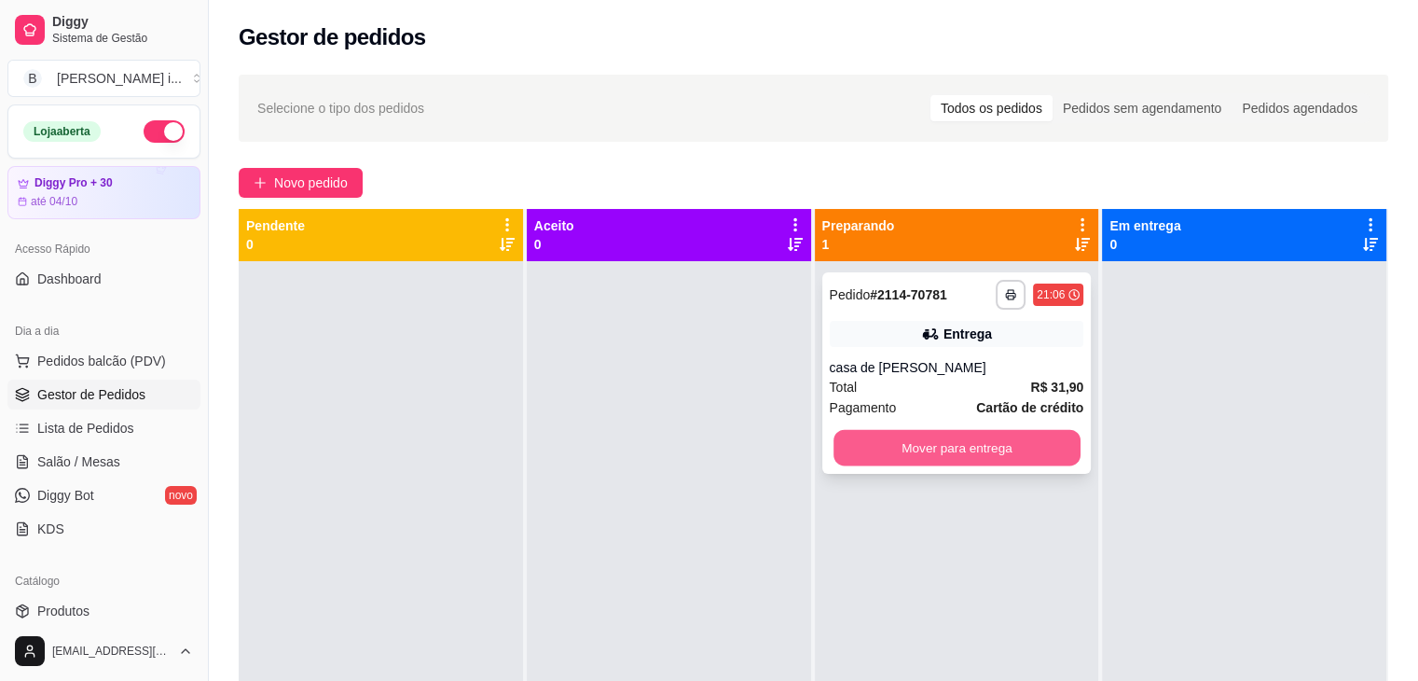
click at [934, 459] on button "Mover para entrega" at bounding box center [957, 448] width 247 height 36
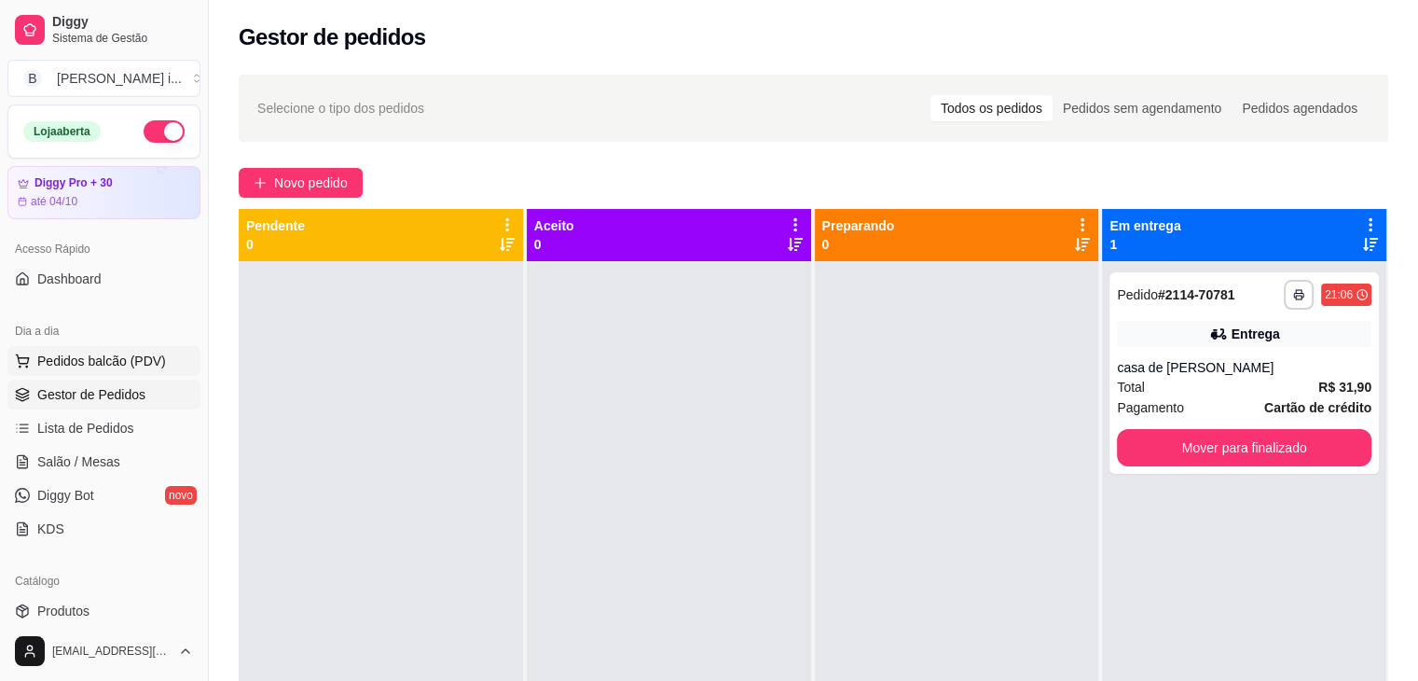
click at [95, 359] on span "Pedidos balcão (PDV)" at bounding box center [101, 360] width 129 height 19
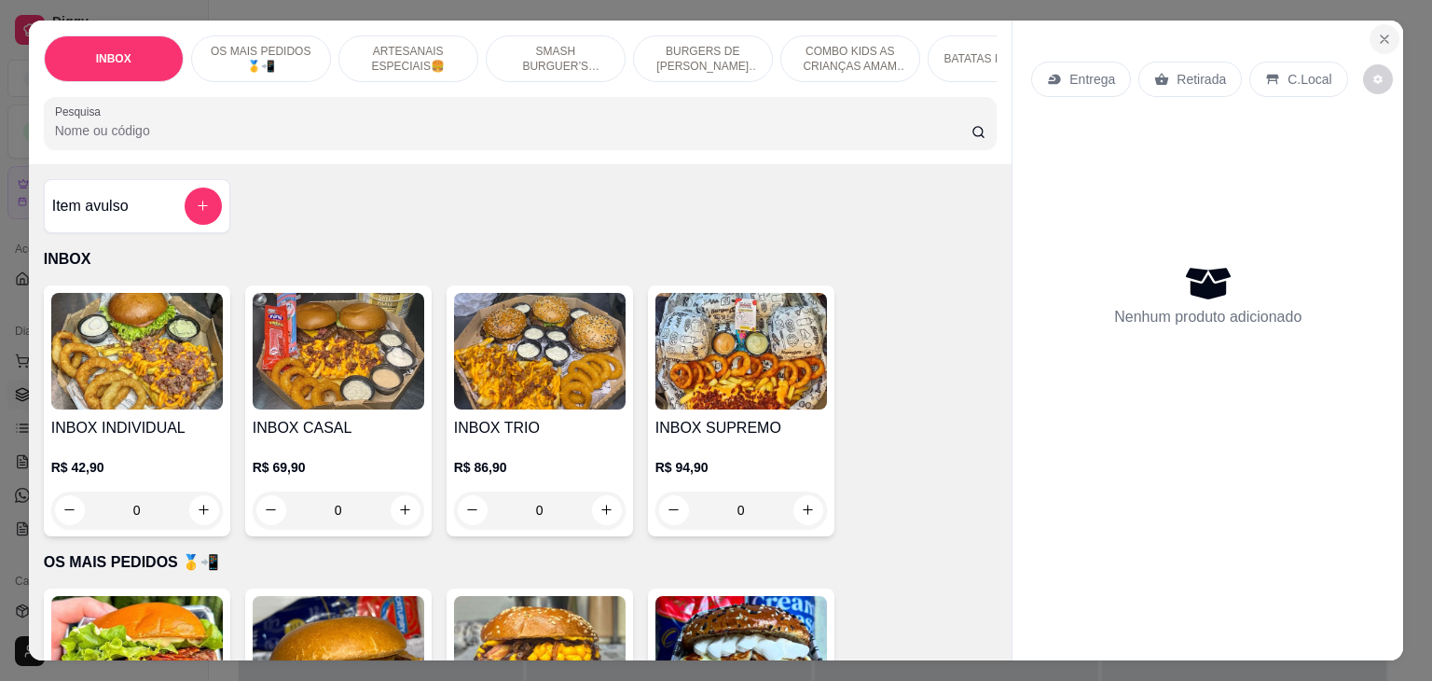
click at [1386, 27] on button "Close" at bounding box center [1385, 39] width 30 height 30
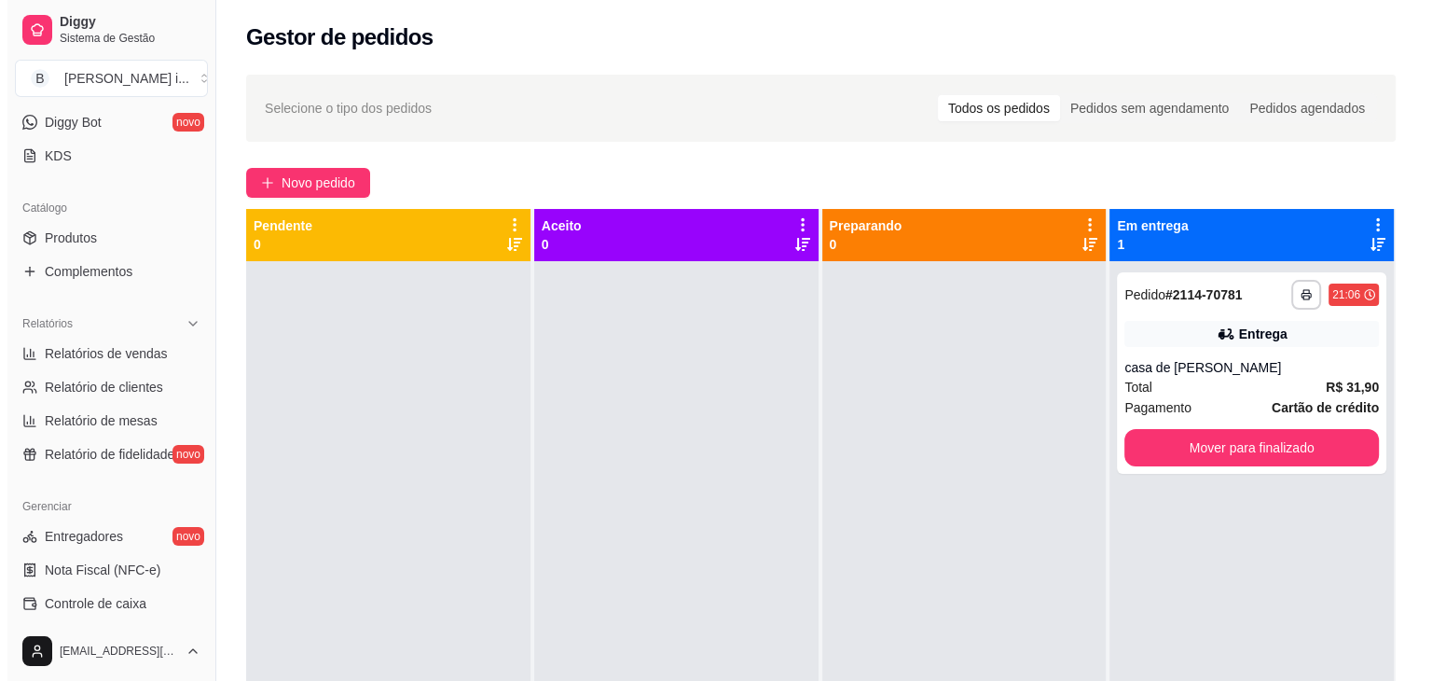
scroll to position [559, 0]
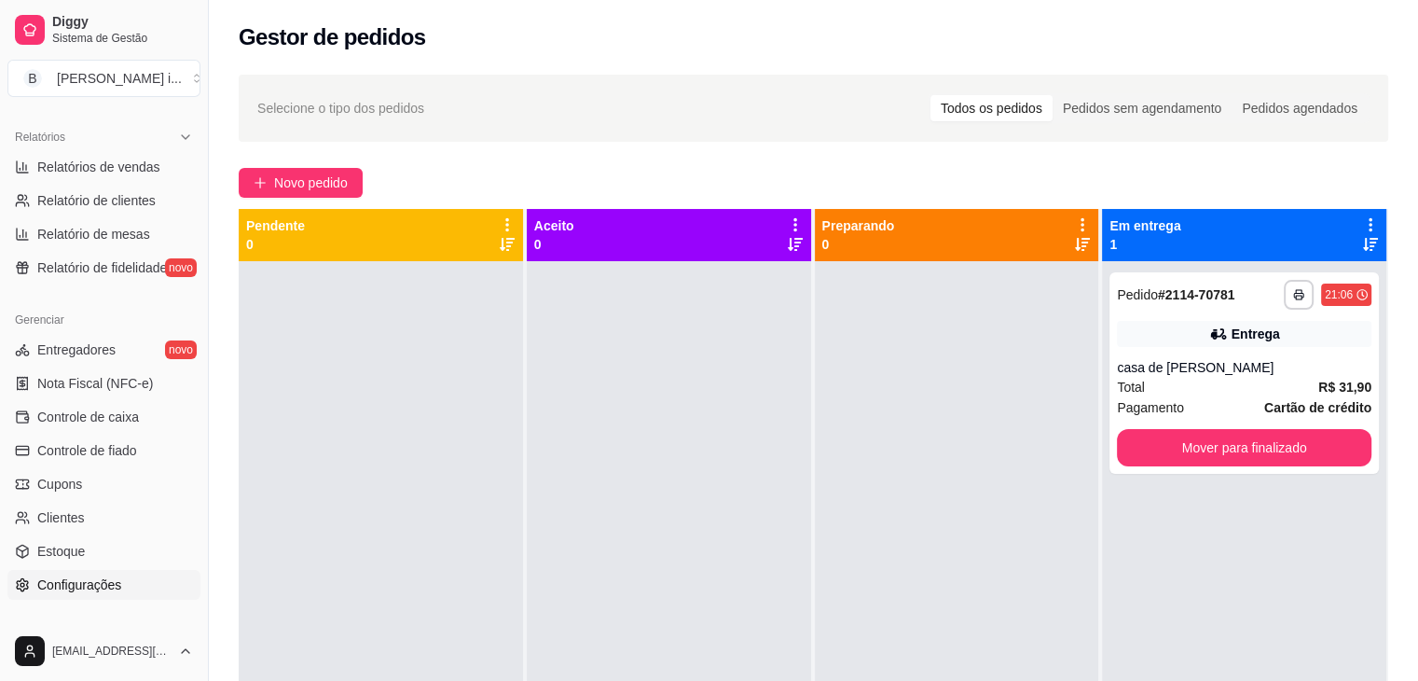
click at [94, 579] on span "Configurações" at bounding box center [79, 584] width 84 height 19
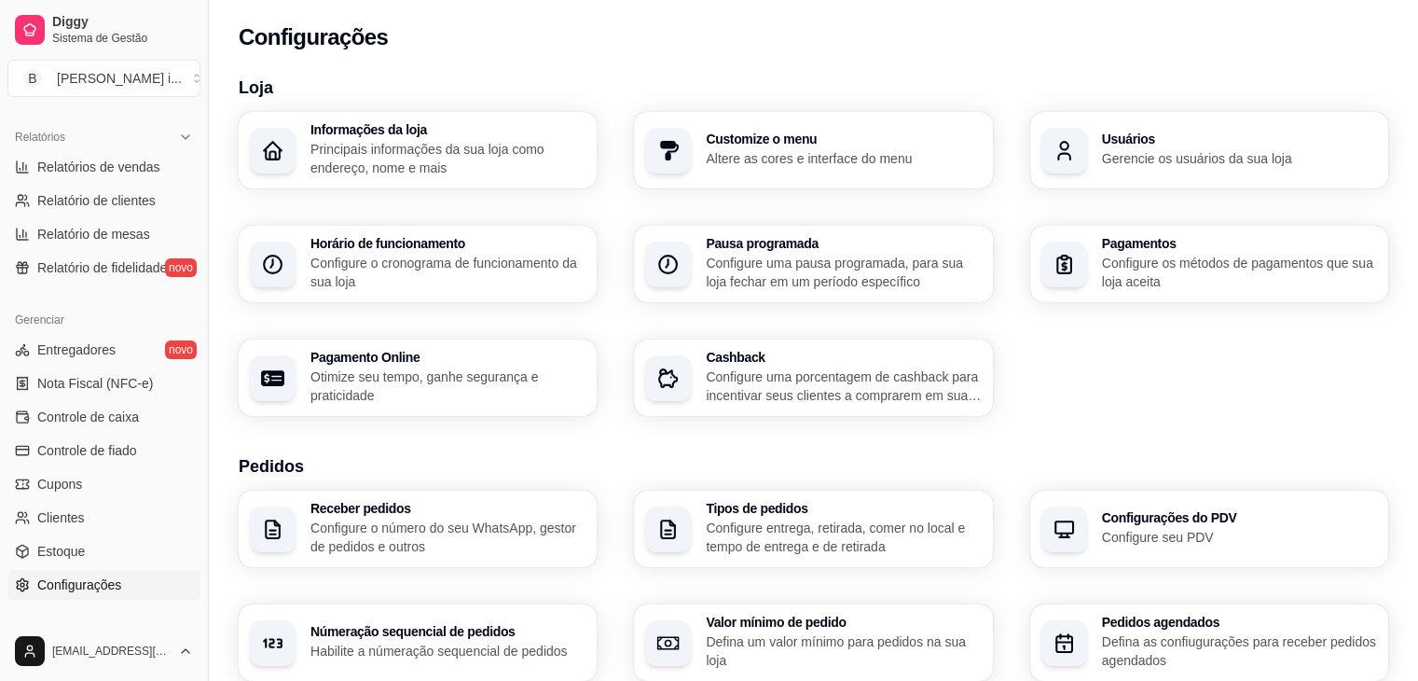
click at [1178, 147] on div "Usuários Gerencie os usuários da sua loja" at bounding box center [1239, 149] width 275 height 35
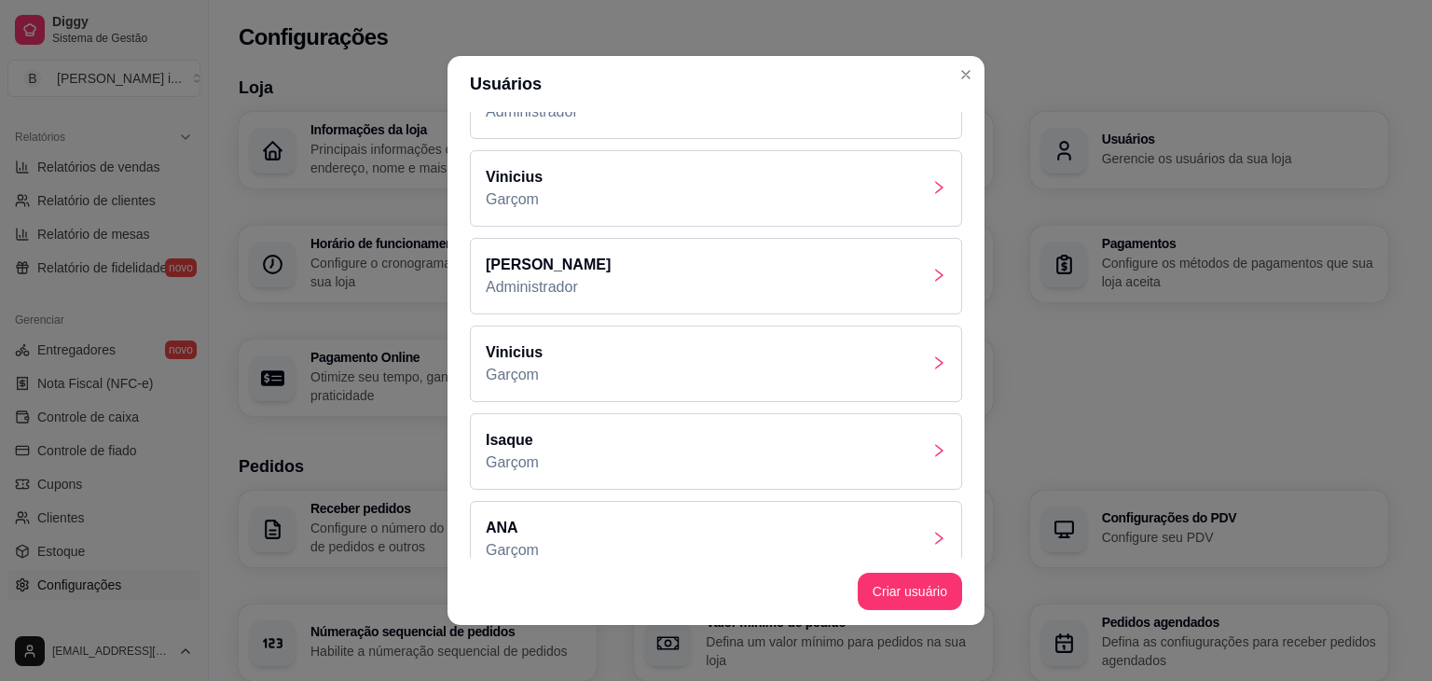
scroll to position [82, 0]
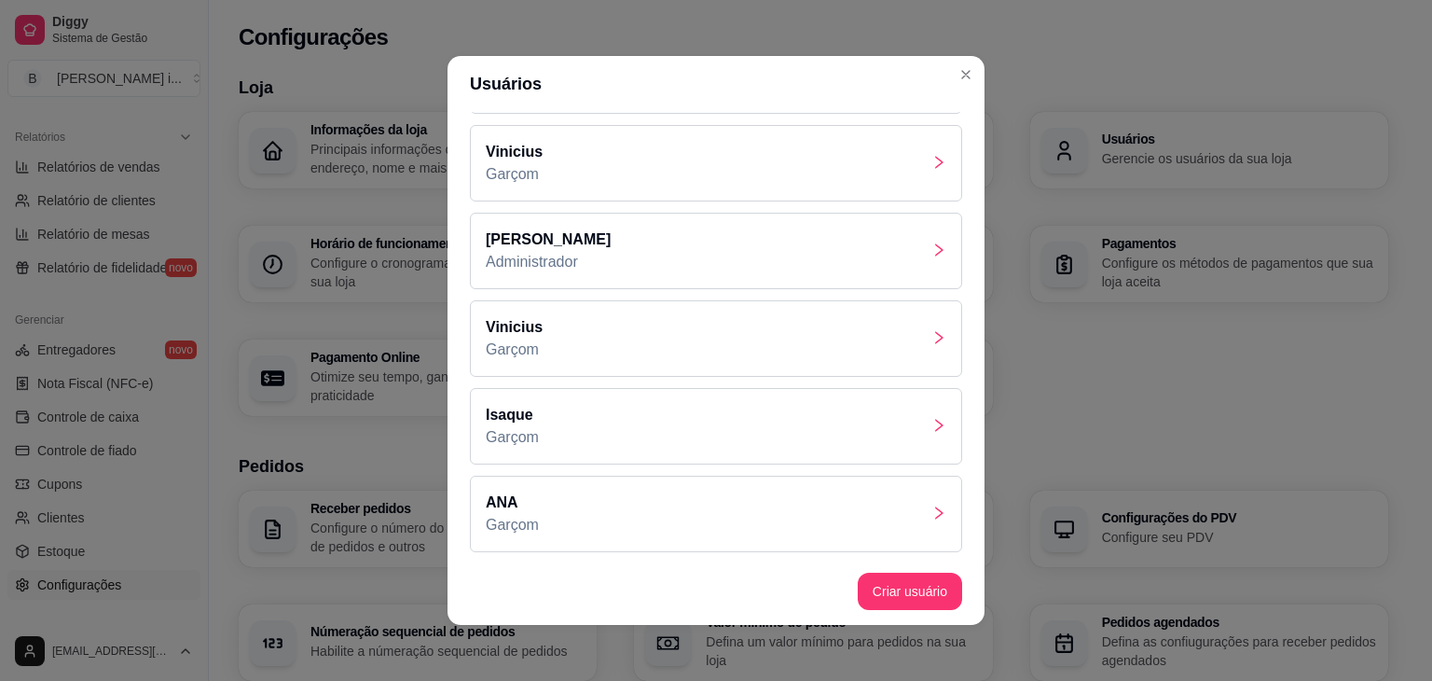
click at [931, 517] on icon "right" at bounding box center [938, 512] width 15 height 15
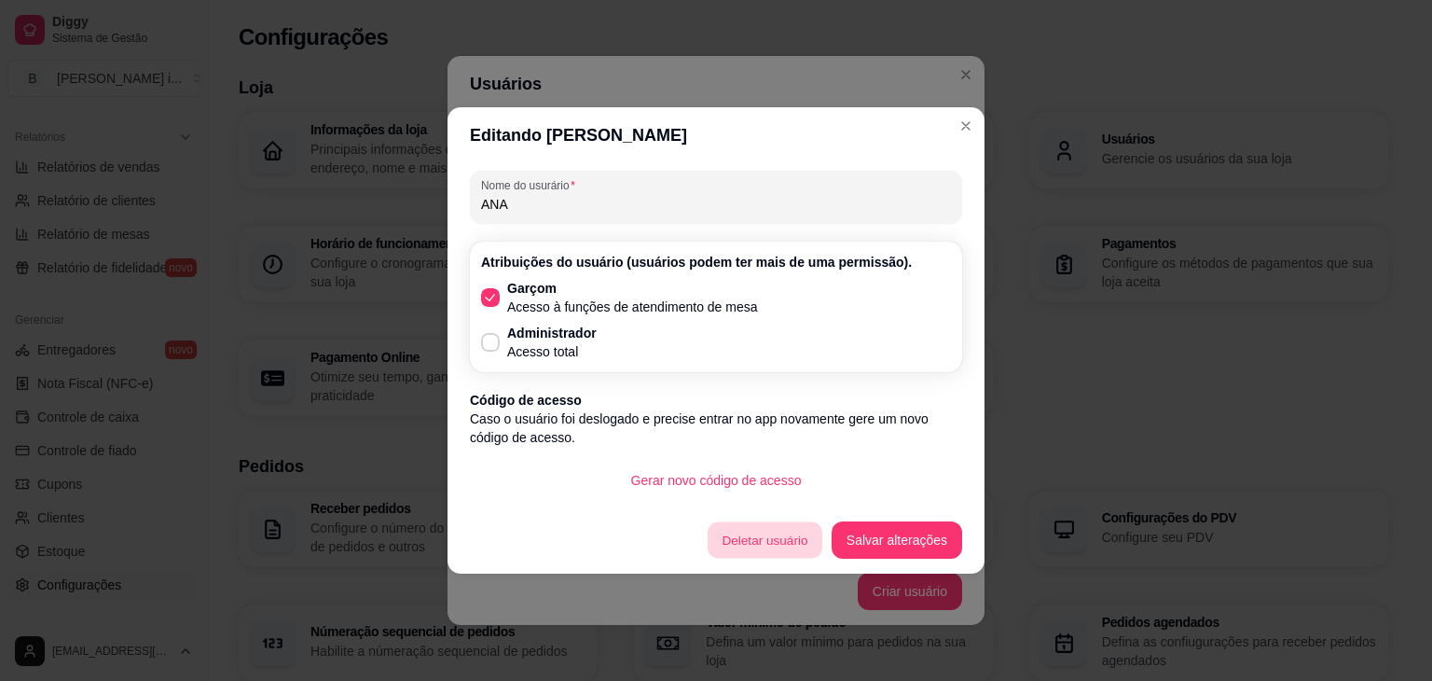
click at [789, 538] on button "Deletar usuário" at bounding box center [765, 540] width 115 height 36
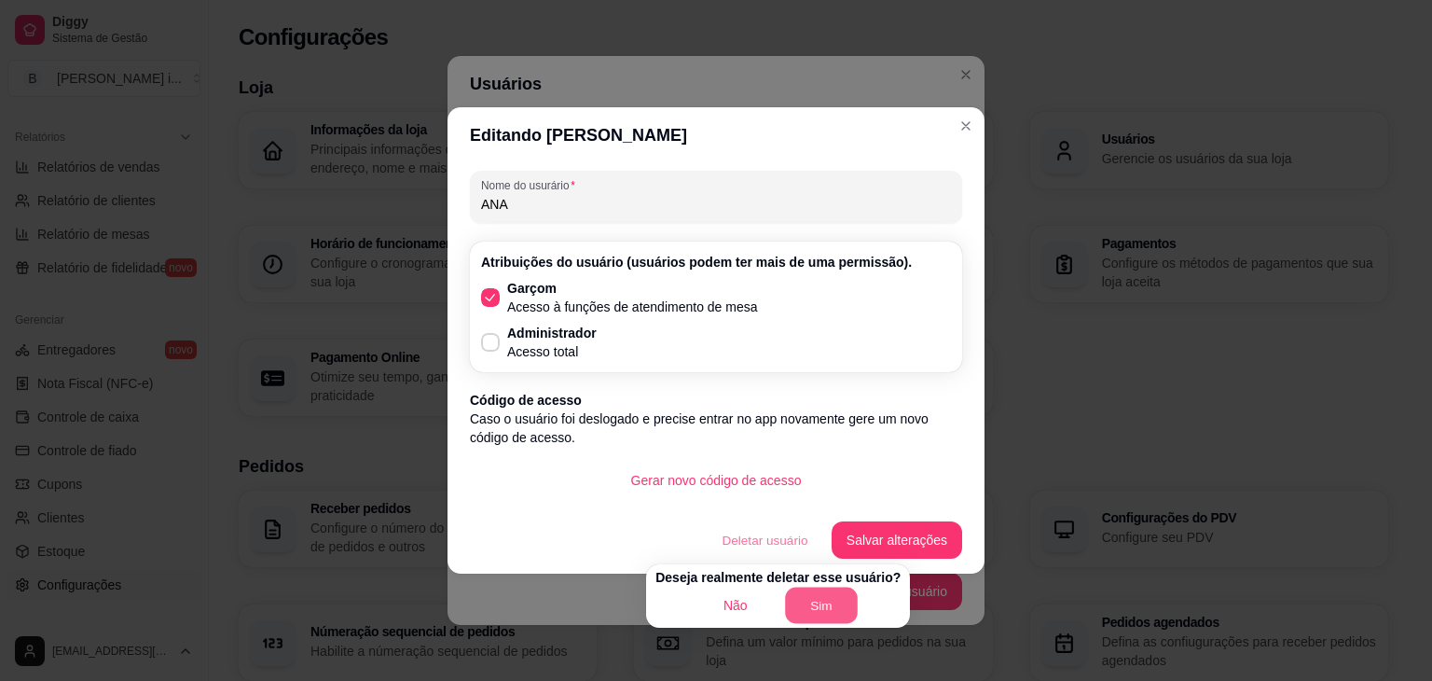
click at [815, 609] on button "Sim" at bounding box center [821, 605] width 73 height 36
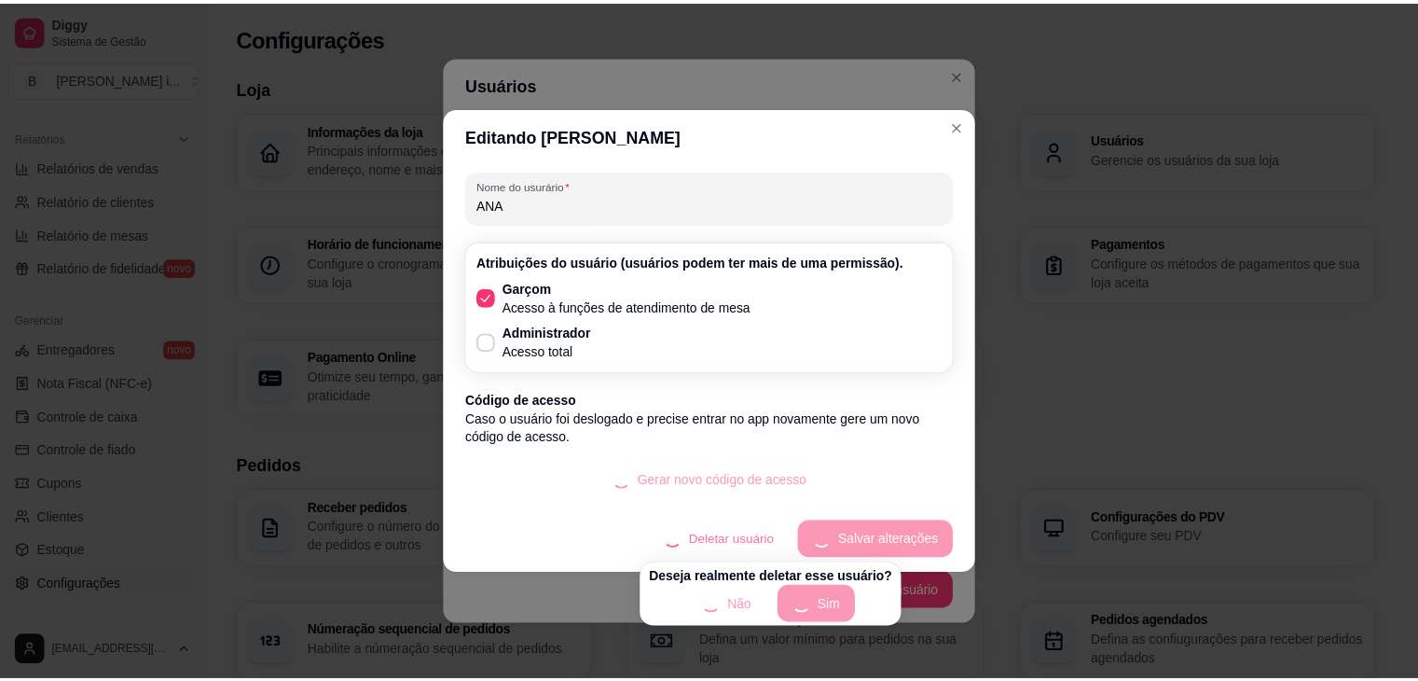
scroll to position [0, 0]
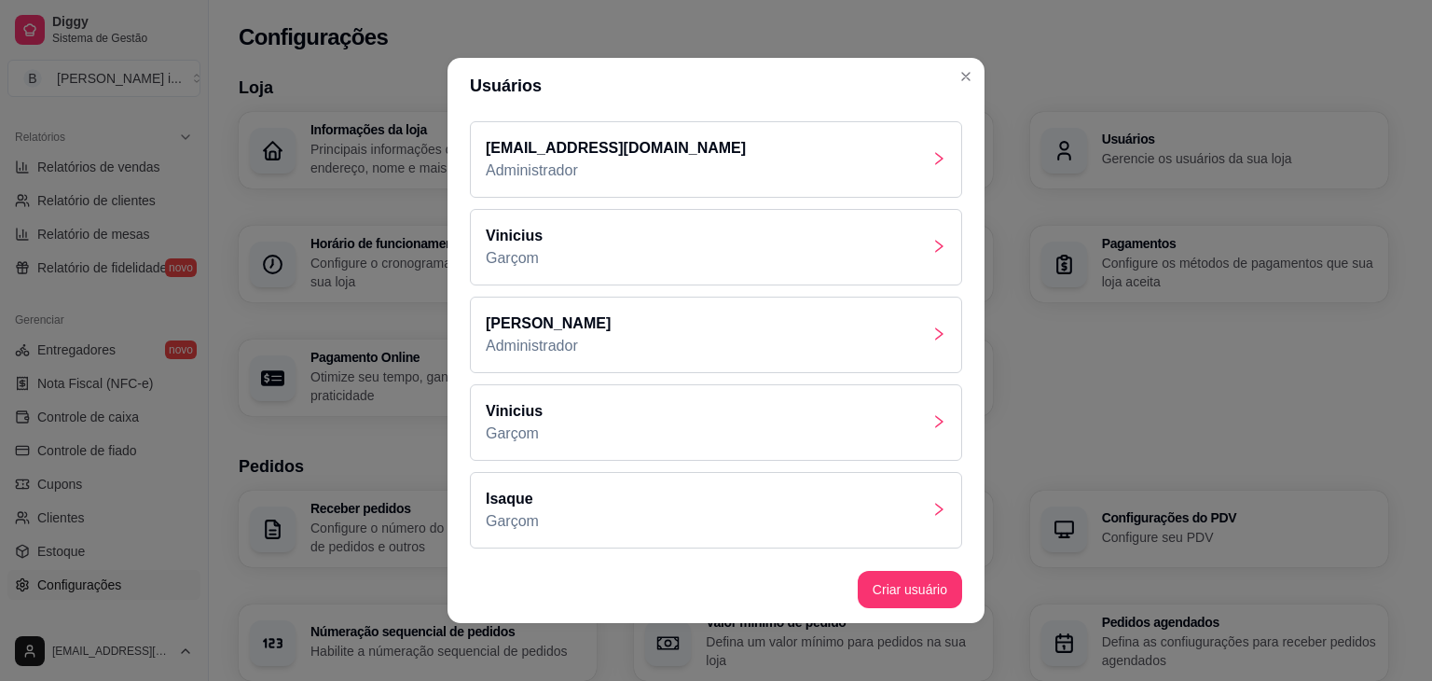
click at [589, 434] on div "[PERSON_NAME]" at bounding box center [716, 422] width 492 height 76
click at [605, 260] on div "[PERSON_NAME]" at bounding box center [716, 247] width 492 height 76
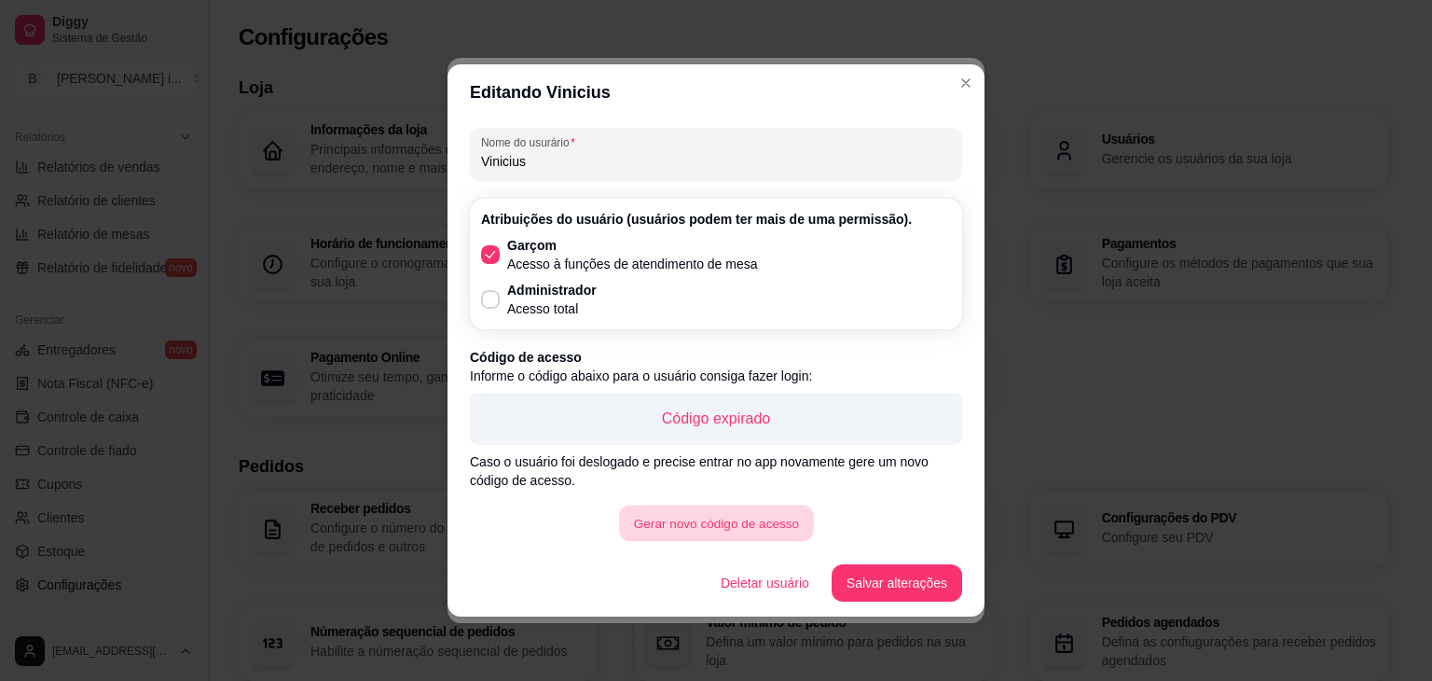
click at [772, 523] on button "Gerar novo código de acesso" at bounding box center [716, 523] width 194 height 36
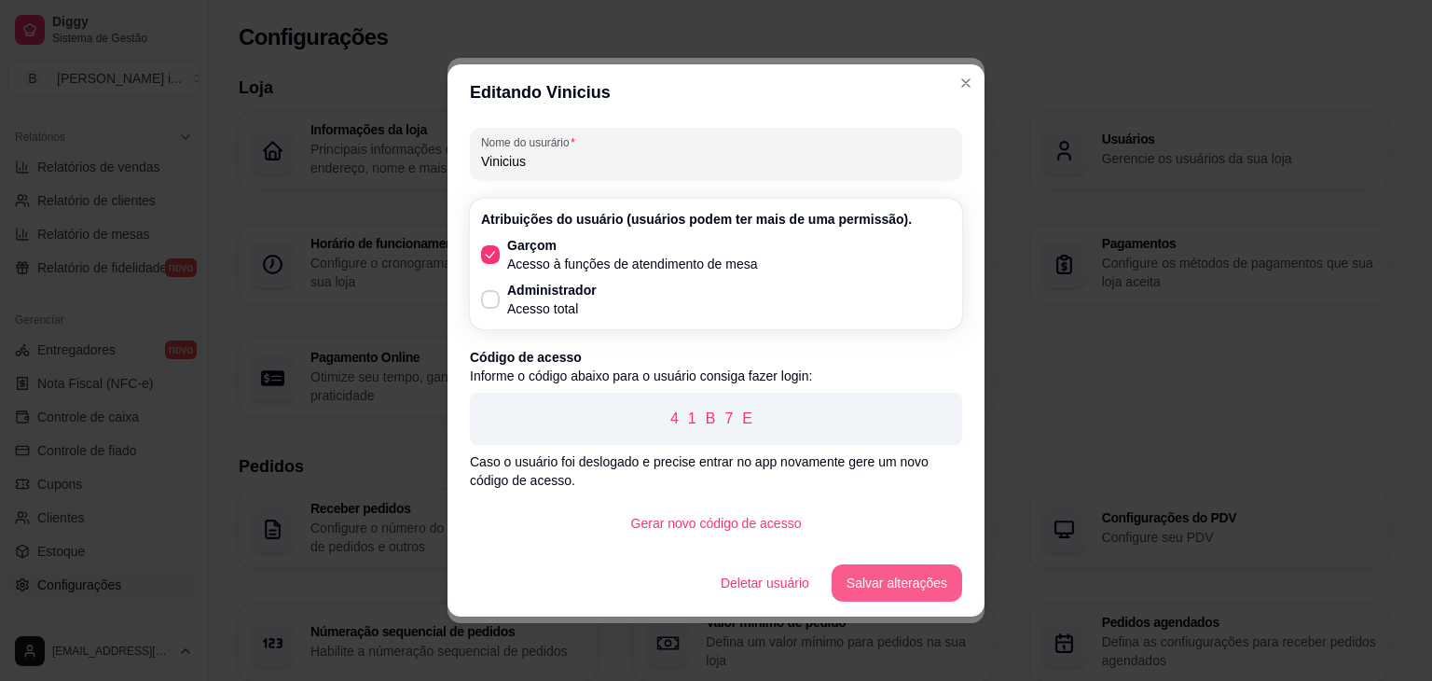
click at [875, 596] on button "Salvar alterações" at bounding box center [897, 582] width 131 height 37
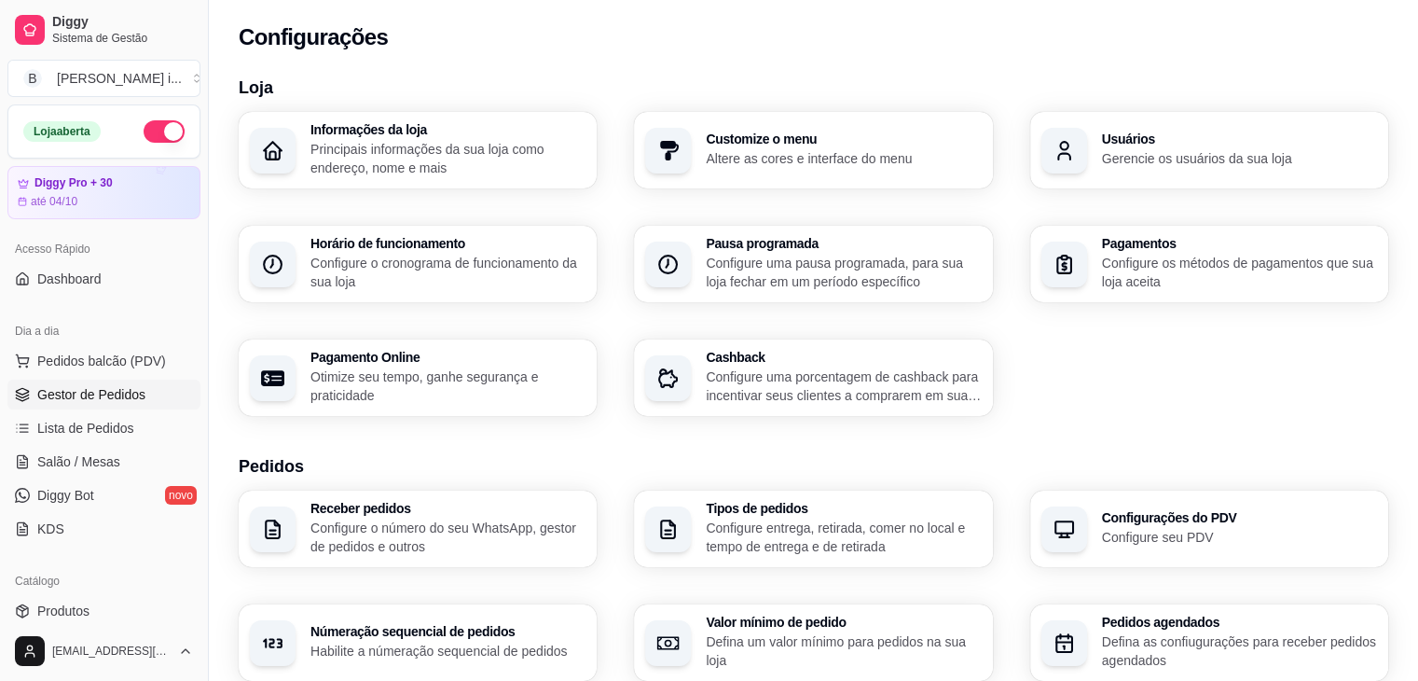
click at [42, 404] on link "Gestor de Pedidos" at bounding box center [103, 394] width 193 height 30
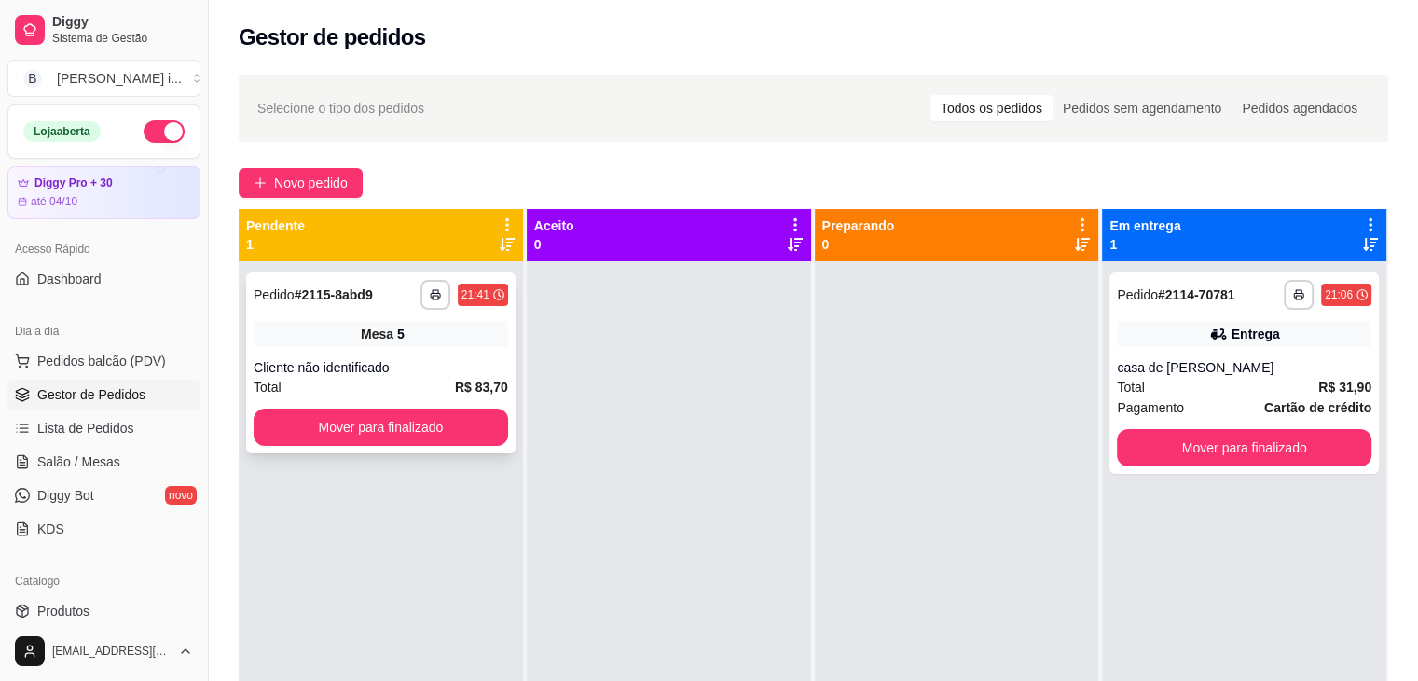
click at [426, 361] on div "Cliente não identificado" at bounding box center [381, 367] width 255 height 19
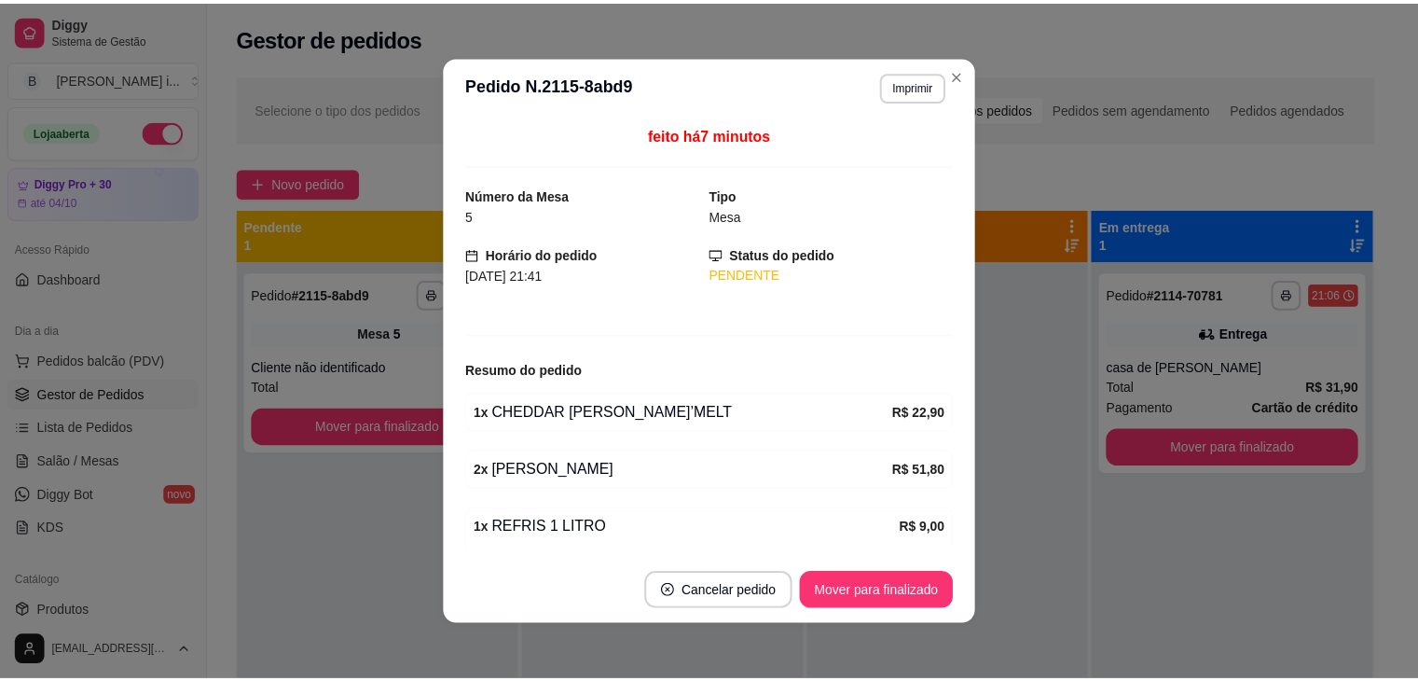
scroll to position [122, 0]
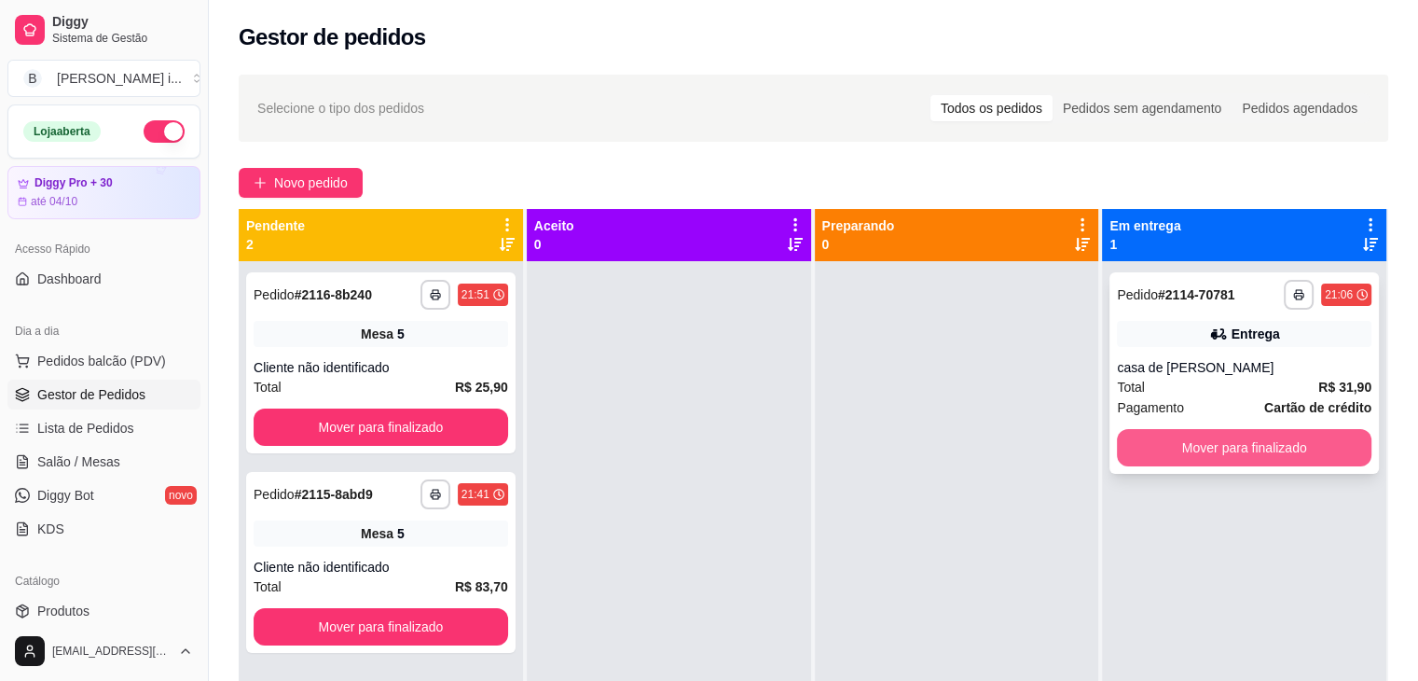
click at [1152, 438] on button "Mover para finalizado" at bounding box center [1244, 447] width 255 height 37
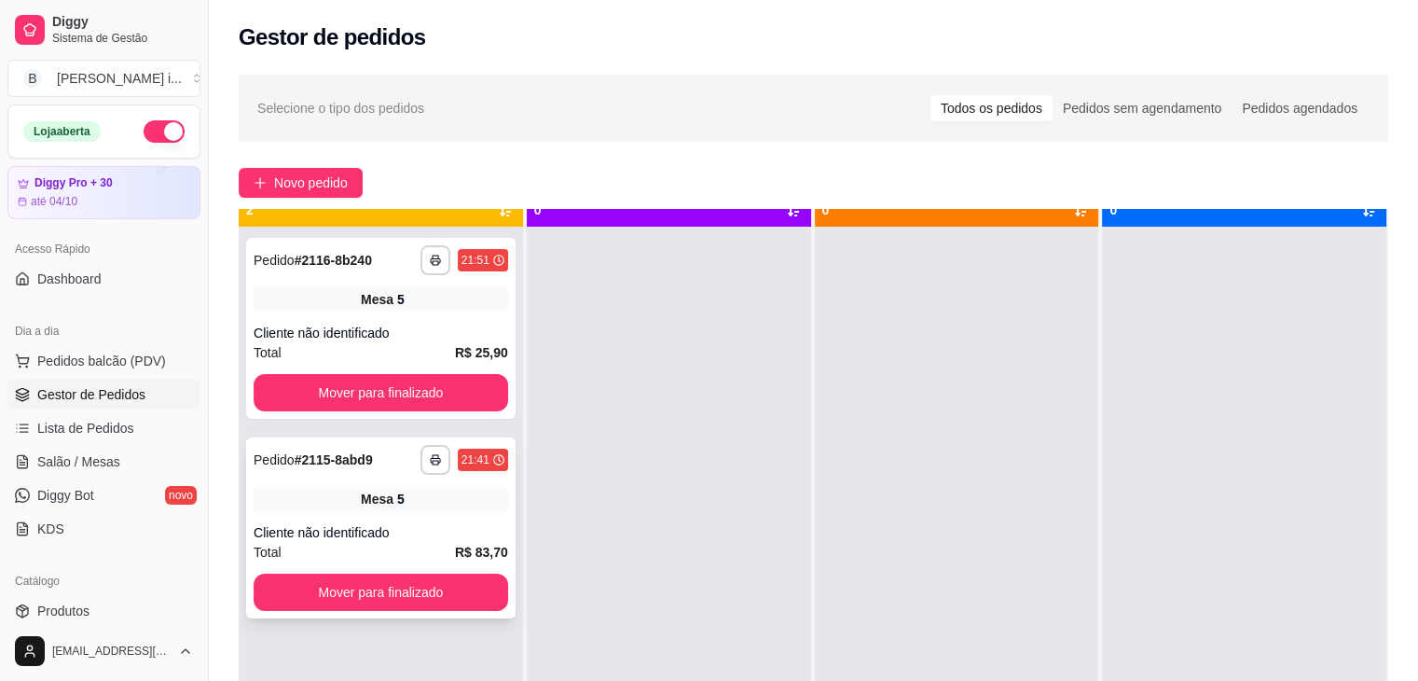
scroll to position [52, 0]
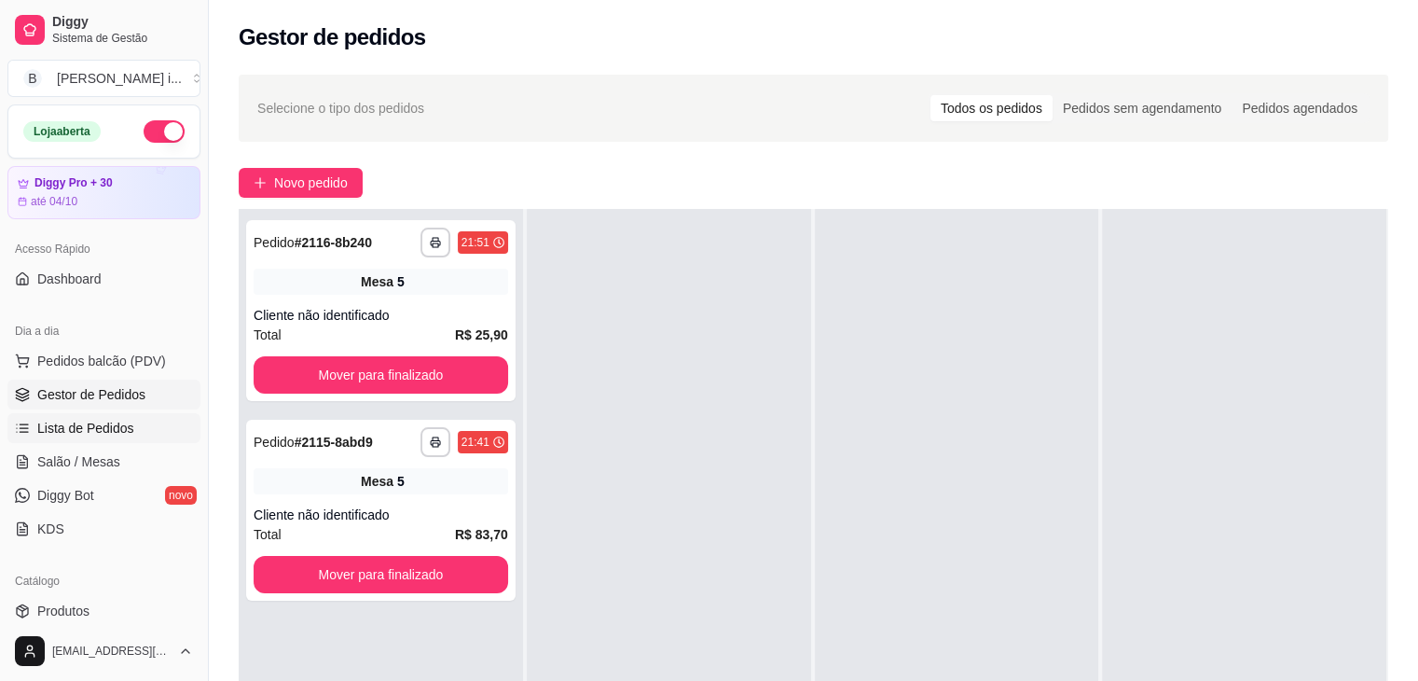
click at [90, 430] on span "Lista de Pedidos" at bounding box center [85, 428] width 97 height 19
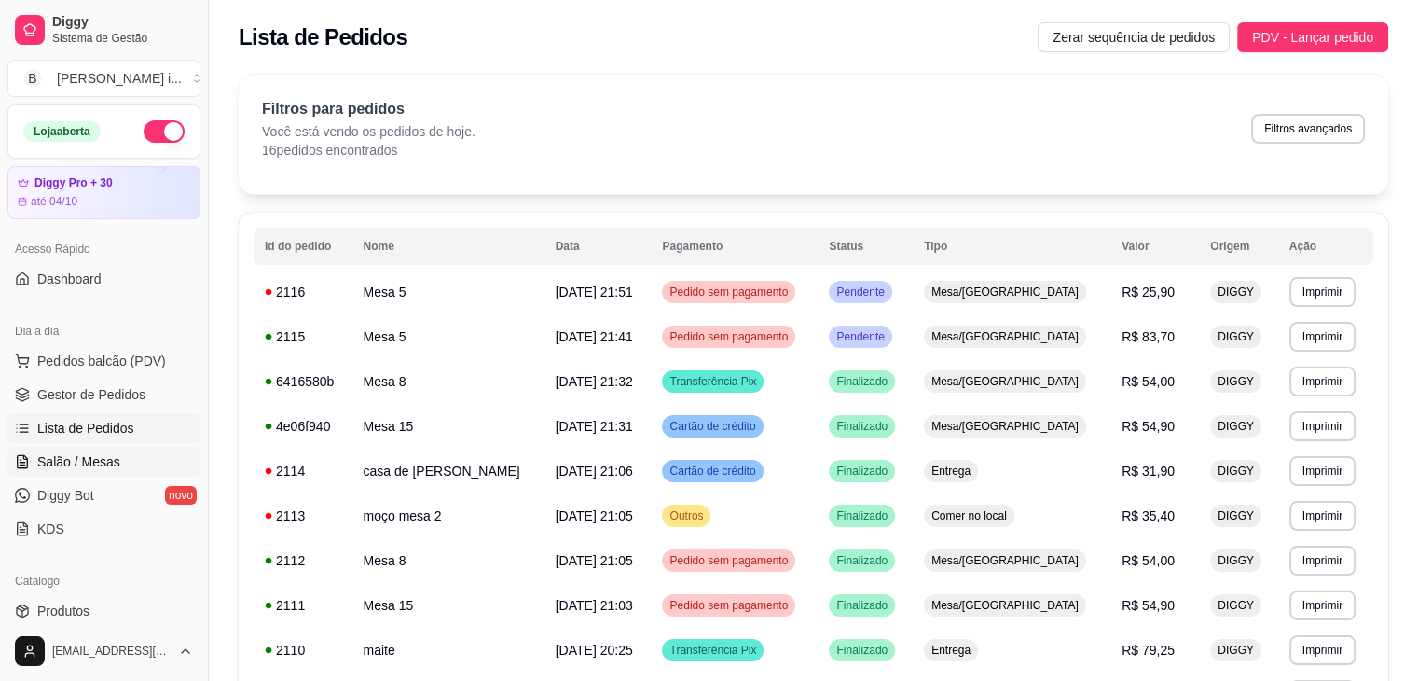
click at [100, 461] on span "Salão / Mesas" at bounding box center [78, 461] width 83 height 19
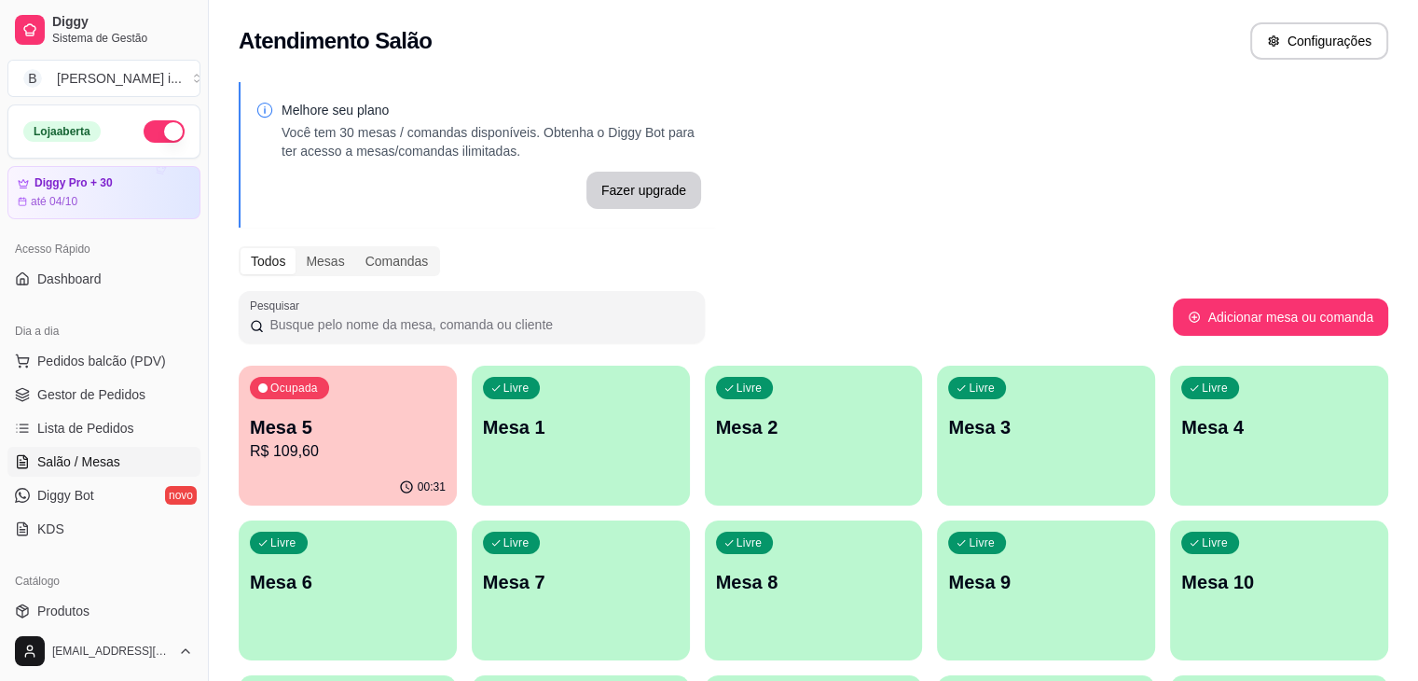
click at [325, 463] on div "Ocupada Mesa 5 R$ 109,60" at bounding box center [348, 416] width 218 height 103
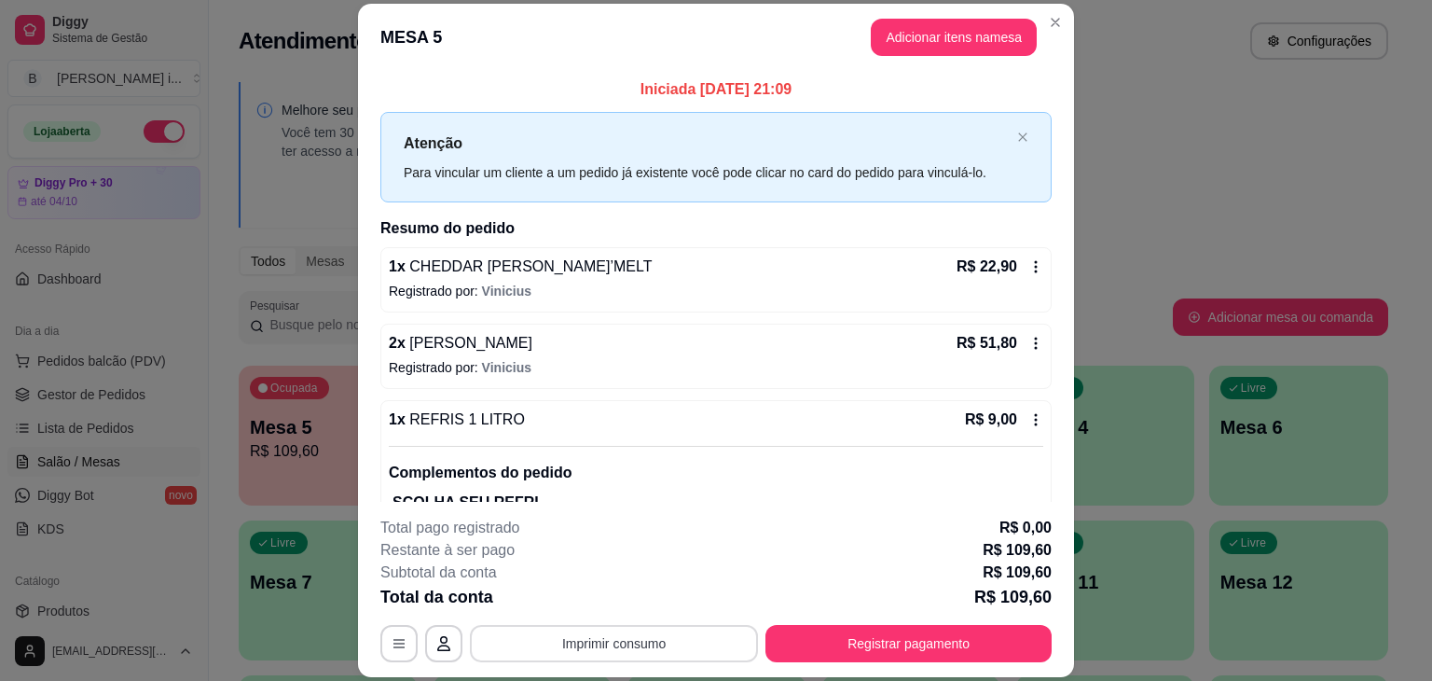
click at [653, 638] on button "Imprimir consumo" at bounding box center [614, 643] width 288 height 37
click at [631, 595] on button "IMPRESSORA ORI" at bounding box center [612, 601] width 135 height 30
click at [1055, 545] on footer "**********" at bounding box center [716, 589] width 716 height 175
click at [1036, 556] on p "R$ 109,60" at bounding box center [1017, 550] width 69 height 22
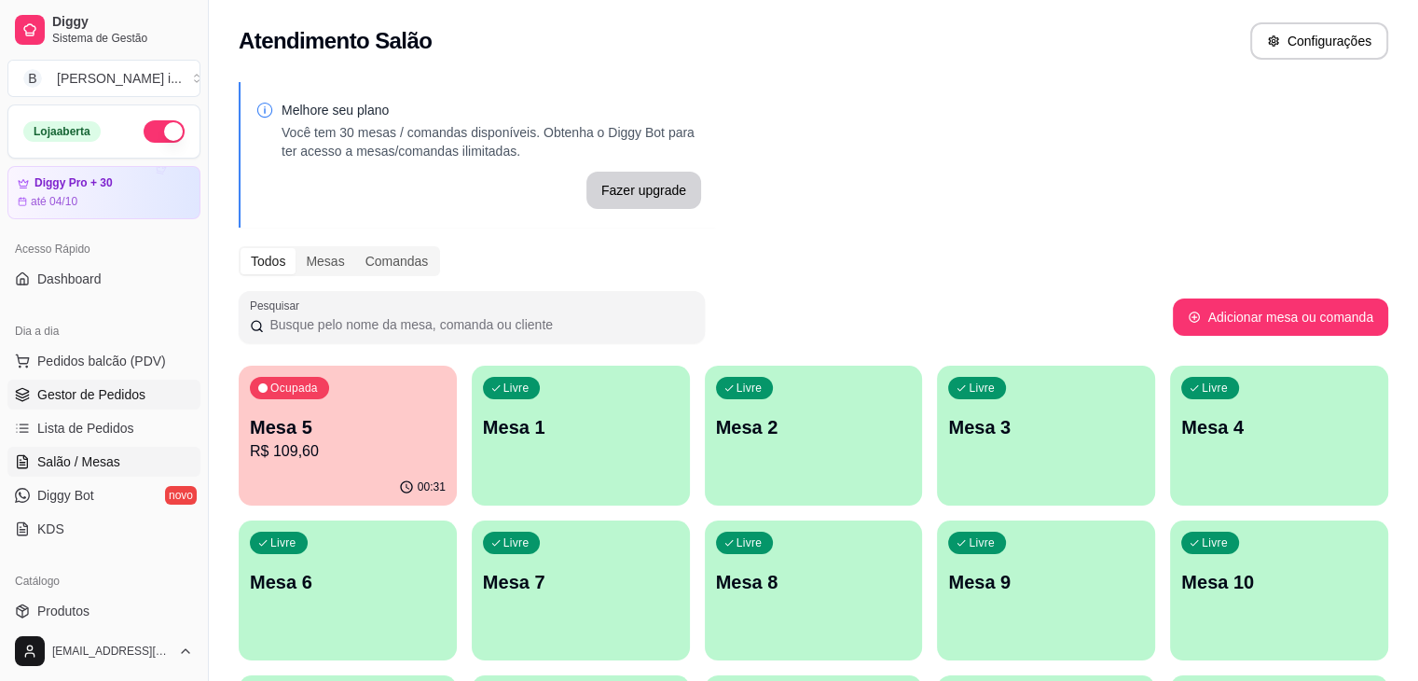
click at [88, 379] on link "Gestor de Pedidos" at bounding box center [103, 394] width 193 height 30
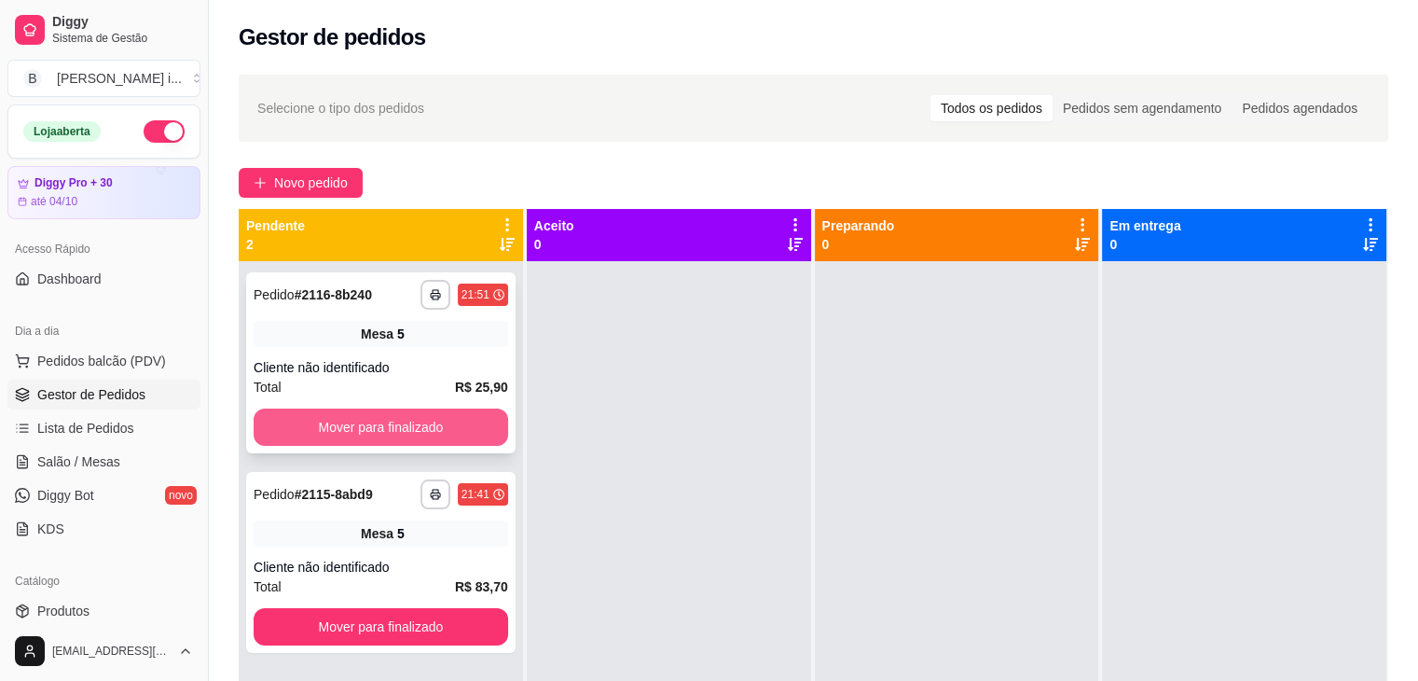
scroll to position [52, 0]
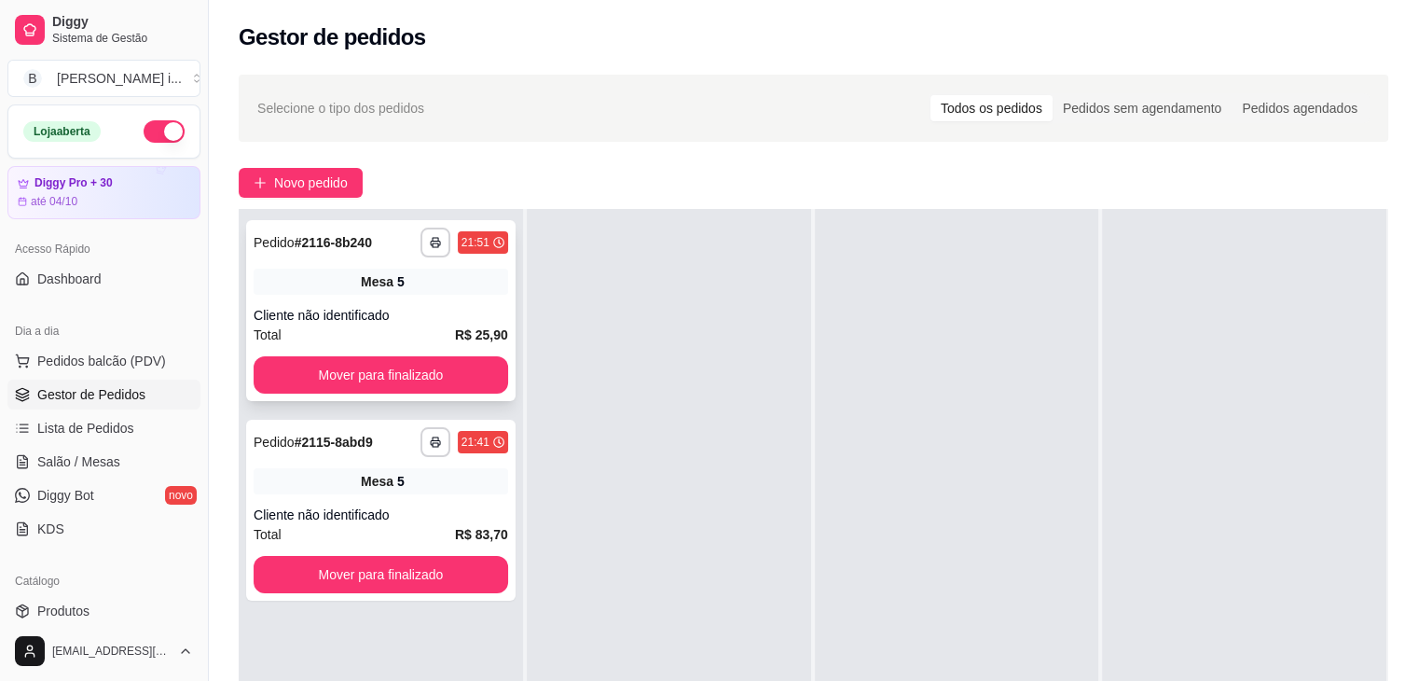
click at [423, 306] on div "Cliente não identificado" at bounding box center [381, 315] width 255 height 19
click at [104, 471] on link "Salão / Mesas" at bounding box center [103, 462] width 193 height 30
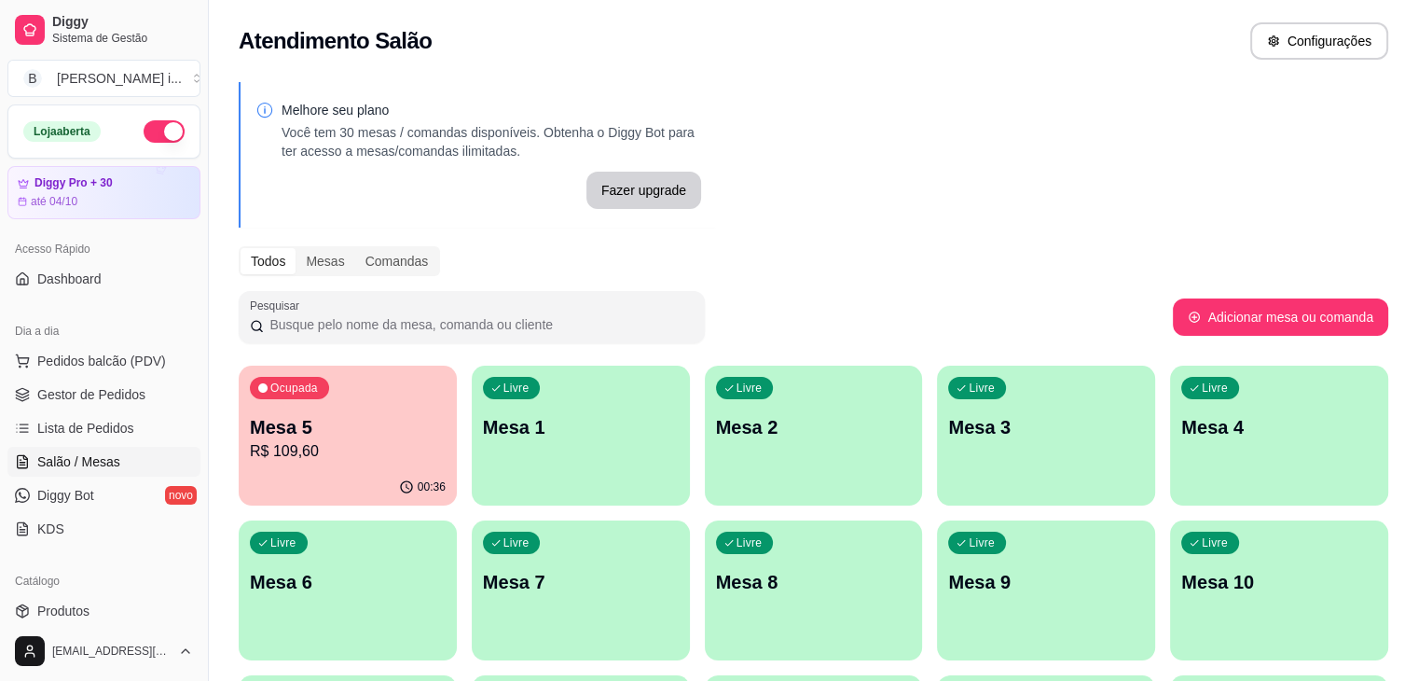
click at [298, 430] on p "Mesa 5" at bounding box center [348, 427] width 196 height 26
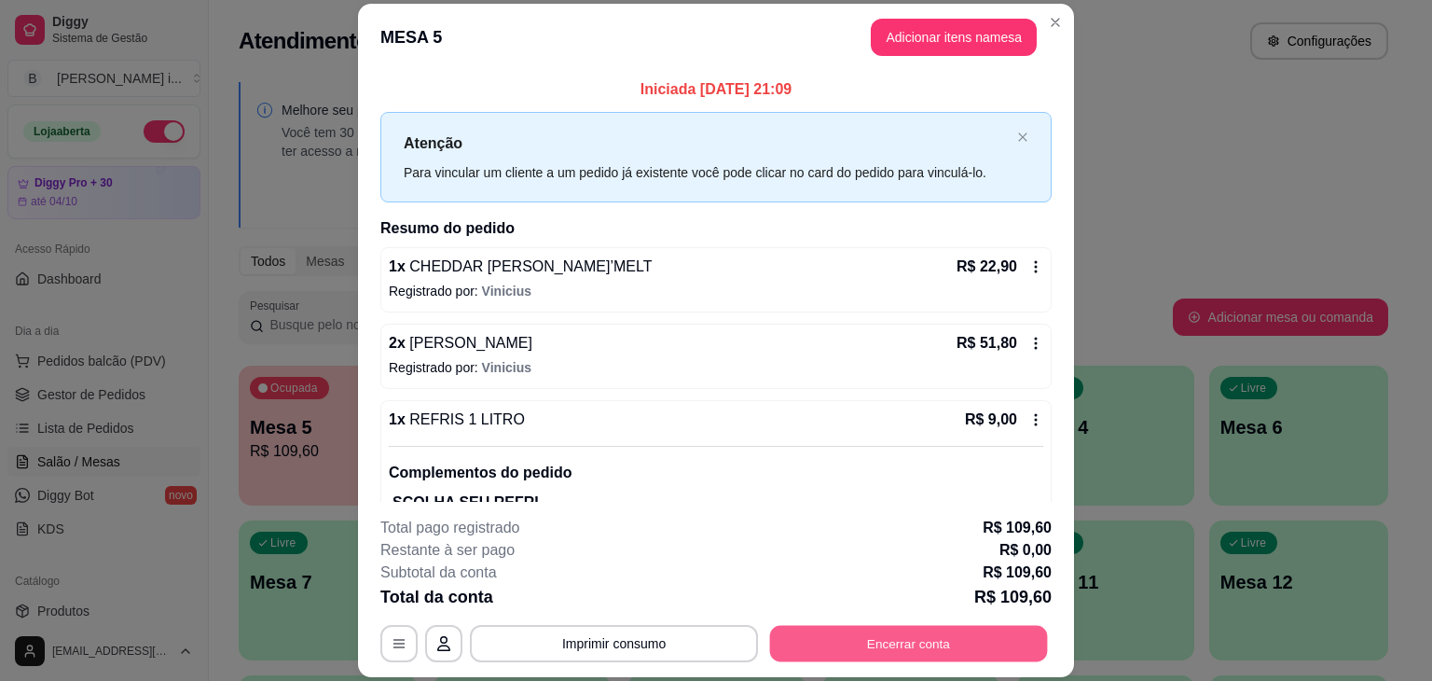
click at [835, 643] on button "Encerrar conta" at bounding box center [909, 644] width 278 height 36
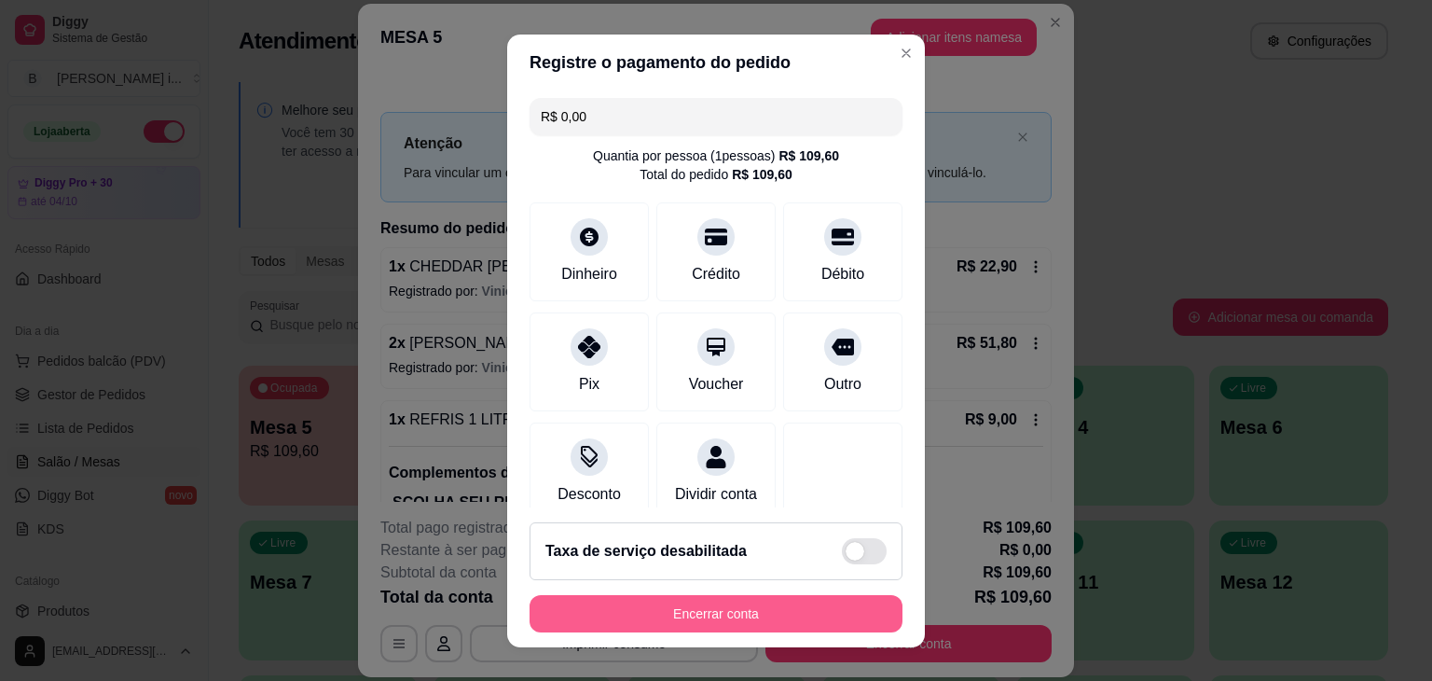
click at [714, 614] on button "Encerrar conta" at bounding box center [716, 613] width 373 height 37
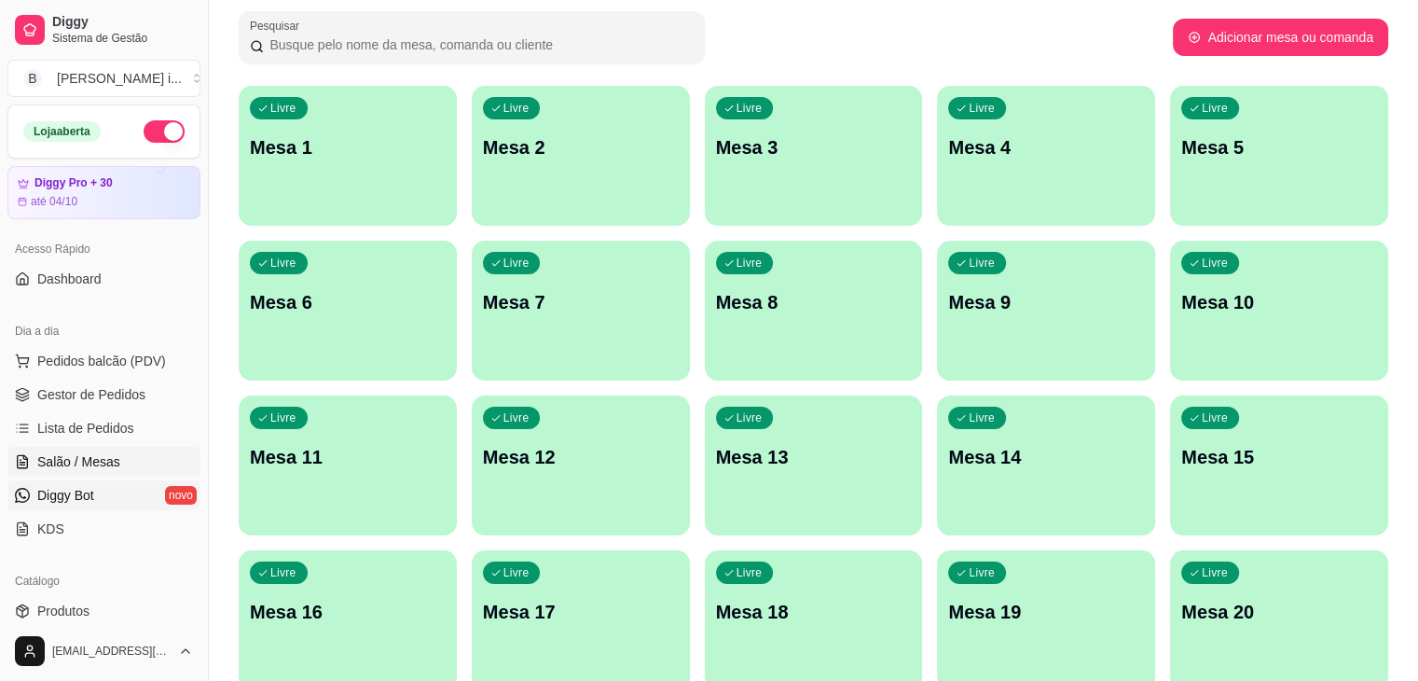
scroll to position [373, 0]
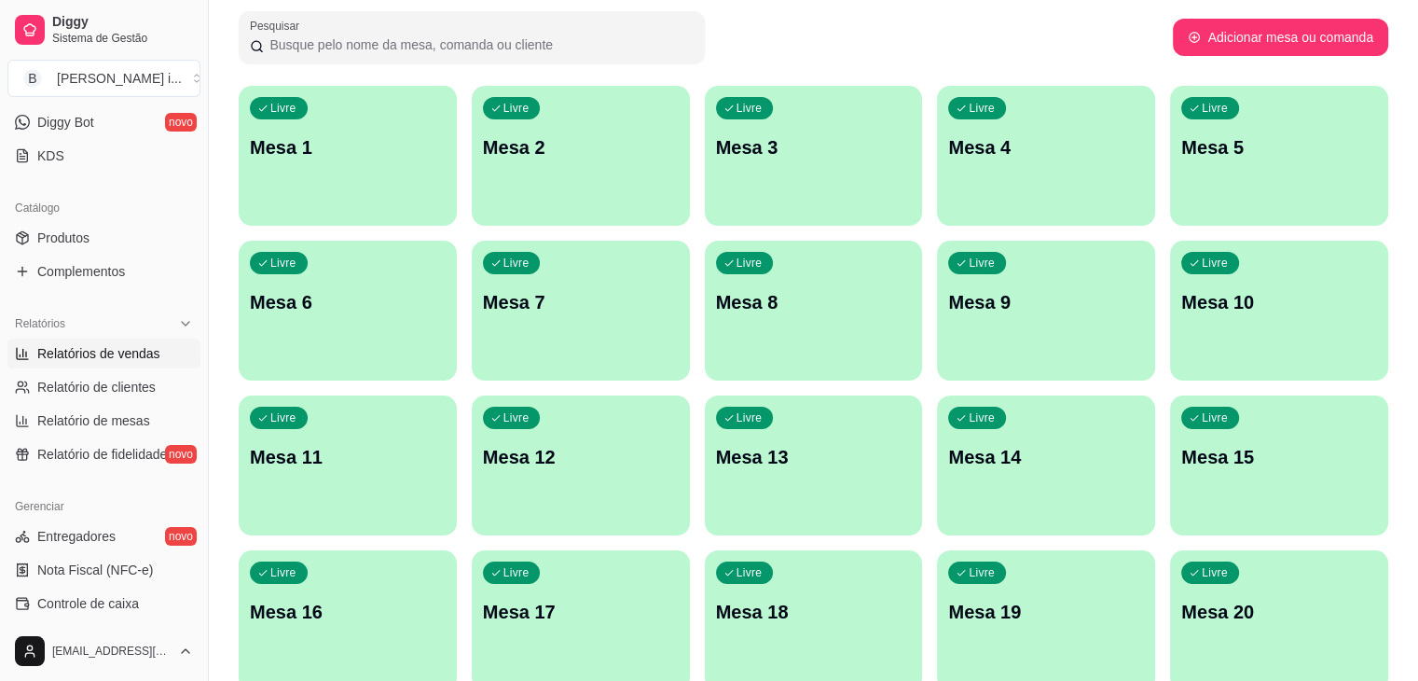
click at [147, 362] on link "Relatórios de vendas" at bounding box center [103, 353] width 193 height 30
select select "ALL"
select select "0"
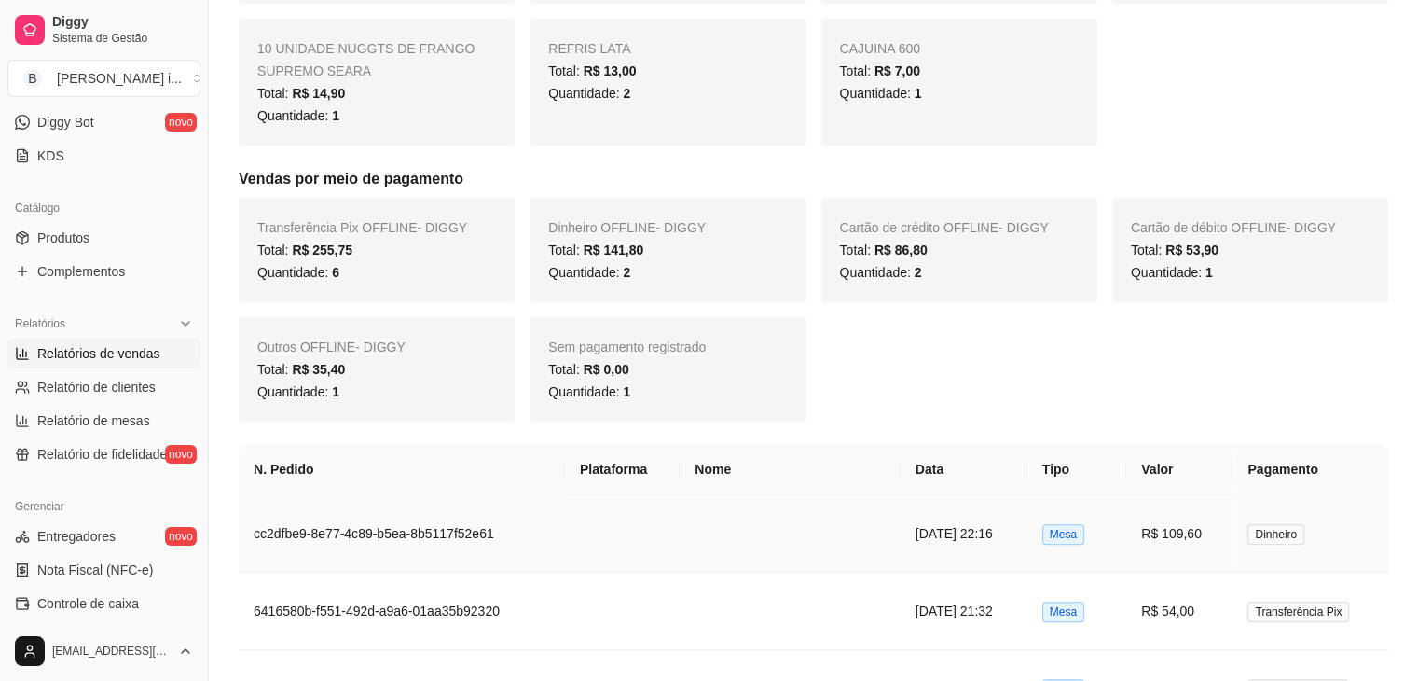
scroll to position [839, 0]
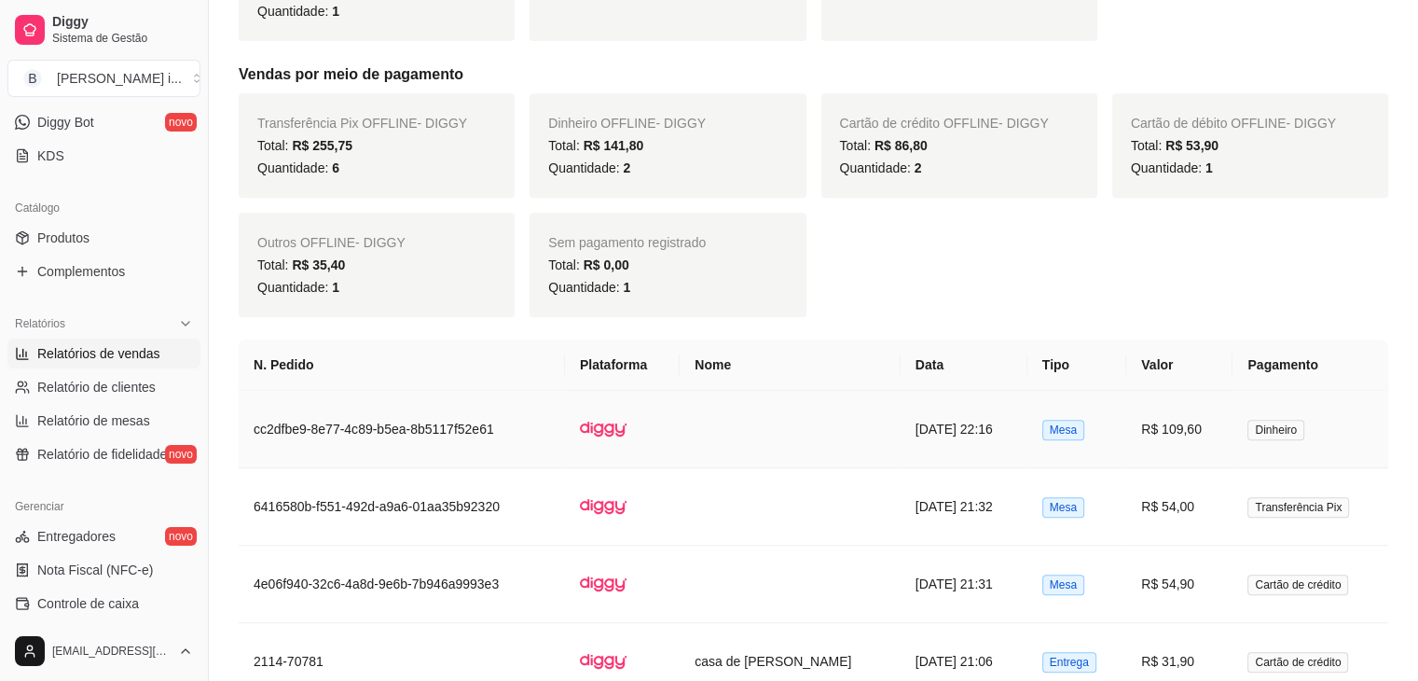
click at [1096, 430] on td "Mesa" at bounding box center [1076, 429] width 99 height 77
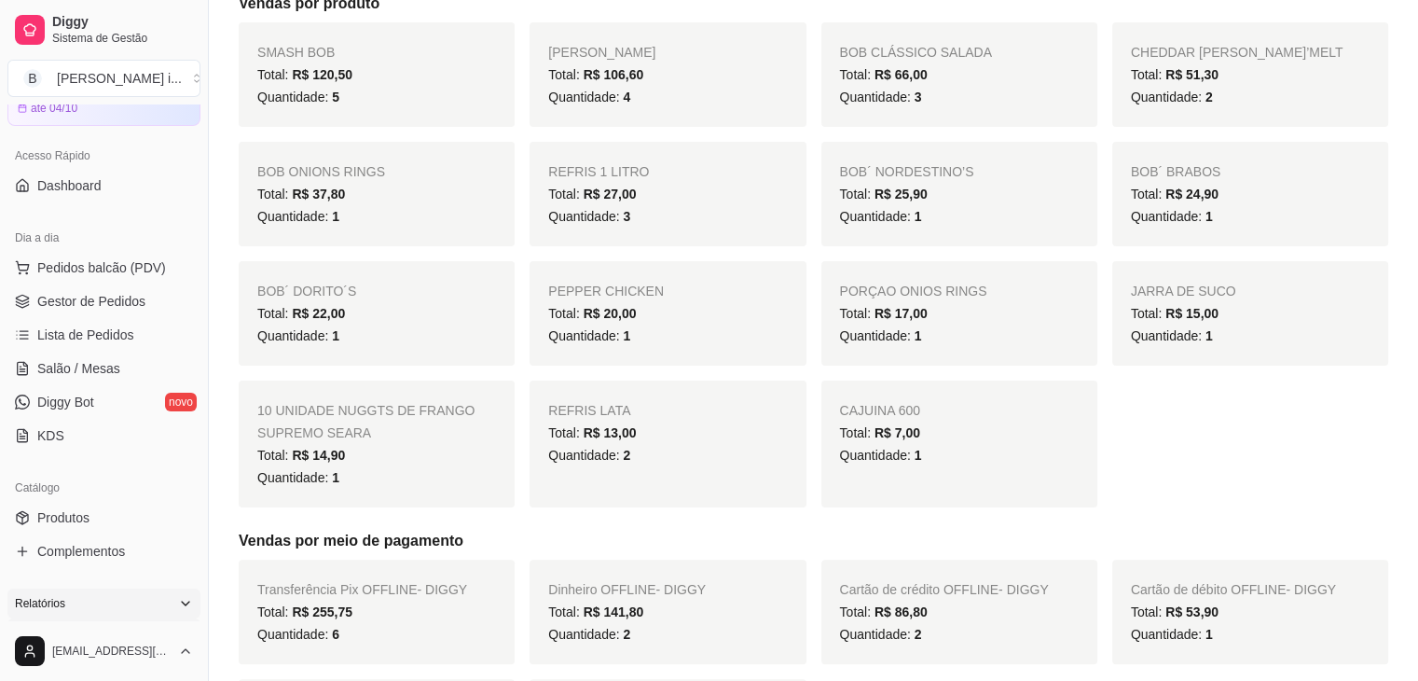
scroll to position [0, 0]
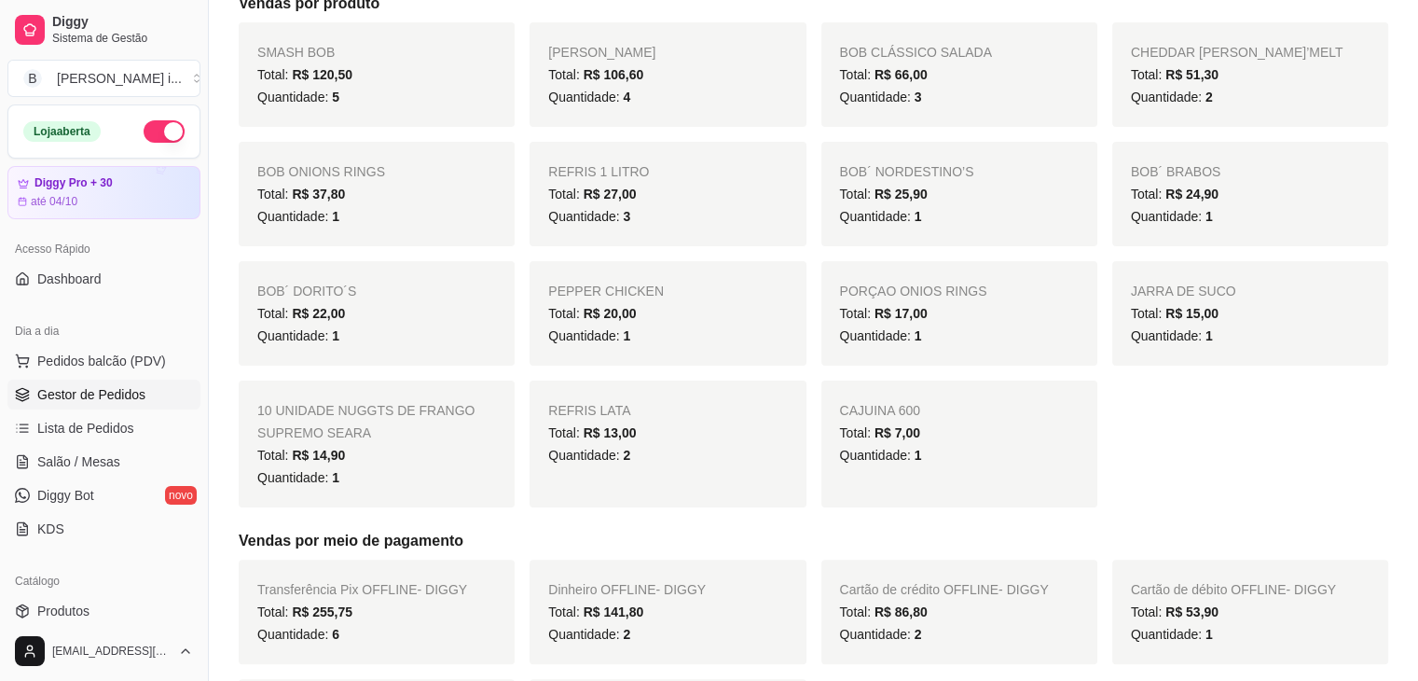
click at [97, 389] on span "Gestor de Pedidos" at bounding box center [91, 394] width 108 height 19
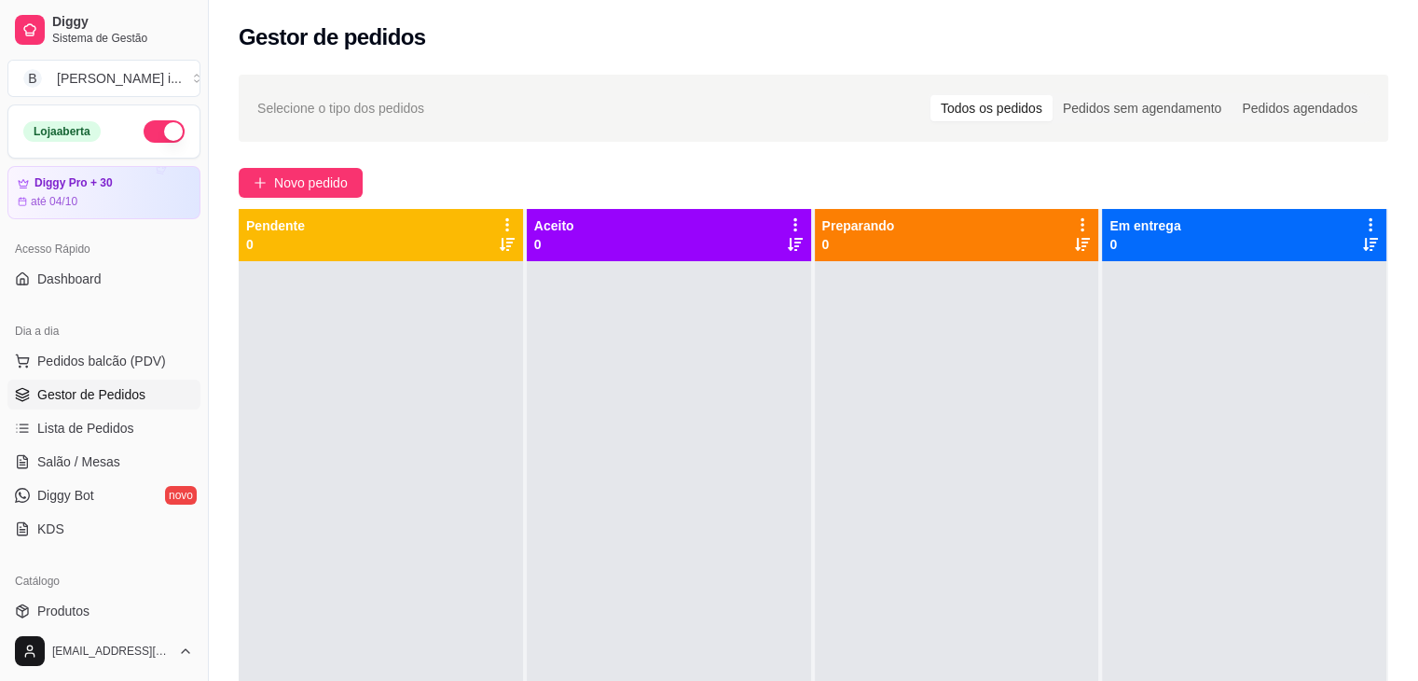
click at [144, 132] on button "button" at bounding box center [164, 131] width 41 height 22
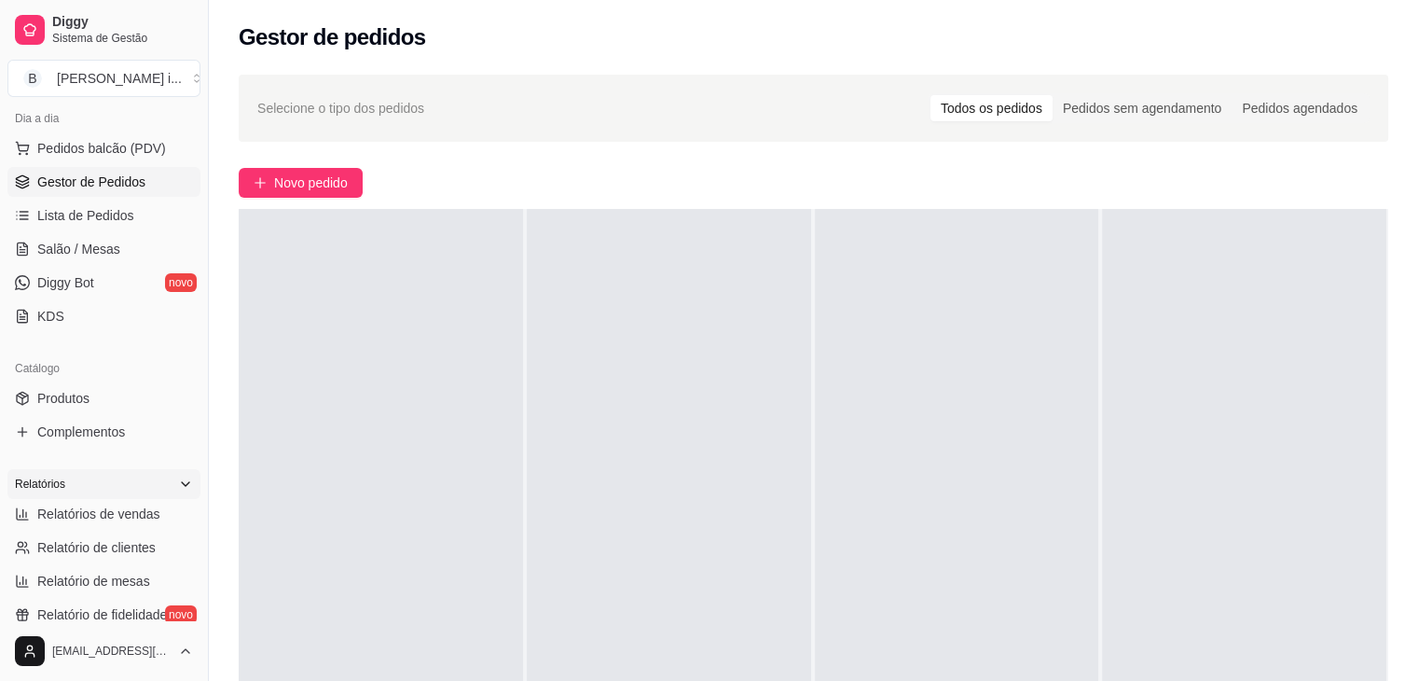
scroll to position [280, 0]
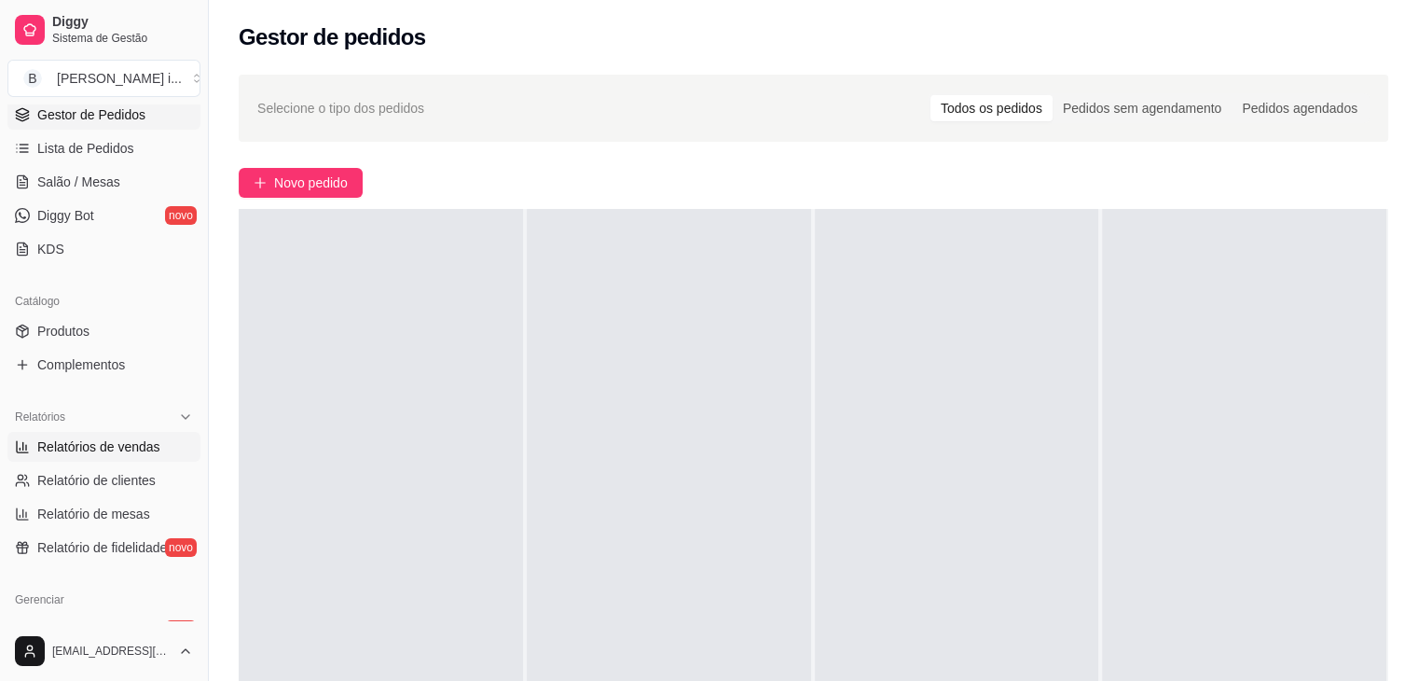
click at [86, 453] on span "Relatórios de vendas" at bounding box center [98, 446] width 123 height 19
select select "ALL"
select select "0"
